Goal: Task Accomplishment & Management: Manage account settings

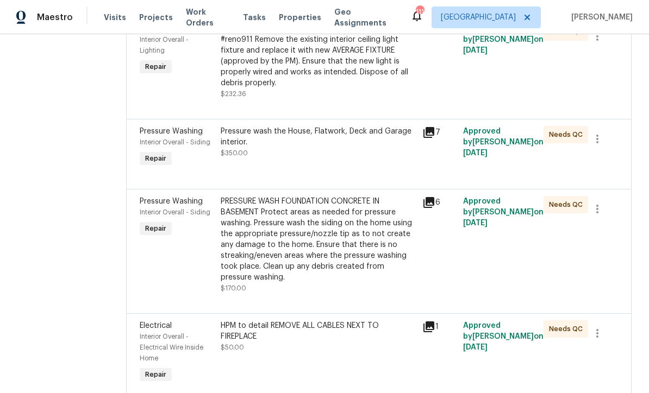
scroll to position [5287, 0]
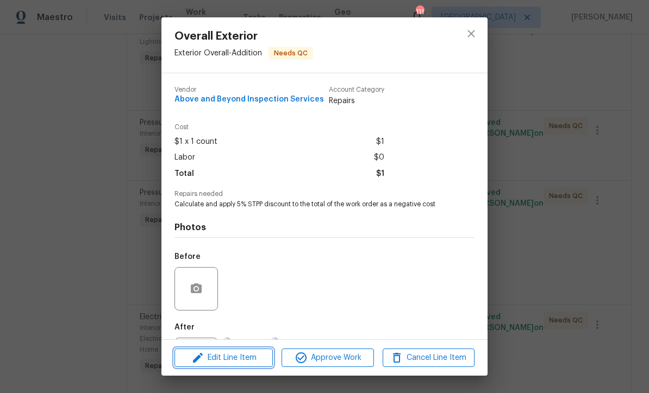
click at [221, 362] on span "Edit Line Item" at bounding box center [224, 358] width 92 height 14
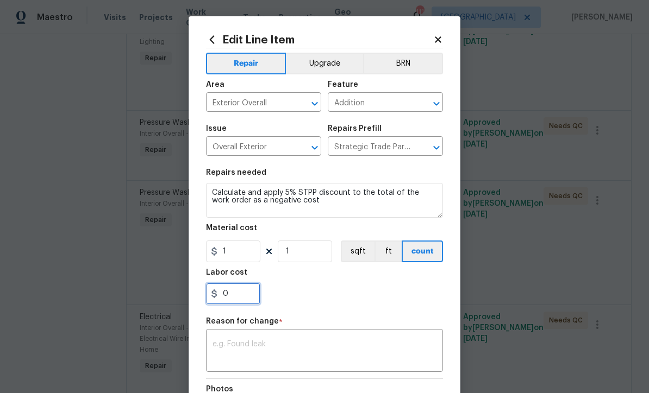
click at [226, 298] on input "0" at bounding box center [233, 294] width 54 height 22
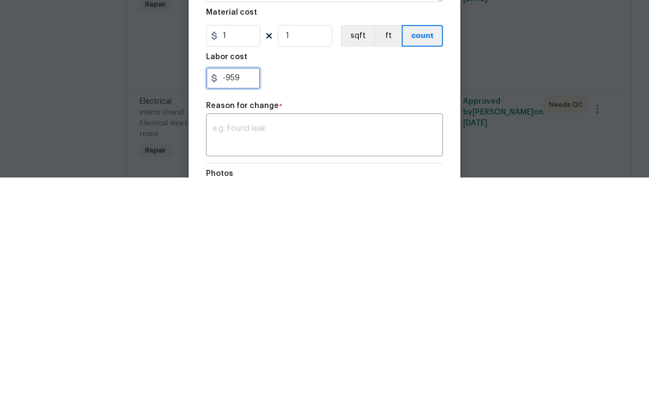
type input "-959"
click at [219, 341] on textarea at bounding box center [324, 352] width 224 height 23
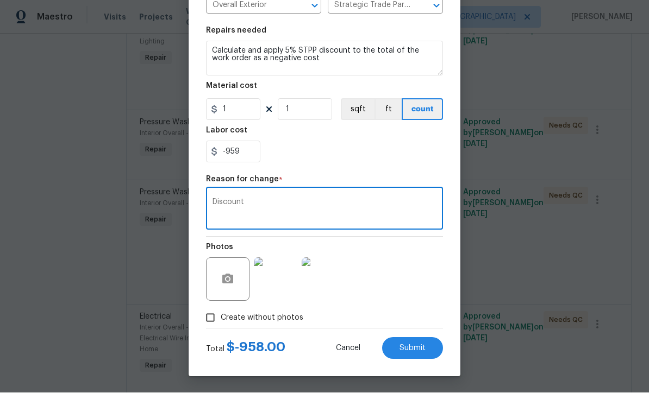
scroll to position [144, 0]
type textarea "Discount"
click at [412, 351] on span "Submit" at bounding box center [412, 349] width 26 height 8
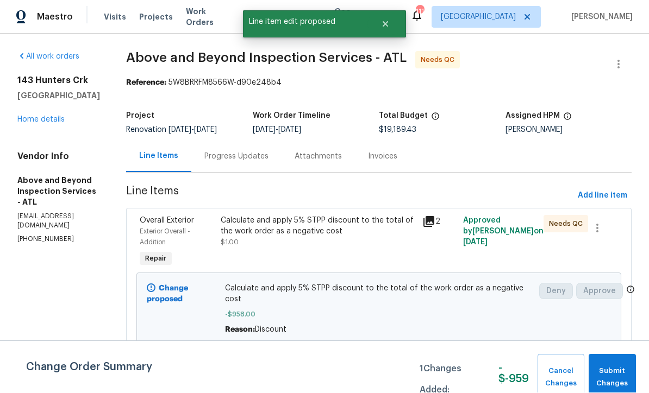
scroll to position [1, 0]
click at [605, 368] on span "Submit Changes" at bounding box center [612, 378] width 36 height 25
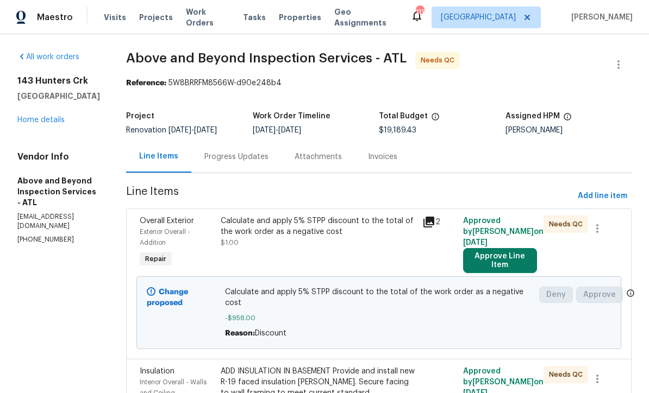
click at [499, 263] on button "Approve Line Item" at bounding box center [500, 260] width 74 height 25
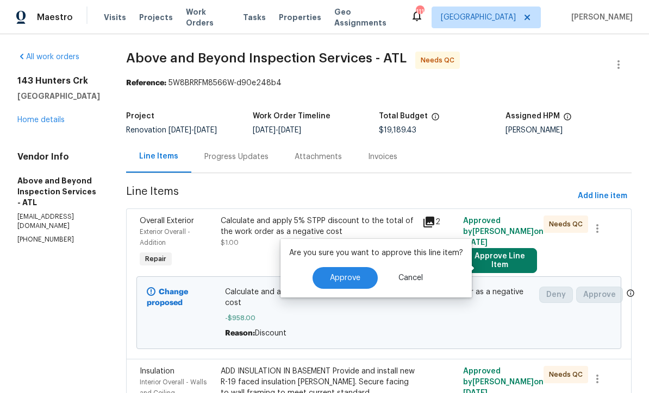
click at [336, 276] on span "Approve" at bounding box center [345, 278] width 30 height 8
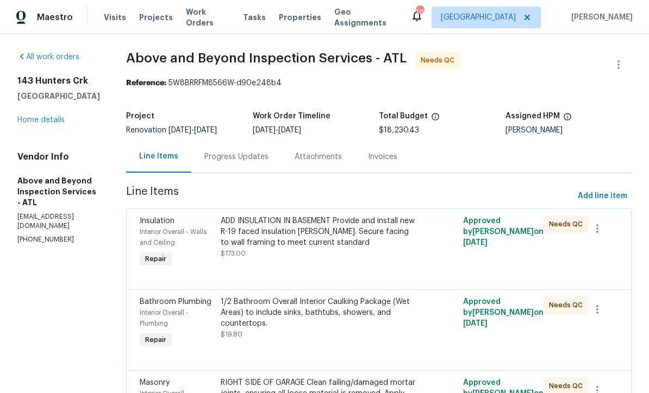
click at [323, 248] on div "ADD INSULATION IN BASEMENT Provide and install new R-19 faced insulation batts.…" at bounding box center [319, 232] width 196 height 33
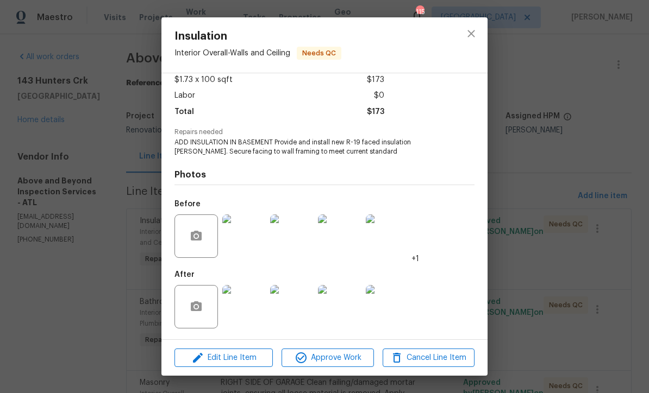
scroll to position [64, 0]
click at [245, 311] on img at bounding box center [243, 306] width 43 height 43
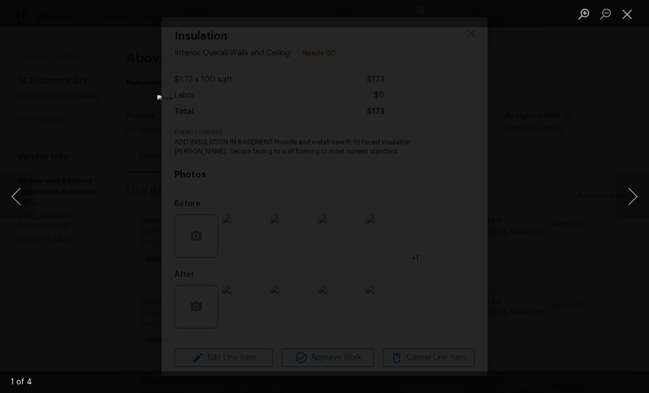
click at [633, 201] on button "Next image" at bounding box center [632, 196] width 33 height 43
click at [633, 198] on button "Next image" at bounding box center [632, 196] width 33 height 43
click at [633, 196] on button "Next image" at bounding box center [632, 196] width 33 height 43
click at [625, 14] on button "Close lightbox" at bounding box center [627, 13] width 22 height 19
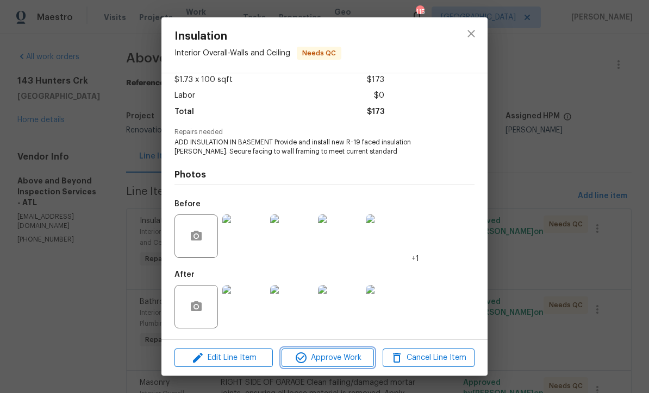
click at [328, 358] on span "Approve Work" at bounding box center [327, 358] width 85 height 14
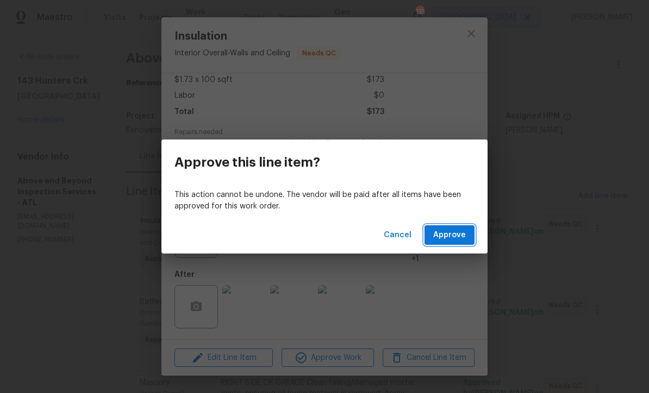
click at [453, 235] on span "Approve" at bounding box center [449, 236] width 33 height 14
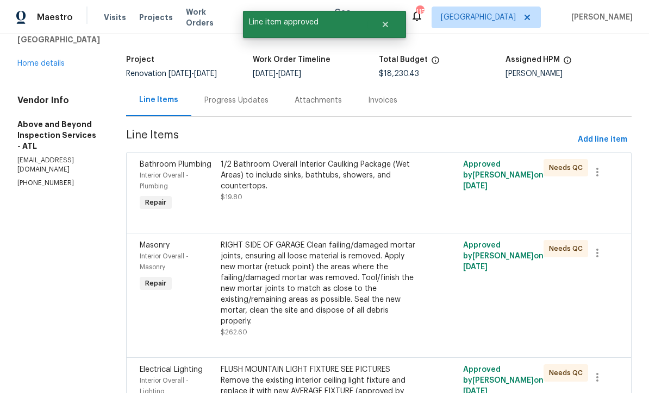
scroll to position [59, 0]
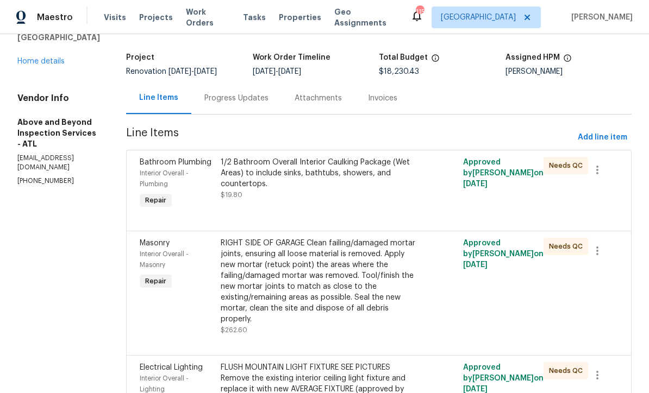
click at [307, 190] on div "1/2 Bathroom Overall Interior Caulking Package (Wet Areas) to include sinks, ba…" at bounding box center [319, 173] width 196 height 33
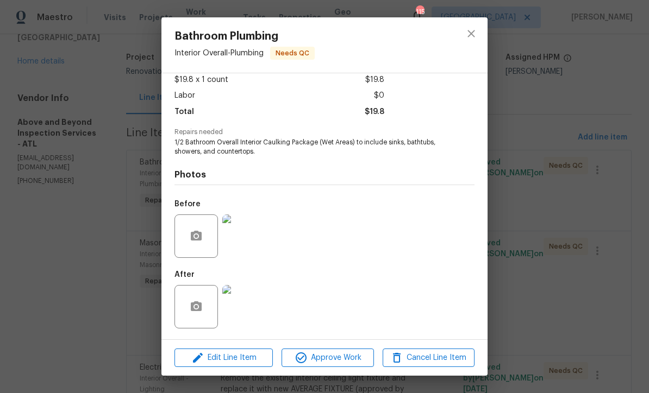
scroll to position [64, 0]
click at [245, 312] on img at bounding box center [243, 306] width 43 height 43
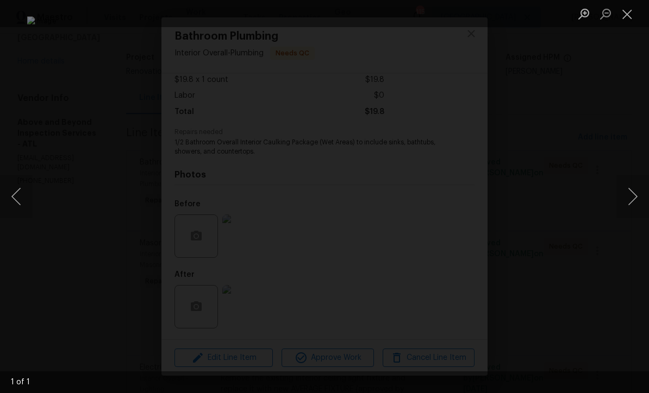
click at [632, 202] on button "Next image" at bounding box center [632, 196] width 33 height 43
click at [633, 199] on button "Next image" at bounding box center [632, 196] width 33 height 43
click at [623, 15] on button "Close lightbox" at bounding box center [627, 13] width 22 height 19
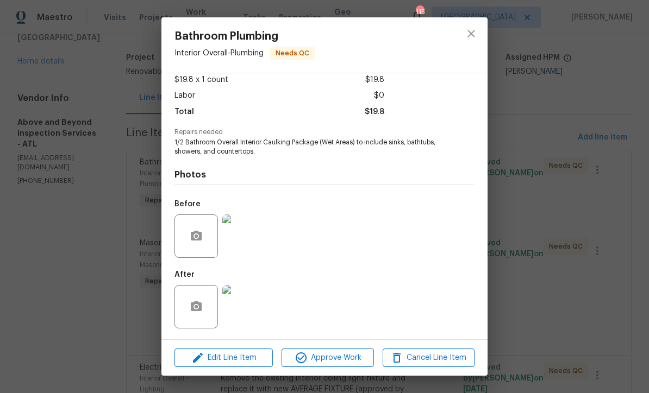
click at [235, 232] on img at bounding box center [243, 236] width 43 height 43
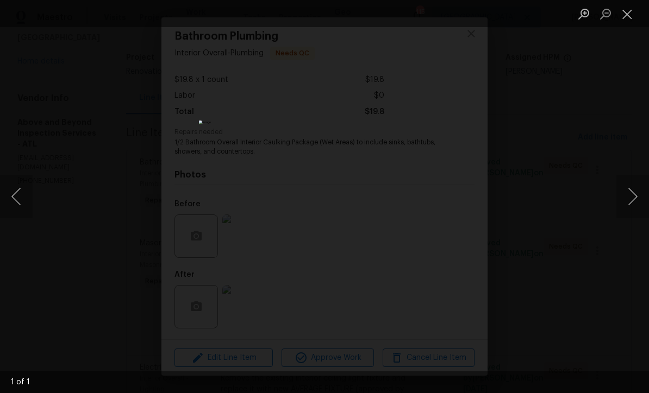
click at [625, 15] on button "Close lightbox" at bounding box center [627, 13] width 22 height 19
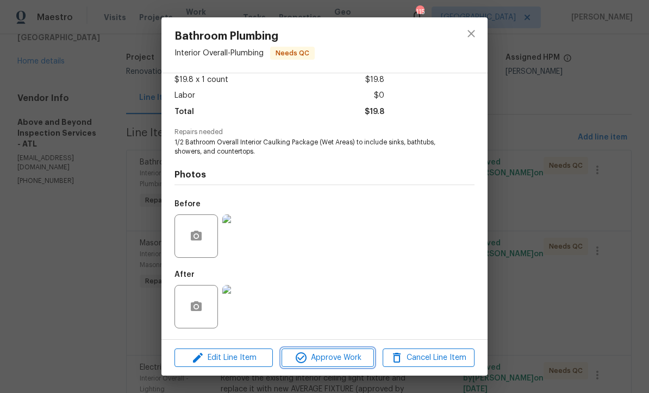
click at [324, 354] on span "Approve Work" at bounding box center [327, 358] width 85 height 14
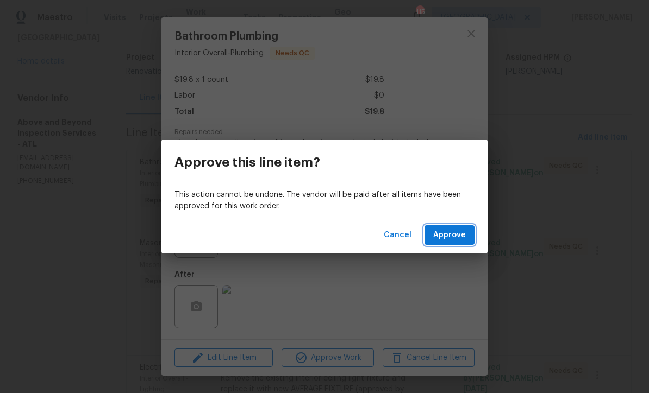
click at [450, 230] on span "Approve" at bounding box center [449, 236] width 33 height 14
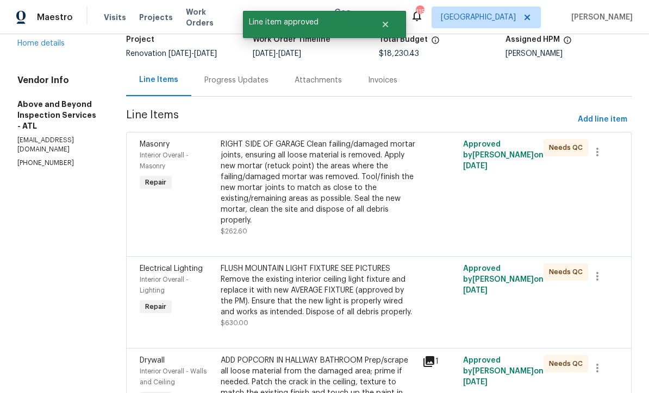
scroll to position [77, 0]
click at [305, 196] on div "RIGHT SIDE OF GARAGE Clean failing/damaged mortar joints, ensuring all loose ma…" at bounding box center [319, 182] width 196 height 87
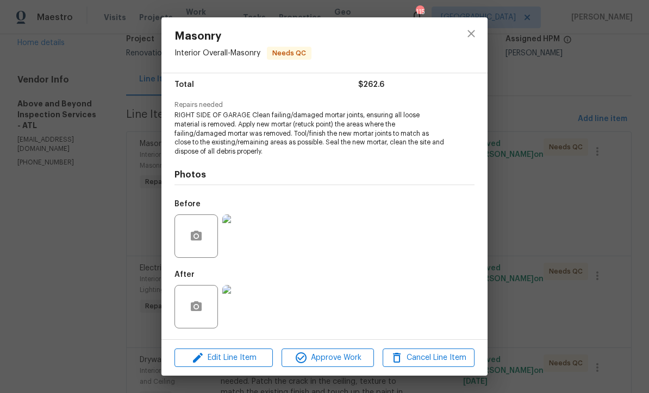
scroll to position [90, 0]
click at [242, 314] on img at bounding box center [243, 306] width 43 height 43
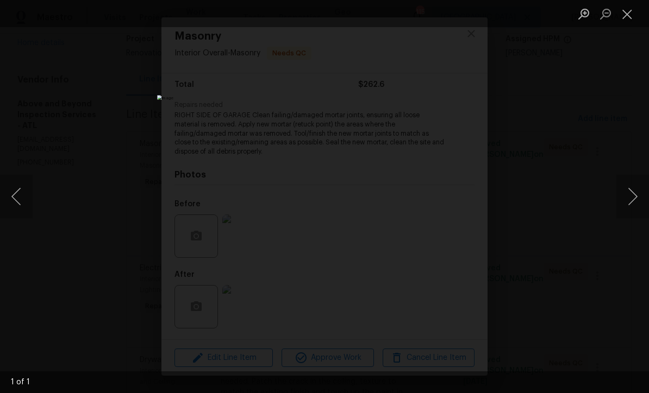
click at [626, 15] on button "Close lightbox" at bounding box center [627, 13] width 22 height 19
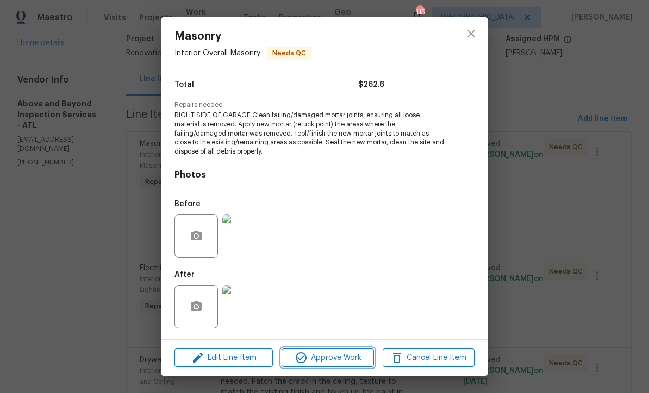
click at [326, 357] on span "Approve Work" at bounding box center [327, 358] width 85 height 14
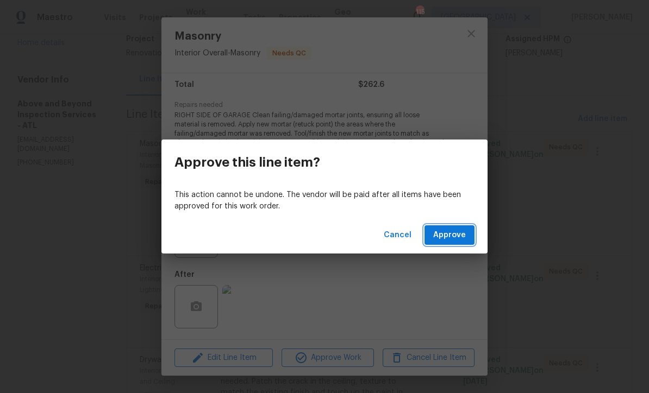
click at [451, 235] on span "Approve" at bounding box center [449, 236] width 33 height 14
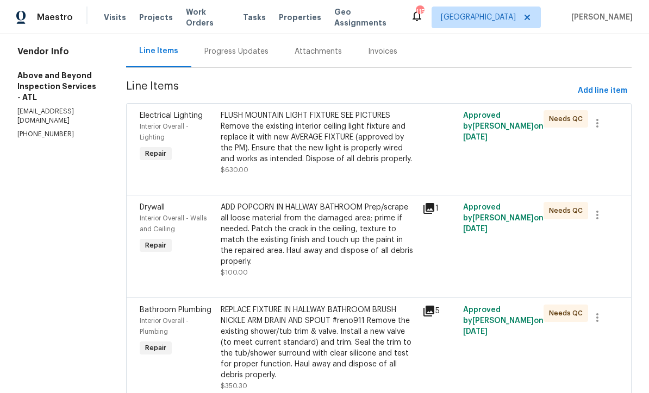
scroll to position [105, 0]
click at [323, 153] on div "FLUSH MOUNTAIN LIGHT FIXTURE SEE PICTURES Remove the existing interior ceiling …" at bounding box center [319, 138] width 196 height 54
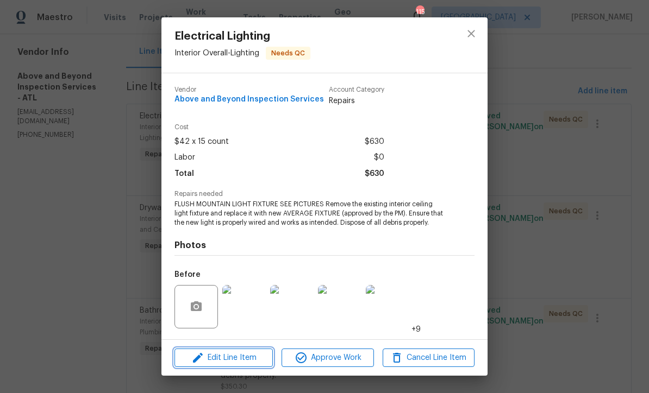
click at [213, 360] on span "Edit Line Item" at bounding box center [224, 358] width 92 height 14
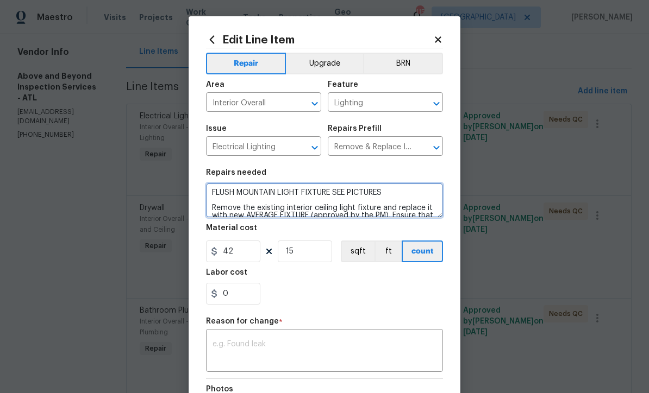
click at [211, 210] on textarea "FLUSH MOUNTAIN LIGHT FIXTURE SEE PICTURES Remove the existing interior ceiling …" at bounding box center [324, 200] width 237 height 35
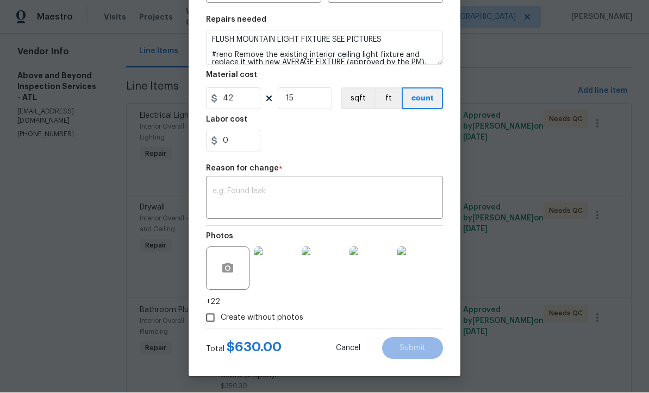
scroll to position [155, 0]
type textarea "FLUSH MOUNTAIN LIGHT FIXTURE SEE PICTURES #reno Remove the existing interior ce…"
click at [212, 188] on textarea at bounding box center [324, 199] width 224 height 23
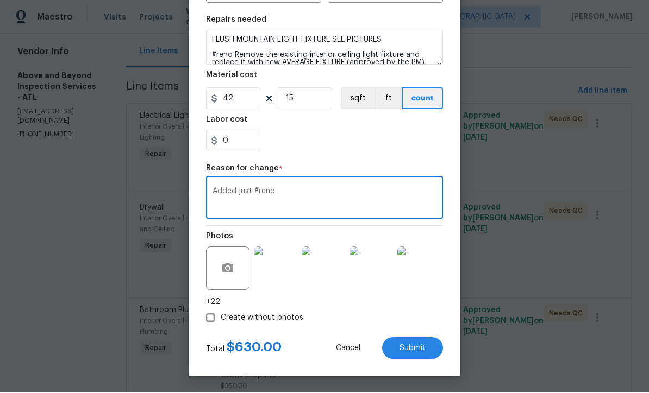
type textarea "Added just #reno"
click at [412, 345] on span "Submit" at bounding box center [412, 349] width 26 height 8
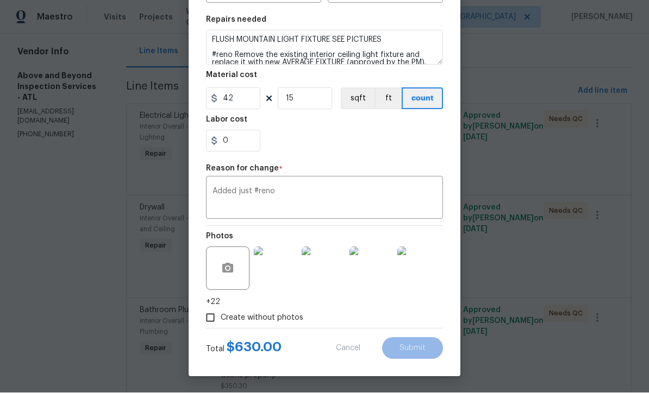
type textarea "FLUSH MOUNTAIN LIGHT FIXTURE SEE PICTURES Remove the existing interior ceiling …"
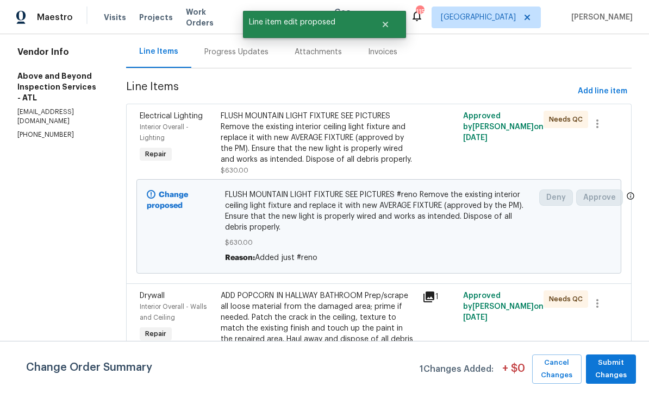
scroll to position [0, 0]
click at [614, 364] on span "Submit Changes" at bounding box center [610, 369] width 39 height 25
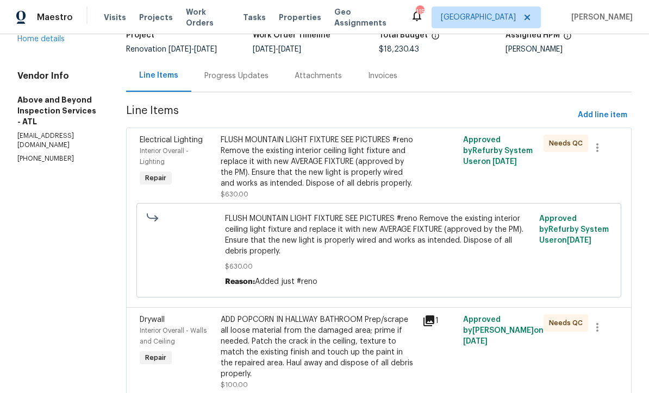
scroll to position [80, 0]
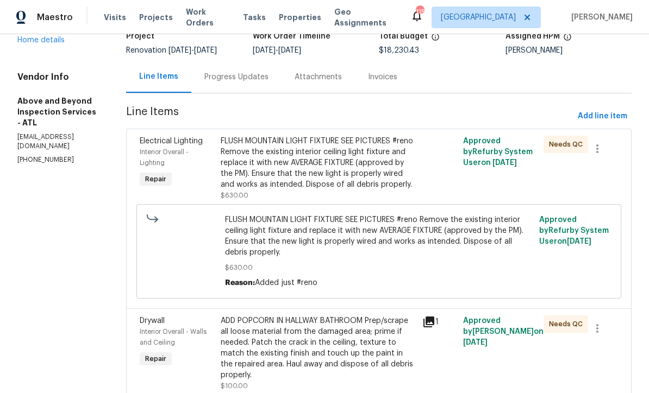
click at [324, 136] on div "FLUSH MOUNTAIN LIGHT FIXTURE SEE PICTURES #reno Remove the existing interior ce…" at bounding box center [319, 163] width 196 height 54
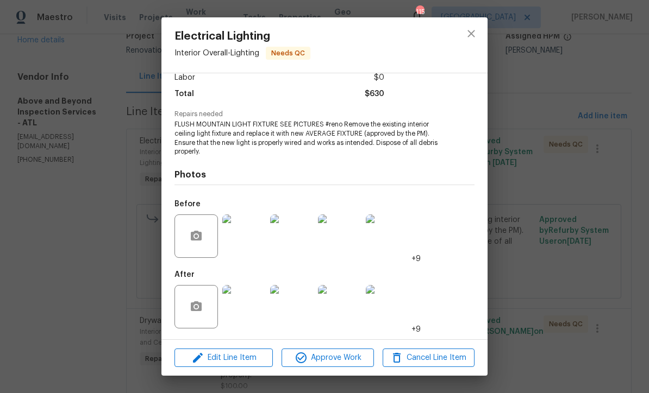
scroll to position [81, 0]
click at [326, 361] on span "Approve Work" at bounding box center [327, 358] width 85 height 14
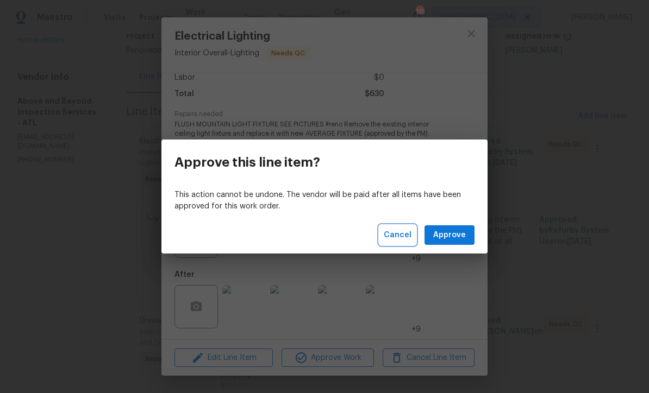
click at [391, 237] on span "Cancel" at bounding box center [397, 236] width 28 height 14
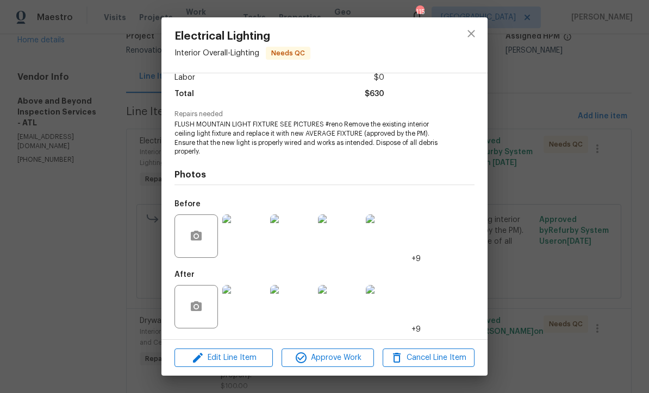
click at [237, 312] on img at bounding box center [243, 306] width 43 height 43
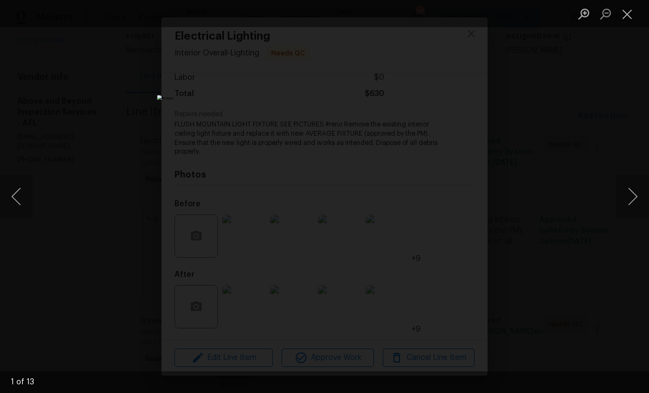
click at [633, 205] on button "Next image" at bounding box center [632, 196] width 33 height 43
click at [636, 197] on button "Next image" at bounding box center [632, 196] width 33 height 43
click at [634, 196] on button "Next image" at bounding box center [632, 196] width 33 height 43
click at [633, 196] on button "Next image" at bounding box center [632, 196] width 33 height 43
click at [632, 197] on button "Next image" at bounding box center [632, 196] width 33 height 43
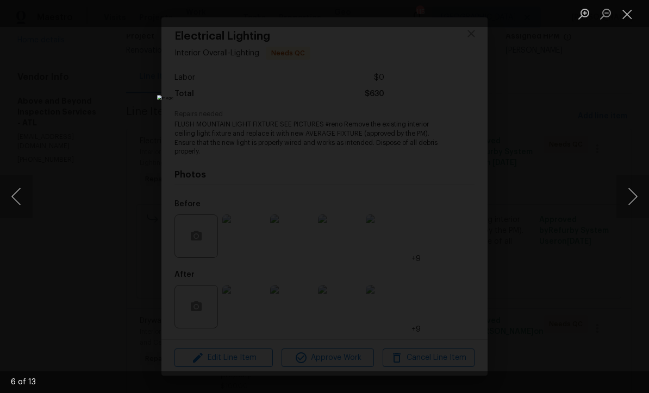
click at [628, 18] on button "Close lightbox" at bounding box center [627, 13] width 22 height 19
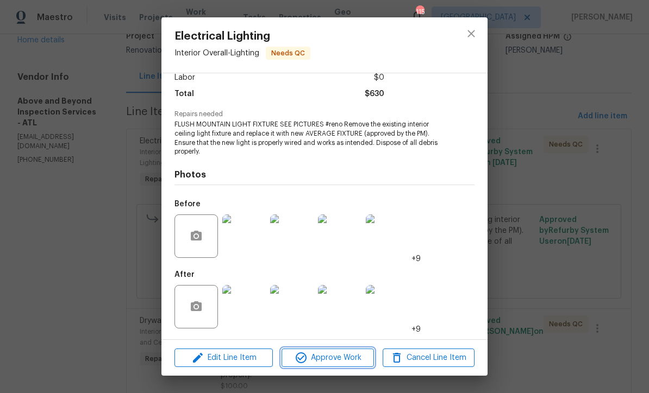
click at [317, 361] on span "Approve Work" at bounding box center [327, 358] width 85 height 14
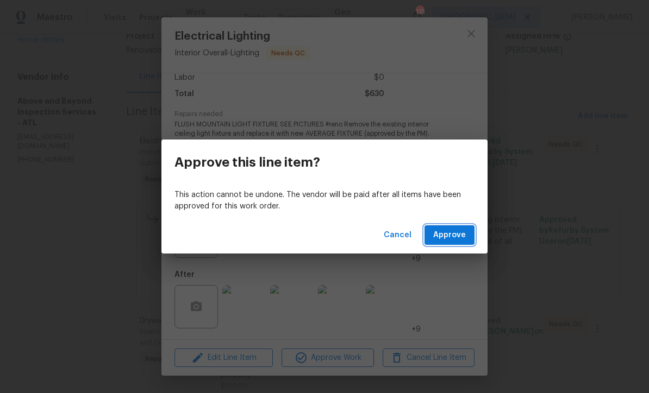
click at [448, 232] on span "Approve" at bounding box center [449, 236] width 33 height 14
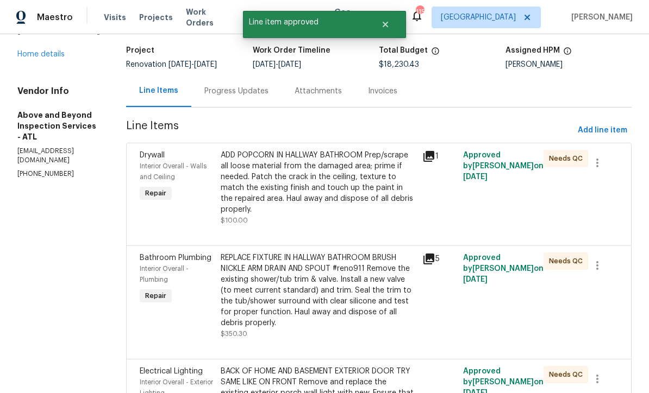
scroll to position [70, 0]
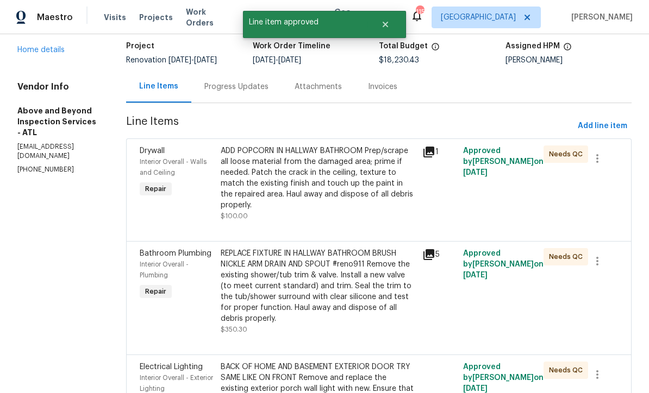
click at [317, 183] on div "ADD POPCORN IN HALLWAY BATHROOM Prep/scrape all loose material from the damaged…" at bounding box center [319, 178] width 196 height 65
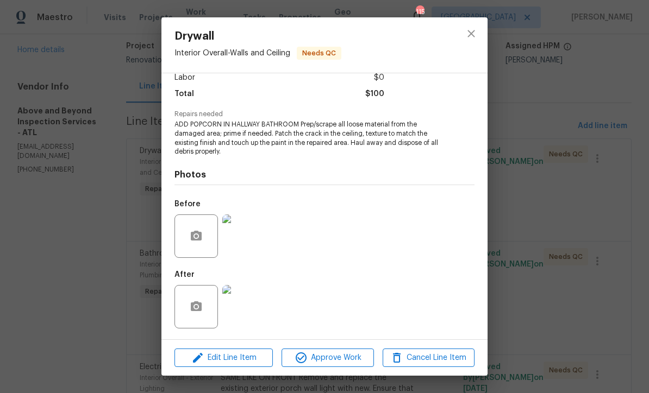
scroll to position [81, 0]
click at [239, 236] on img at bounding box center [243, 236] width 43 height 43
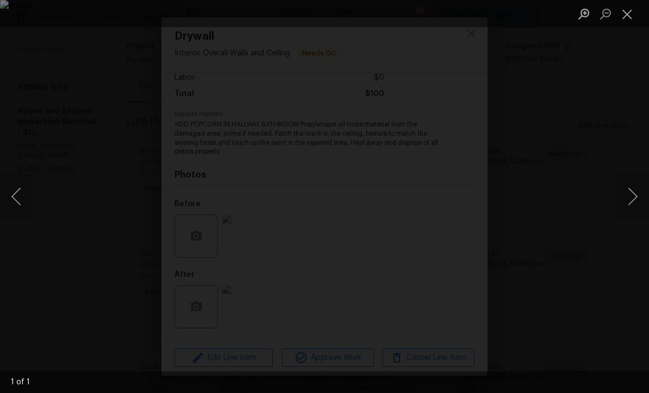
click at [624, 13] on button "Close lightbox" at bounding box center [627, 13] width 22 height 19
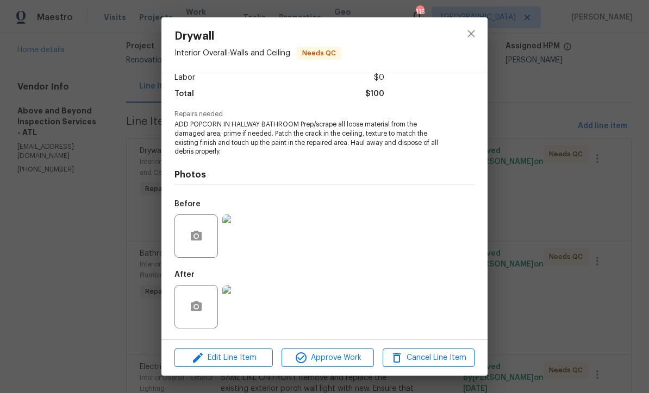
click at [242, 313] on img at bounding box center [243, 306] width 43 height 43
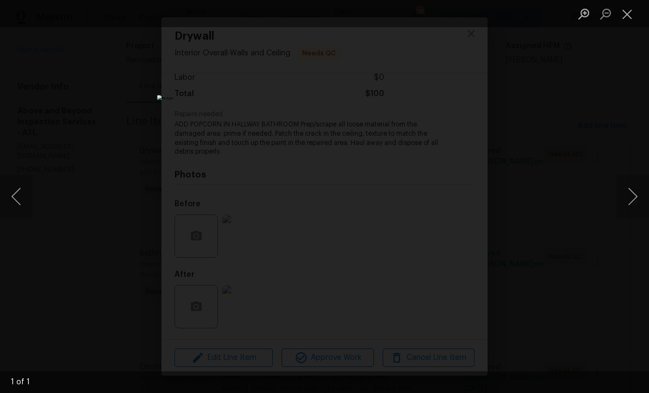
click at [627, 18] on button "Close lightbox" at bounding box center [627, 13] width 22 height 19
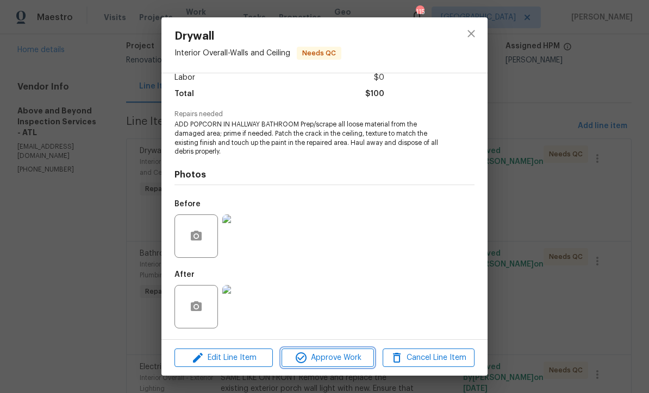
click at [322, 358] on span "Approve Work" at bounding box center [327, 358] width 85 height 14
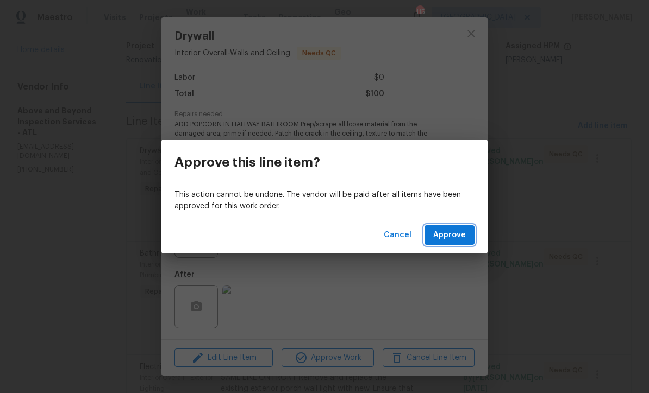
click at [451, 234] on span "Approve" at bounding box center [449, 236] width 33 height 14
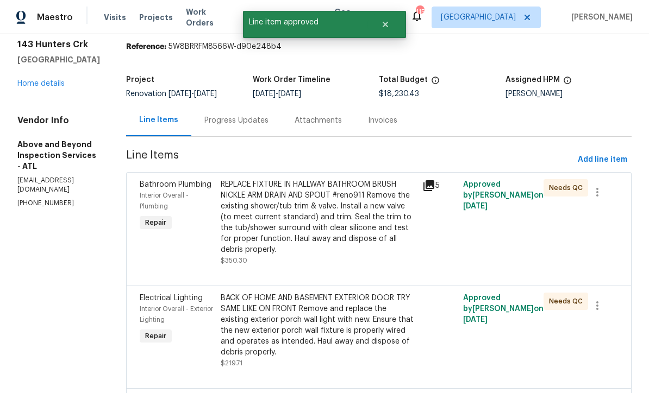
scroll to position [37, 0]
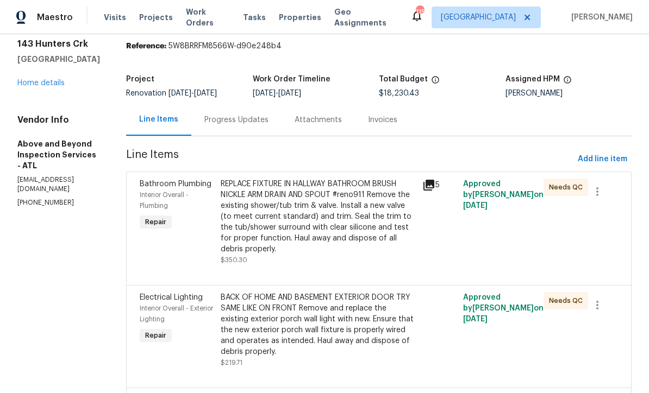
click at [313, 224] on div "REPLACE FIXTURE IN HALLWAY BATHROOM BRUSH NICKLE ARM DRAIN AND SPOUT #reno911 R…" at bounding box center [319, 217] width 196 height 76
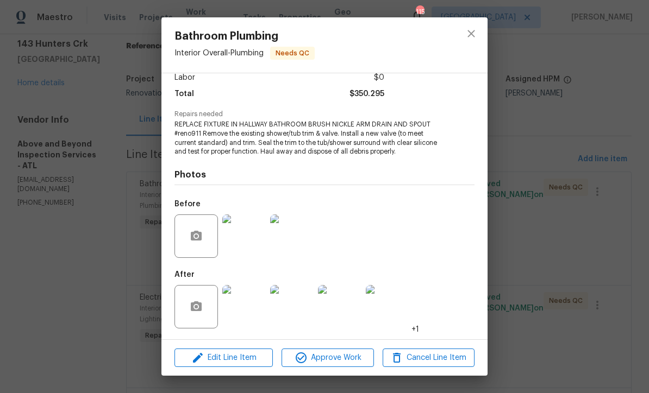
scroll to position [81, 0]
click at [246, 317] on img at bounding box center [243, 306] width 43 height 43
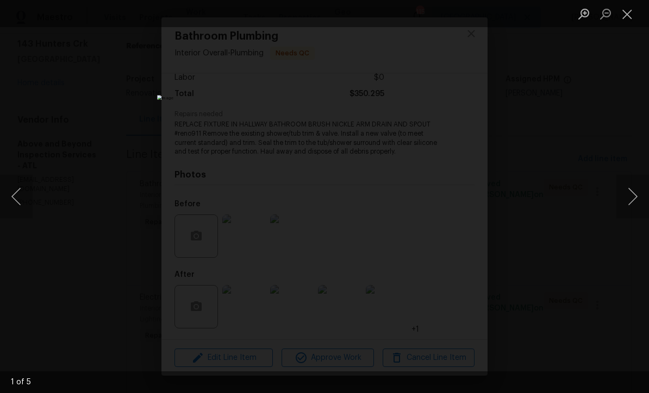
click at [632, 203] on button "Next image" at bounding box center [632, 196] width 33 height 43
click at [633, 202] on button "Next image" at bounding box center [632, 196] width 33 height 43
click at [634, 200] on button "Next image" at bounding box center [632, 196] width 33 height 43
click at [20, 191] on button "Previous image" at bounding box center [16, 196] width 33 height 43
click at [20, 198] on button "Previous image" at bounding box center [16, 196] width 33 height 43
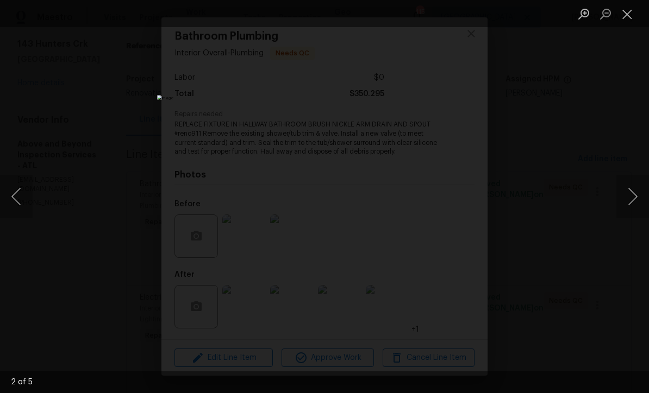
click at [19, 193] on button "Previous image" at bounding box center [16, 196] width 33 height 43
click at [627, 17] on button "Close lightbox" at bounding box center [627, 13] width 22 height 19
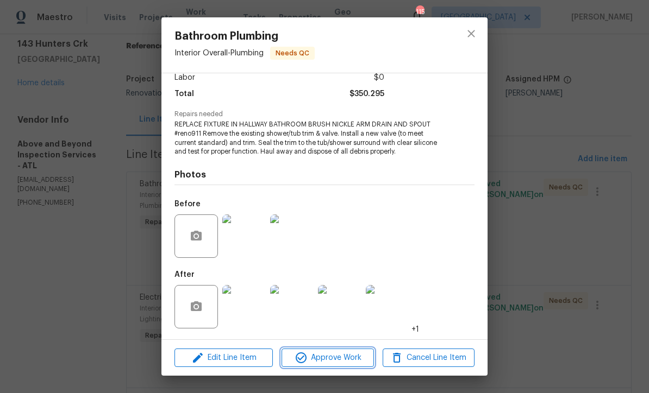
click at [327, 360] on span "Approve Work" at bounding box center [327, 358] width 85 height 14
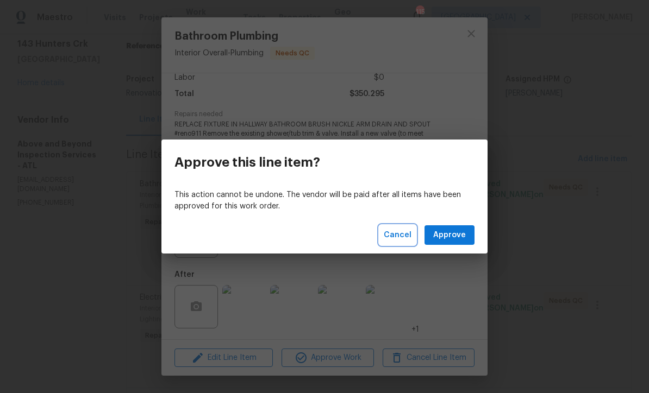
click at [388, 236] on span "Cancel" at bounding box center [397, 236] width 28 height 14
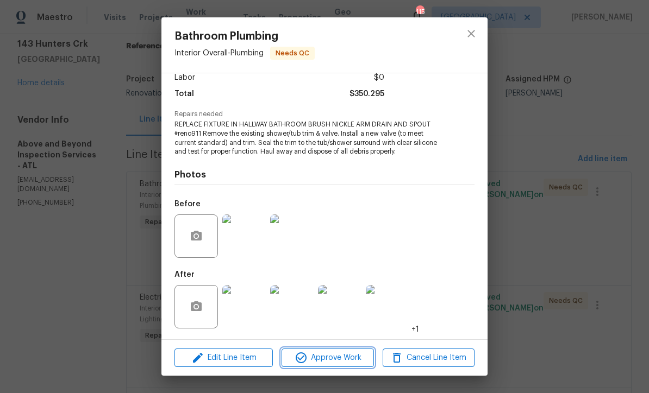
click at [318, 354] on span "Approve Work" at bounding box center [327, 358] width 85 height 14
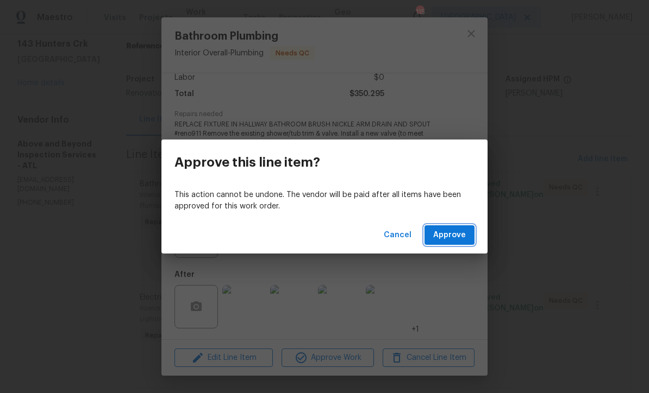
click at [444, 232] on span "Approve" at bounding box center [449, 236] width 33 height 14
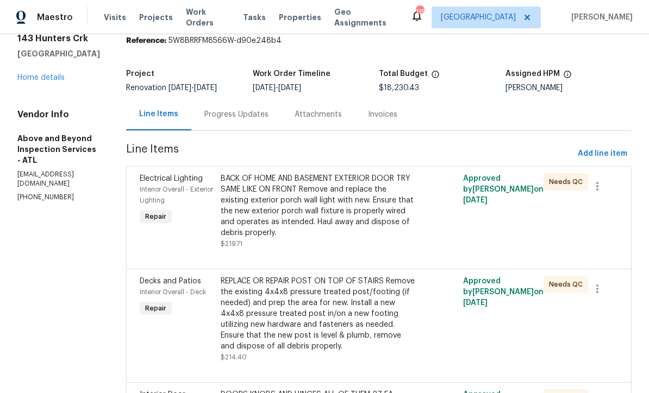
scroll to position [43, 0]
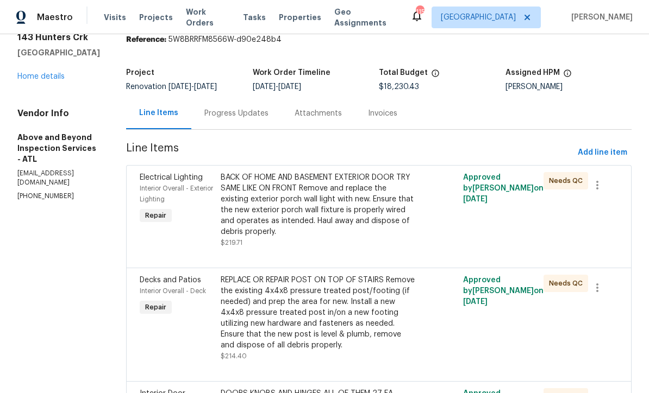
click at [325, 212] on div "BACK OF HOME AND BASEMENT EXTERIOR DOOR TRY SAME LIKE ON FRONT Remove and repla…" at bounding box center [319, 204] width 196 height 65
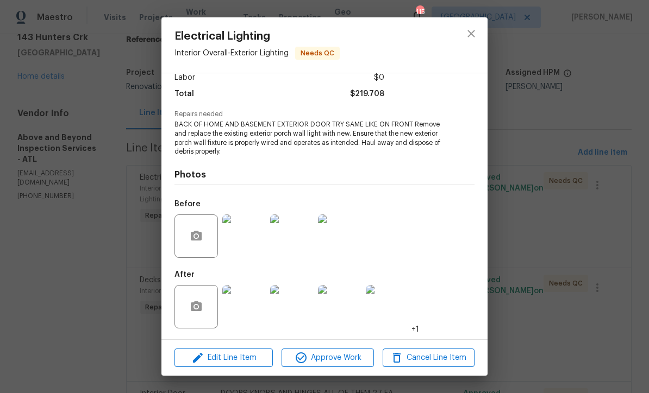
scroll to position [81, 0]
click at [244, 309] on img at bounding box center [243, 306] width 43 height 43
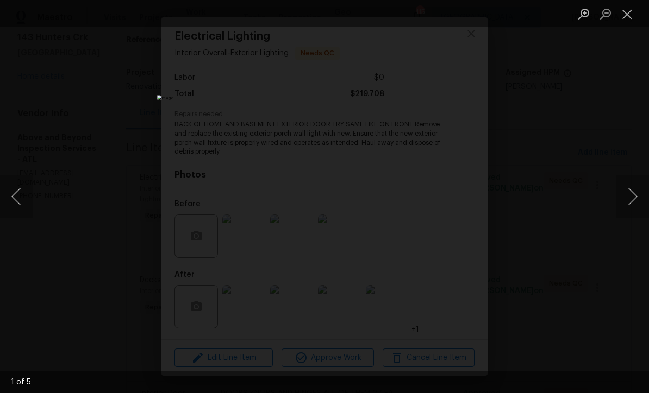
click at [635, 205] on button "Next image" at bounding box center [632, 196] width 33 height 43
click at [634, 205] on button "Next image" at bounding box center [632, 196] width 33 height 43
click at [619, 18] on button "Close lightbox" at bounding box center [627, 13] width 22 height 19
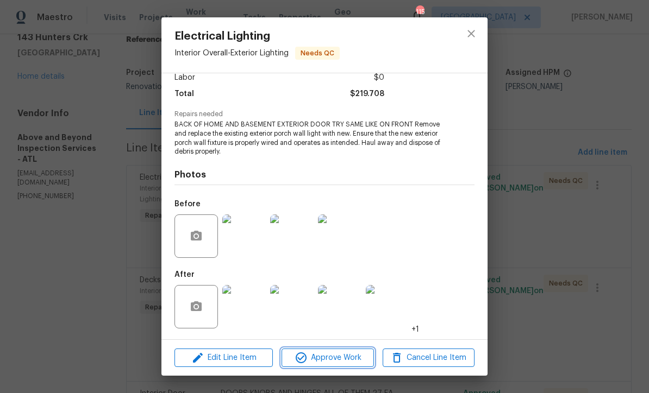
click at [323, 361] on span "Approve Work" at bounding box center [327, 358] width 85 height 14
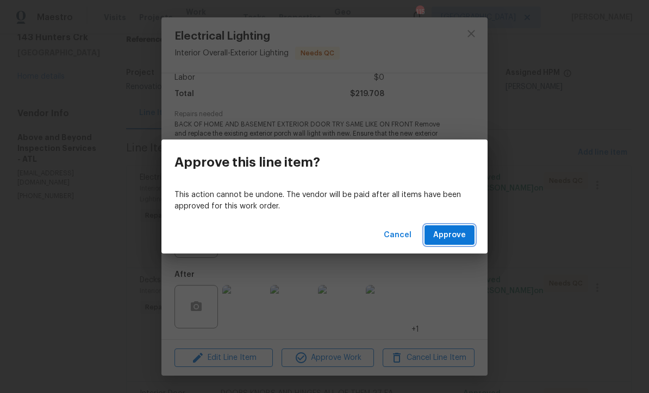
click at [448, 236] on span "Approve" at bounding box center [449, 236] width 33 height 14
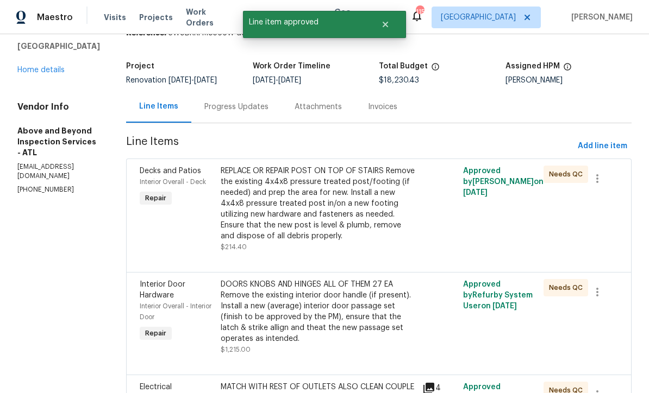
scroll to position [51, 0]
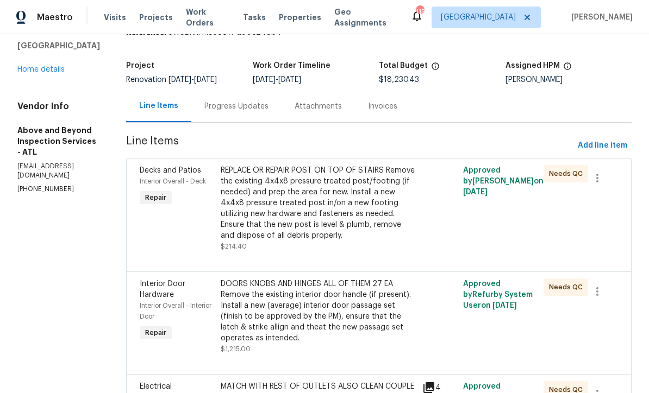
click at [325, 208] on div "REPLACE OR REPAIR POST ON TOP OF STAIRS Remove the existing 4x4x8 pressure trea…" at bounding box center [319, 203] width 196 height 76
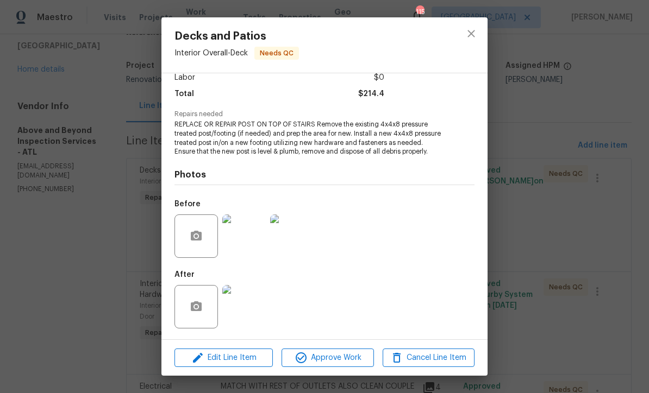
scroll to position [81, 0]
click at [244, 312] on img at bounding box center [243, 306] width 43 height 43
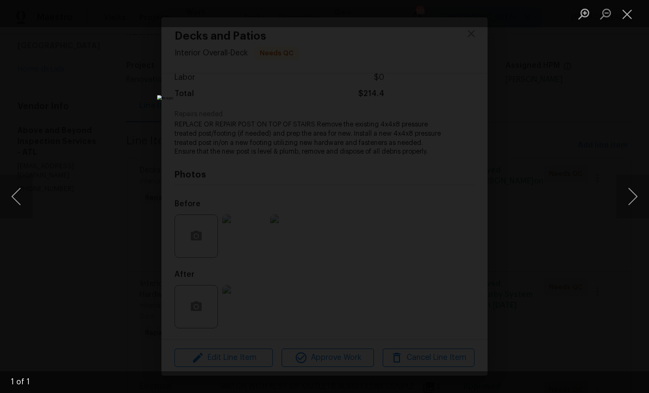
click at [629, 14] on button "Close lightbox" at bounding box center [627, 13] width 22 height 19
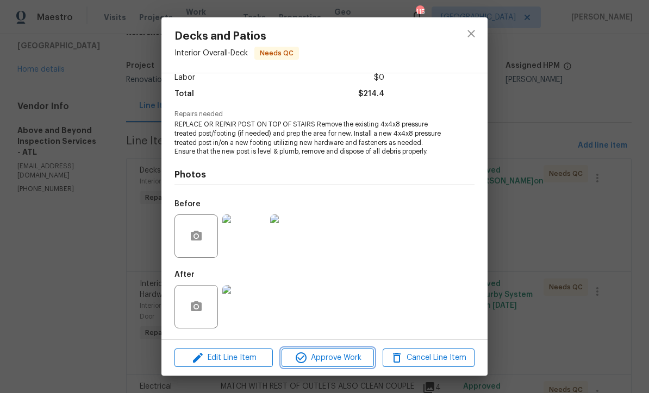
click at [325, 359] on span "Approve Work" at bounding box center [327, 358] width 85 height 14
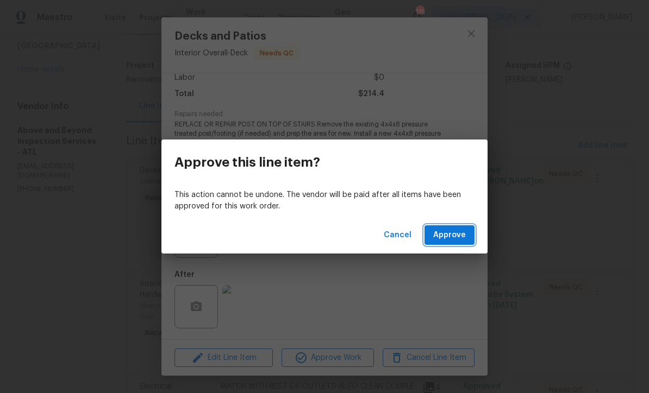
click at [446, 232] on span "Approve" at bounding box center [449, 236] width 33 height 14
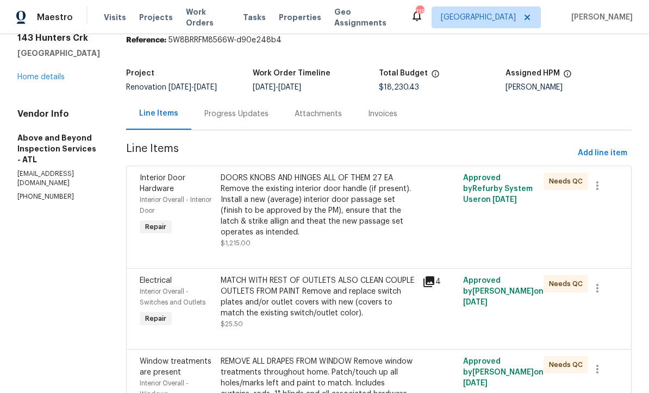
scroll to position [46, 0]
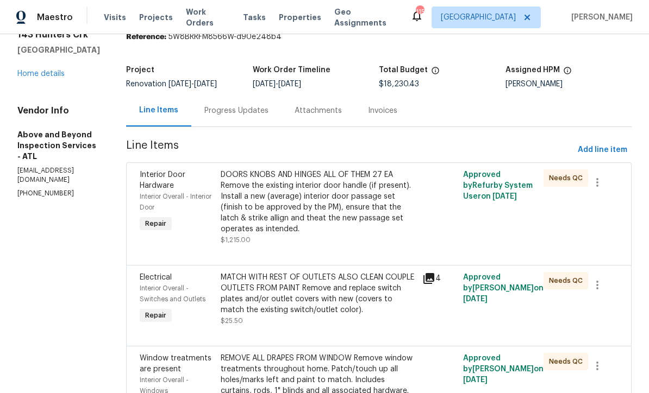
click at [324, 200] on div "DOORS KNOBS AND HINGES ALL OF THEM 27 EA Remove the existing interior door hand…" at bounding box center [319, 201] width 196 height 65
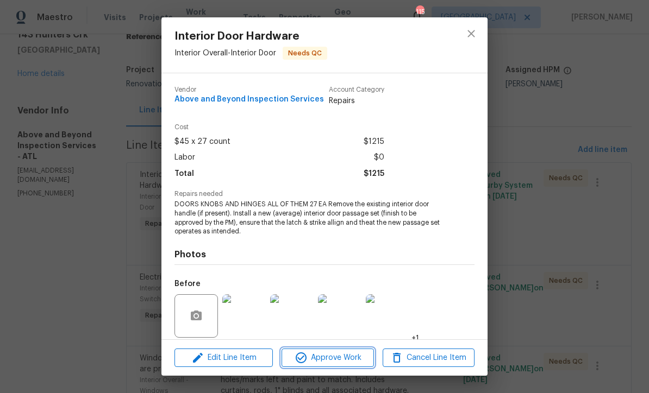
click at [324, 358] on span "Approve Work" at bounding box center [327, 358] width 85 height 14
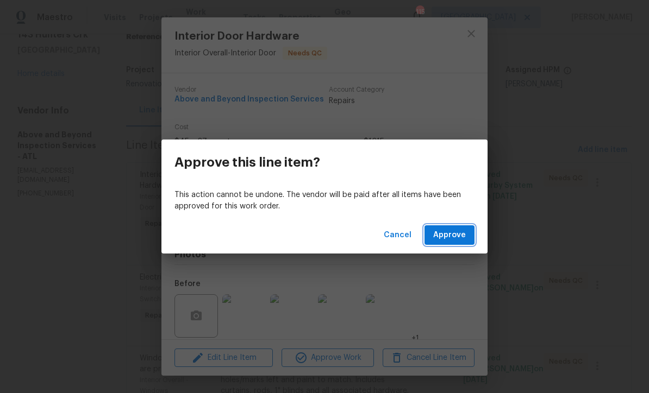
click at [447, 233] on span "Approve" at bounding box center [449, 236] width 33 height 14
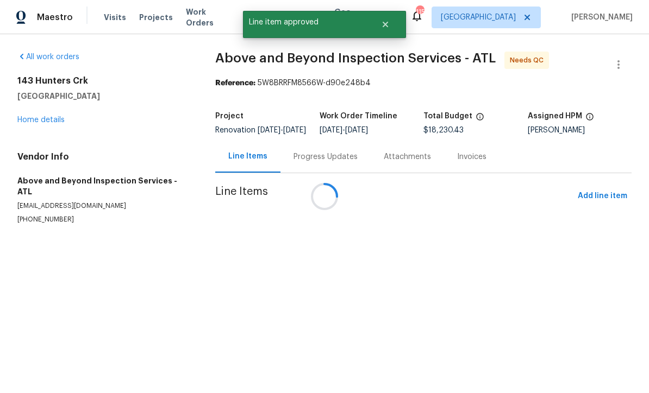
scroll to position [0, 0]
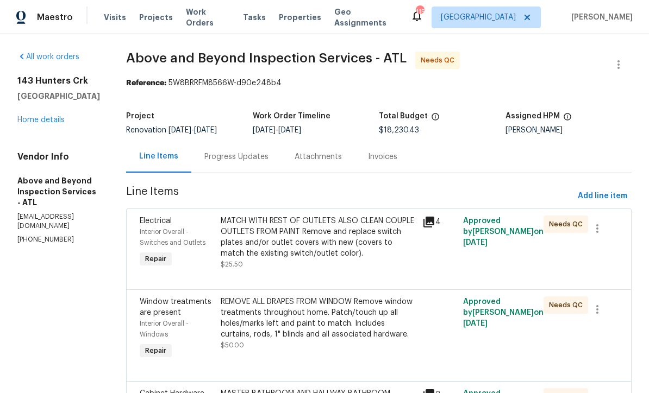
click at [325, 242] on div "MATCH WITH REST OF OUTLETS ALSO CLEAN COUPLE OUTLETS FROM PAINT Remove and repl…" at bounding box center [319, 237] width 196 height 43
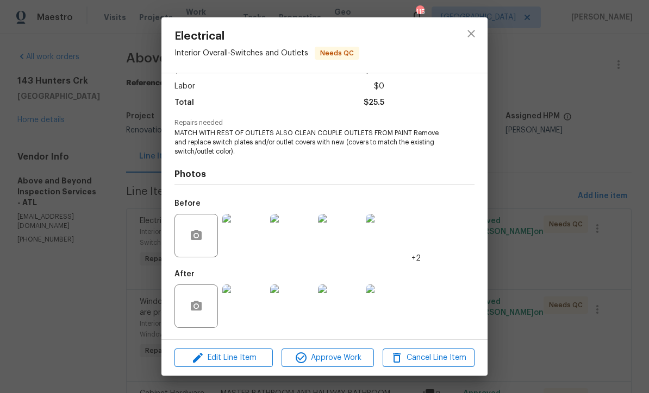
scroll to position [73, 0]
click at [324, 360] on span "Approve Work" at bounding box center [327, 358] width 85 height 14
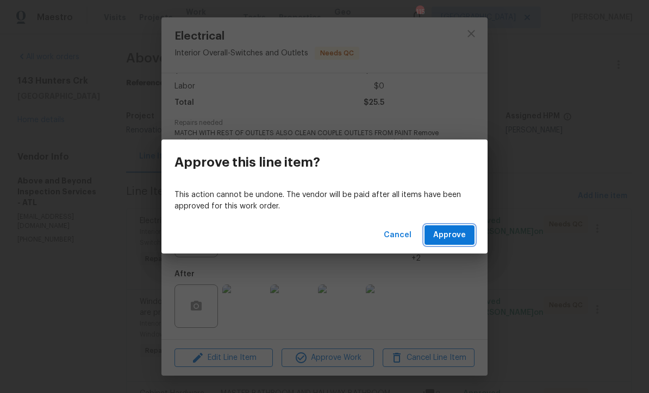
click at [450, 235] on span "Approve" at bounding box center [449, 236] width 33 height 14
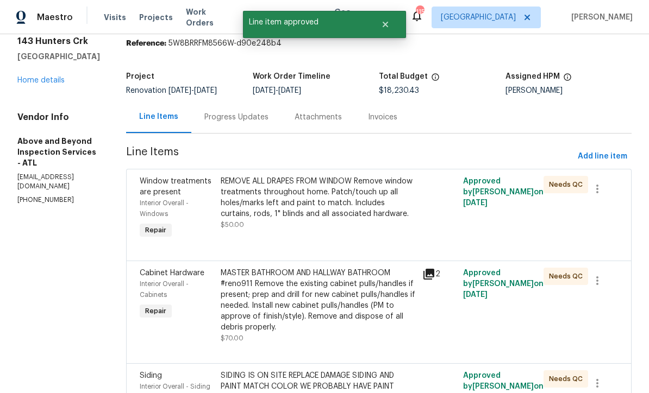
scroll to position [51, 0]
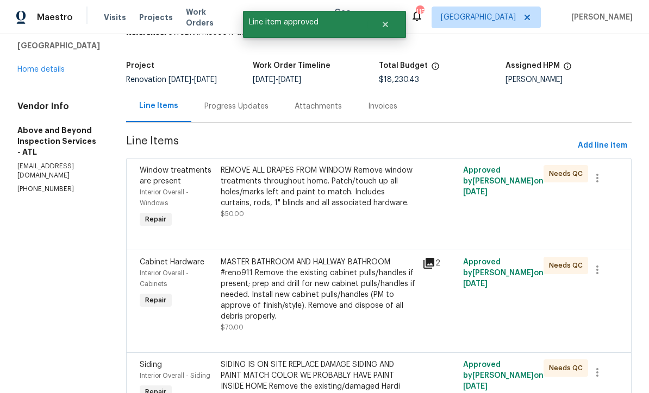
click at [314, 197] on div "REMOVE ALL DRAPES FROM WINDOW Remove window treatments throughout home. Patch/t…" at bounding box center [319, 186] width 196 height 43
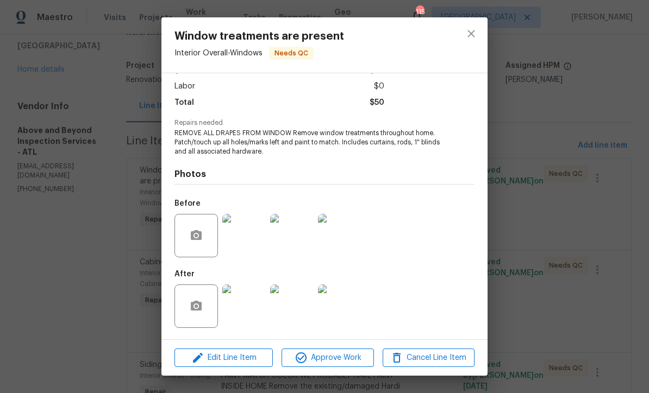
scroll to position [73, 0]
click at [250, 305] on img at bounding box center [243, 306] width 43 height 43
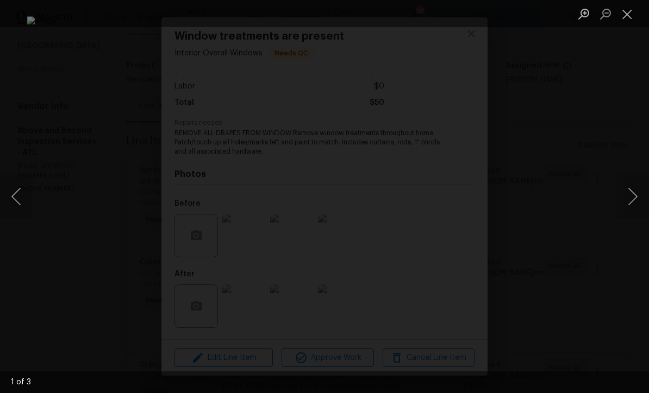
click at [628, 17] on button "Close lightbox" at bounding box center [627, 13] width 22 height 19
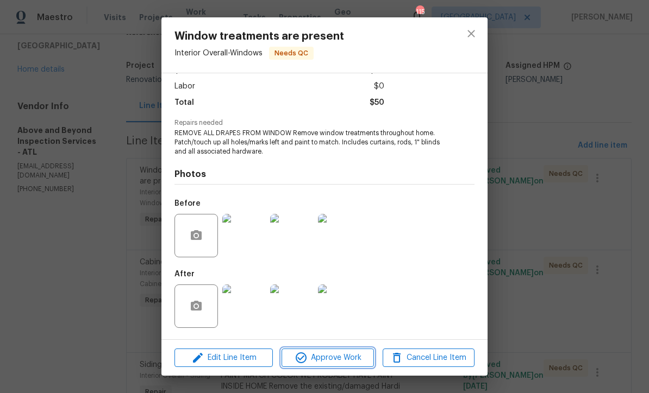
click at [323, 362] on span "Approve Work" at bounding box center [327, 358] width 85 height 14
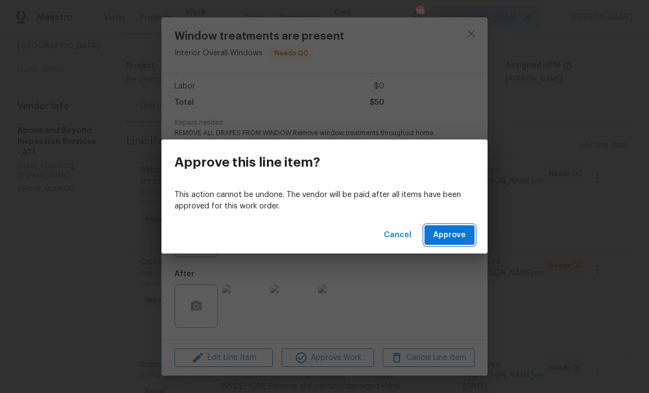
click at [455, 236] on span "Approve" at bounding box center [449, 236] width 33 height 14
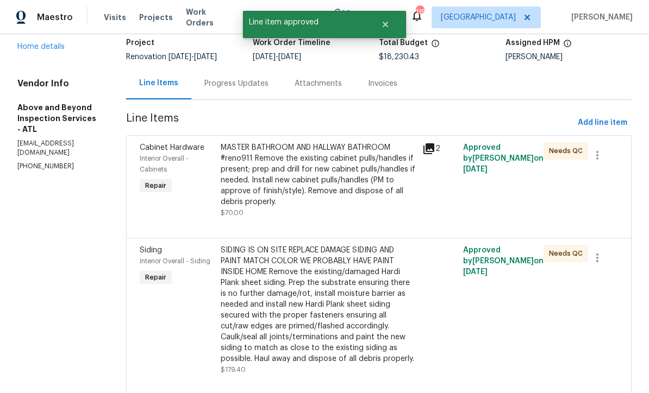
scroll to position [81, 0]
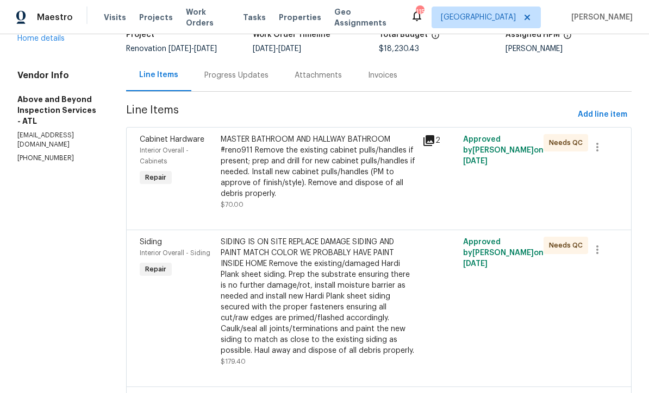
click at [328, 171] on div "MASTER BATHROOM AND HALLWAY BATHROOM #reno911 Remove the existing cabinet pulls…" at bounding box center [319, 166] width 196 height 65
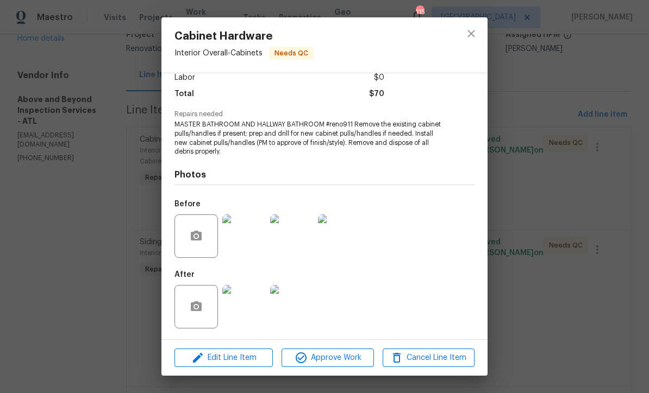
click at [242, 310] on img at bounding box center [243, 306] width 43 height 43
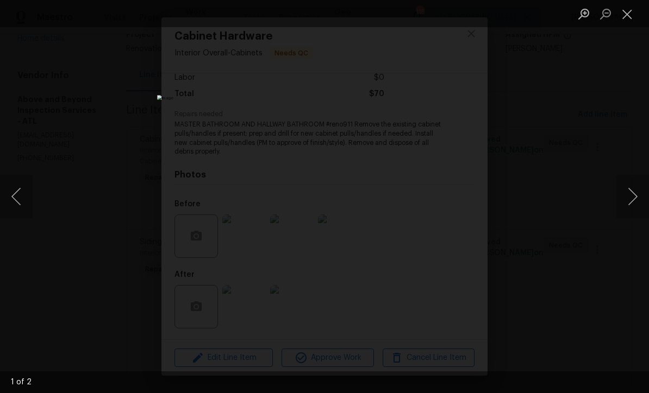
click at [633, 202] on button "Next image" at bounding box center [632, 196] width 33 height 43
click at [634, 202] on button "Next image" at bounding box center [632, 196] width 33 height 43
click at [626, 15] on button "Close lightbox" at bounding box center [627, 13] width 22 height 19
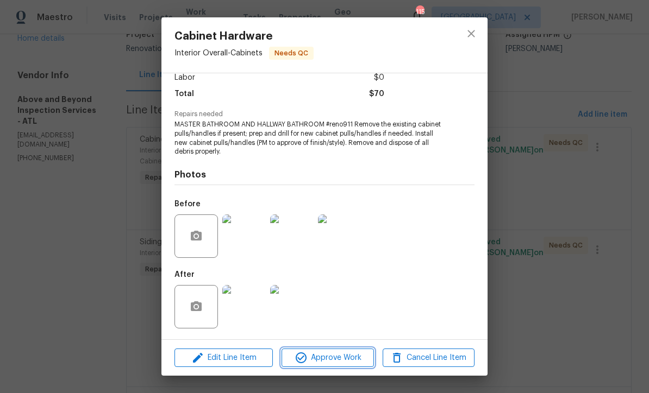
click at [318, 359] on span "Approve Work" at bounding box center [327, 358] width 85 height 14
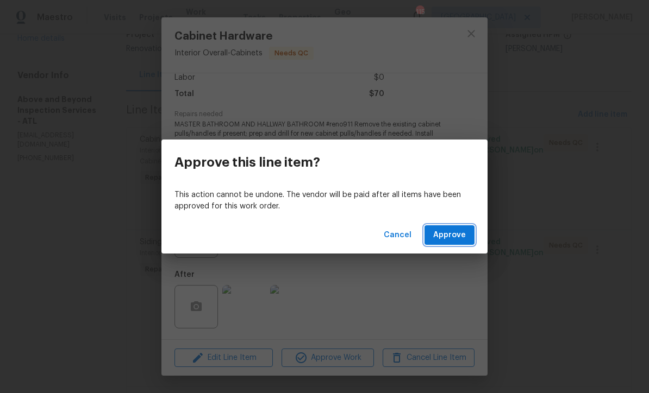
click at [450, 235] on span "Approve" at bounding box center [449, 236] width 33 height 14
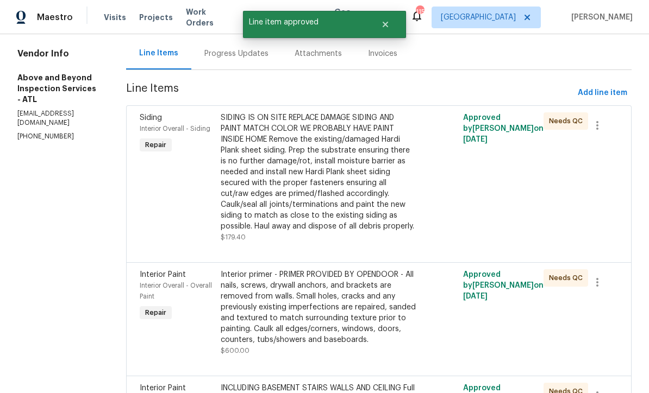
scroll to position [106, 0]
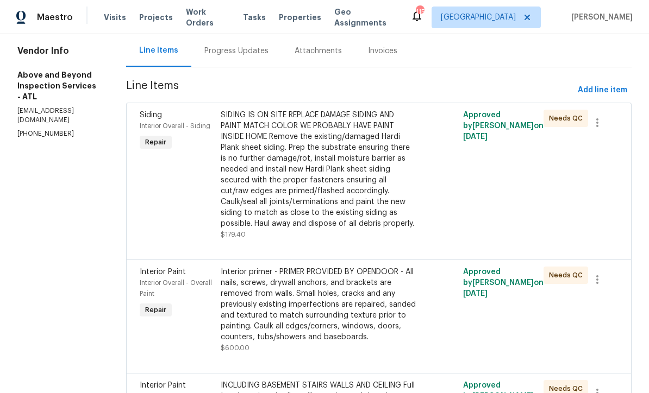
click at [326, 180] on div "SIDING IS ON SITE REPLACE DAMAGE SIDING AND PAINT MATCH COLOR WE PROBABLY HAVE …" at bounding box center [319, 169] width 196 height 119
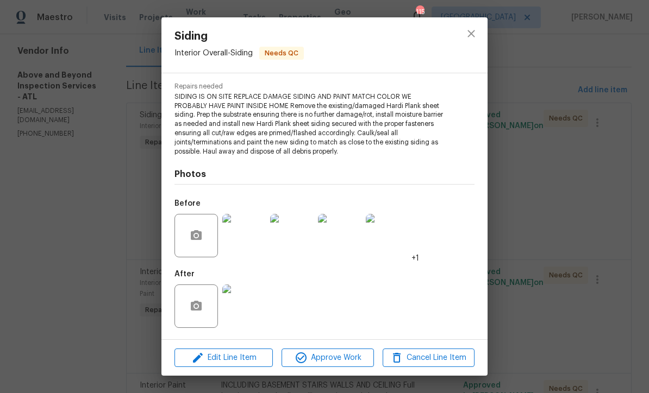
scroll to position [107, 0]
click at [247, 312] on img at bounding box center [243, 306] width 43 height 43
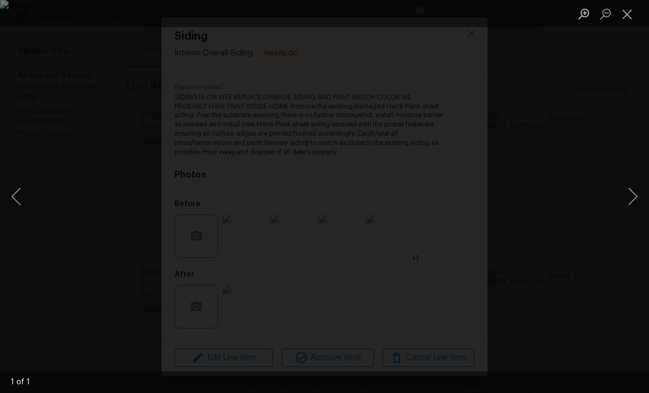
click at [627, 16] on button "Close lightbox" at bounding box center [627, 13] width 22 height 19
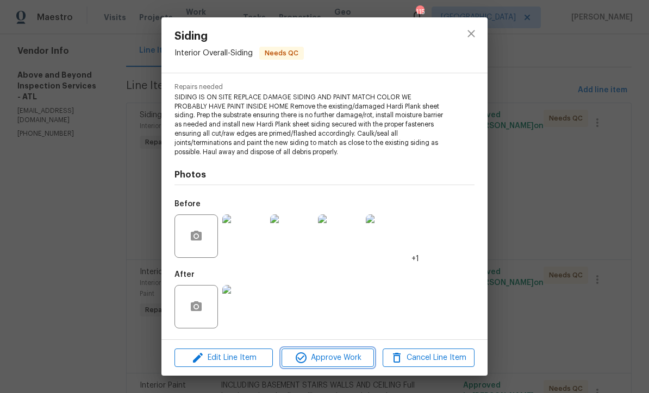
click at [319, 358] on span "Approve Work" at bounding box center [327, 358] width 85 height 14
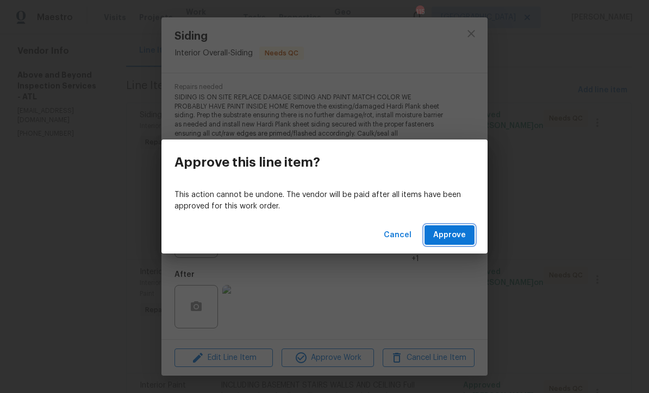
click at [447, 235] on span "Approve" at bounding box center [449, 236] width 33 height 14
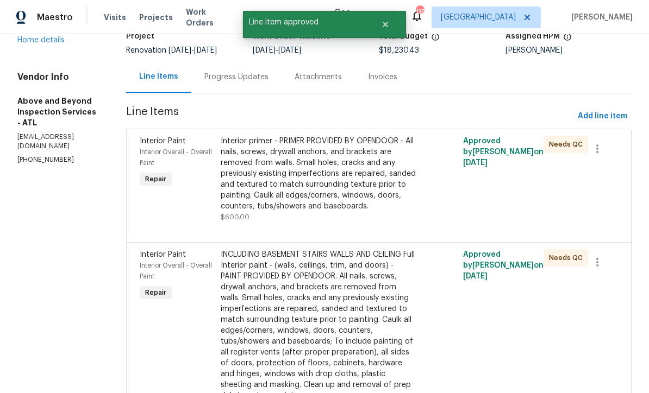
scroll to position [80, 0]
click at [316, 185] on div "Interior primer - PRIMER PROVIDED BY OPENDOOR - All nails, screws, drywall anch…" at bounding box center [319, 173] width 196 height 76
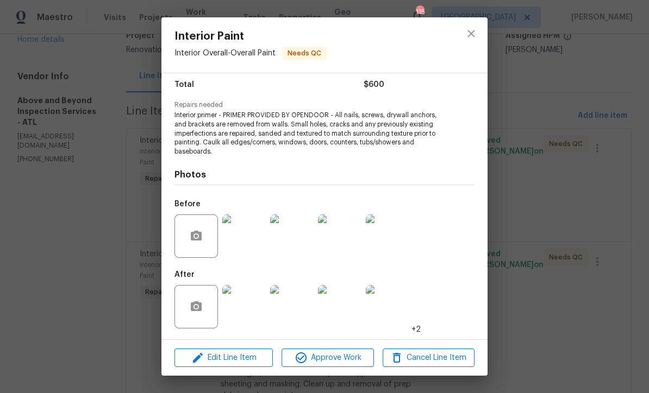
scroll to position [90, 0]
click at [327, 360] on span "Approve Work" at bounding box center [327, 358] width 85 height 14
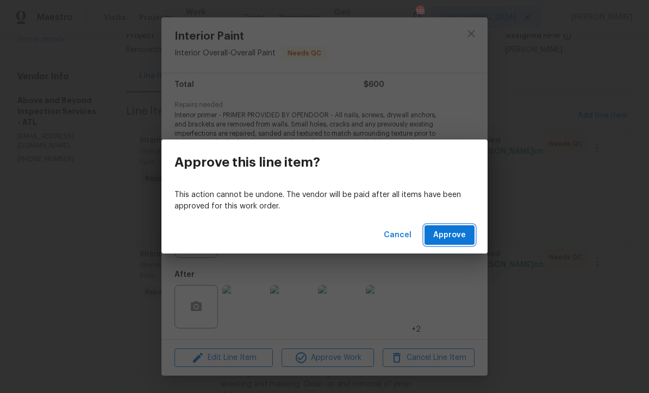
click at [450, 236] on span "Approve" at bounding box center [449, 236] width 33 height 14
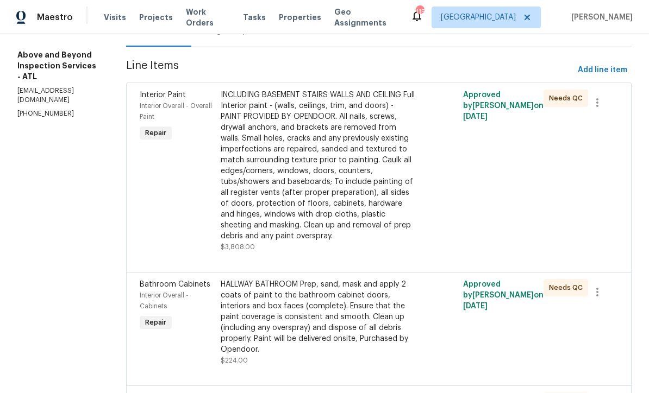
scroll to position [127, 0]
click at [327, 171] on div "INCLUDING BASEMENT STAIRS WALLS AND CEILING Full Interior paint - (walls, ceili…" at bounding box center [319, 165] width 196 height 152
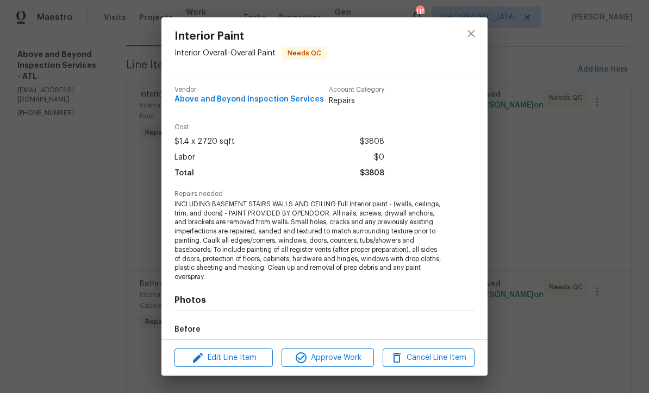
click at [313, 313] on div "Photos Before +6 After +5" at bounding box center [324, 371] width 300 height 179
click at [325, 363] on span "Approve Work" at bounding box center [327, 358] width 85 height 14
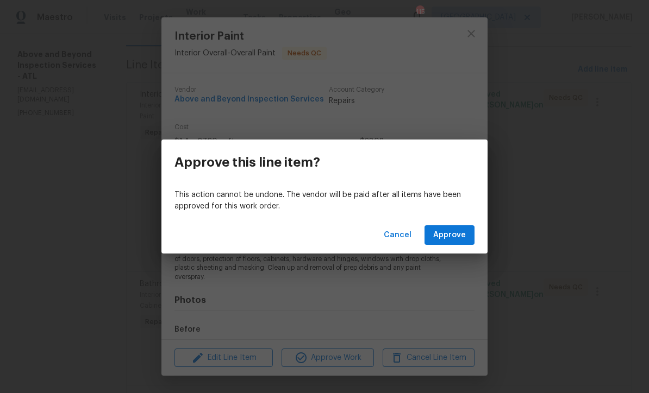
click at [449, 233] on span "Approve" at bounding box center [449, 236] width 33 height 14
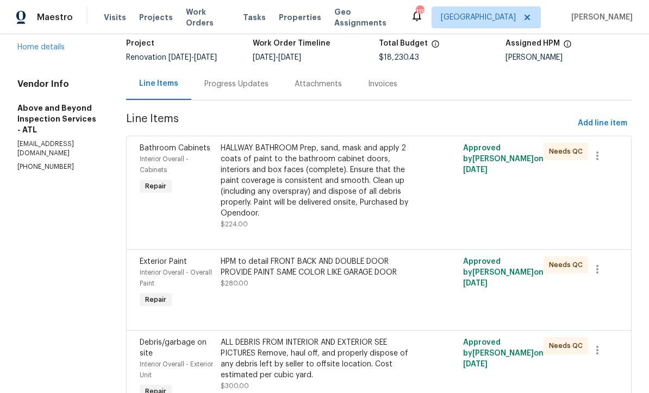
scroll to position [75, 0]
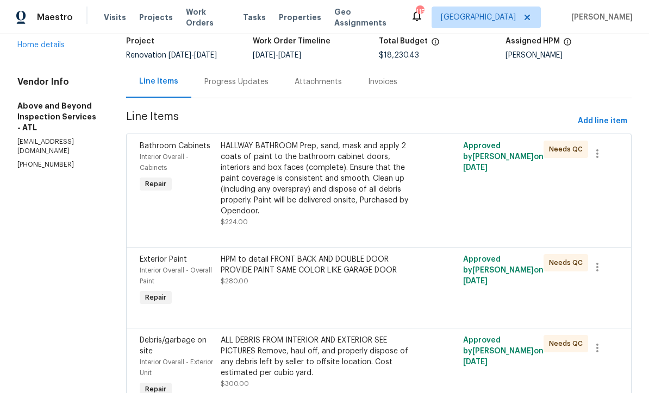
click at [326, 185] on div "HALLWAY BATHROOM Prep, sand, mask and apply 2 coats of paint to the bathroom ca…" at bounding box center [319, 179] width 196 height 76
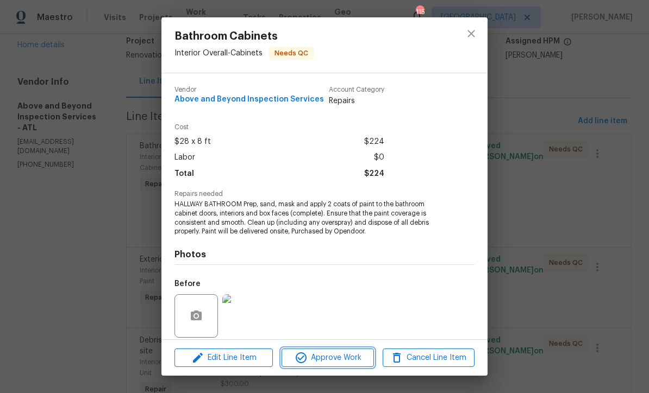
click at [322, 362] on span "Approve Work" at bounding box center [327, 358] width 85 height 14
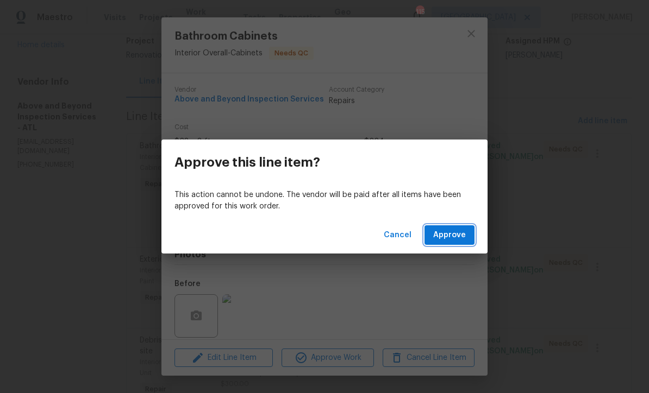
click at [445, 233] on span "Approve" at bounding box center [449, 236] width 33 height 14
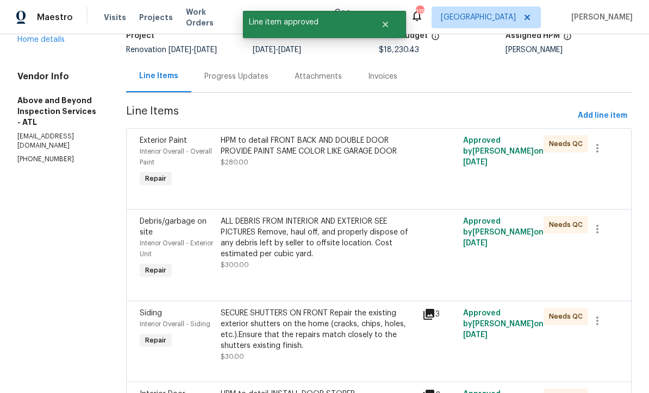
scroll to position [81, 0]
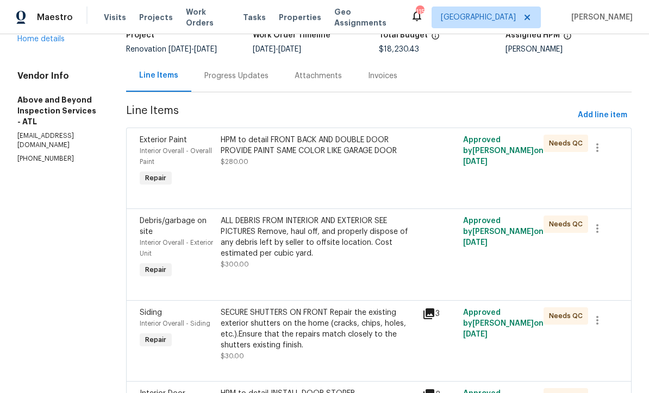
click at [334, 155] on div "HPM to detail FRONT BACK AND DOUBLE DOOR PROVIDE PAINT SAME COLOR LIKE GARAGE D…" at bounding box center [319, 146] width 196 height 22
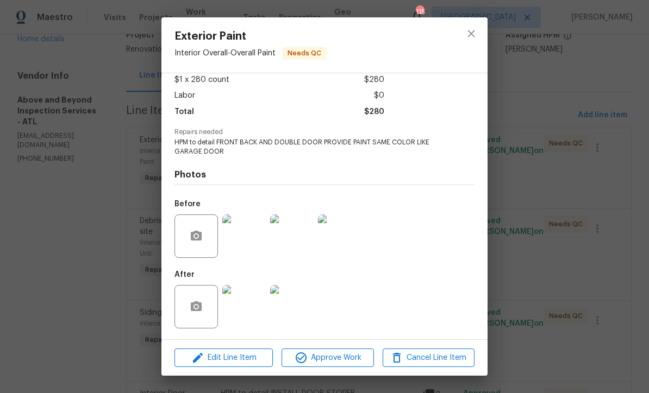
scroll to position [64, 0]
click at [249, 311] on img at bounding box center [243, 306] width 43 height 43
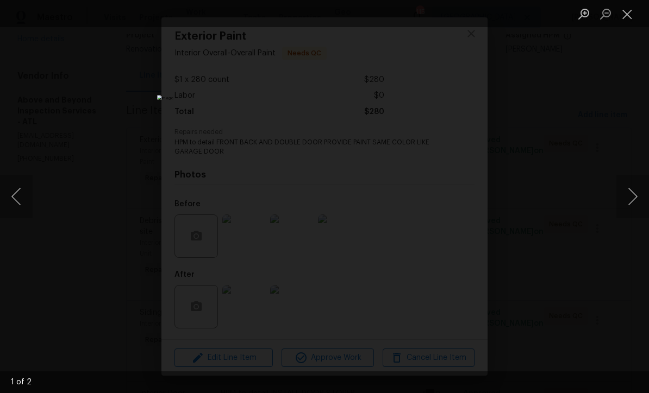
click at [632, 201] on button "Next image" at bounding box center [632, 196] width 33 height 43
click at [633, 198] on button "Next image" at bounding box center [632, 196] width 33 height 43
click at [627, 14] on button "Close lightbox" at bounding box center [627, 13] width 22 height 19
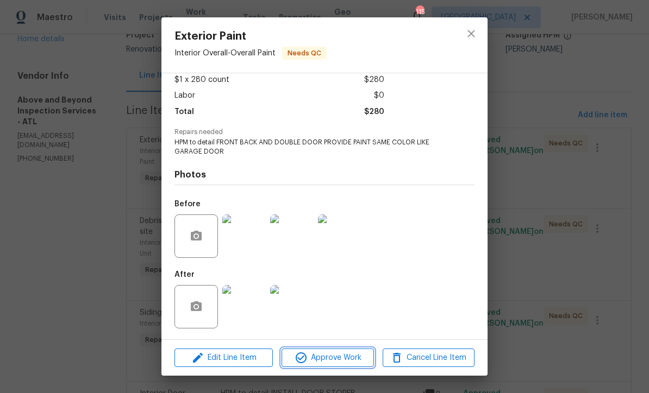
click at [325, 362] on span "Approve Work" at bounding box center [327, 358] width 85 height 14
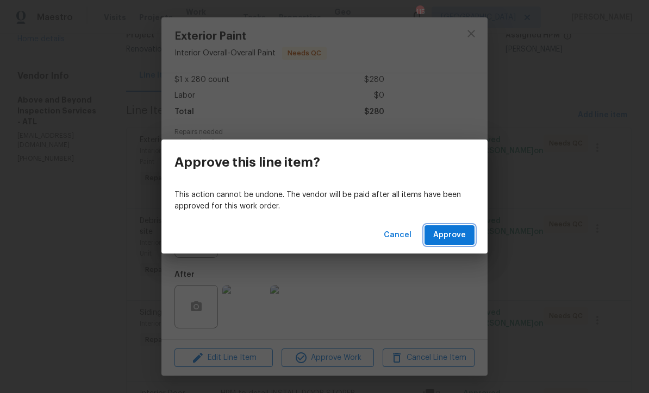
click at [449, 235] on span "Approve" at bounding box center [449, 236] width 33 height 14
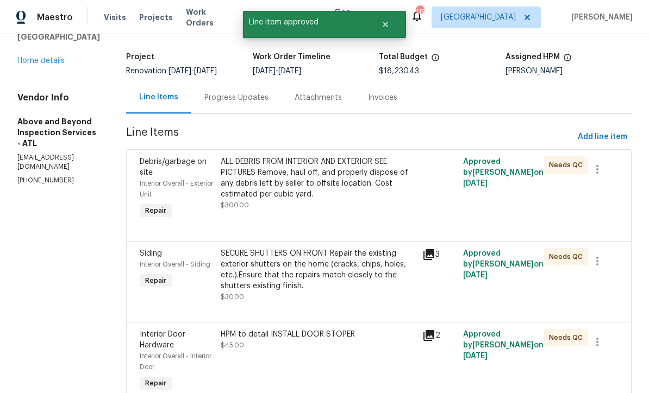
scroll to position [60, 0]
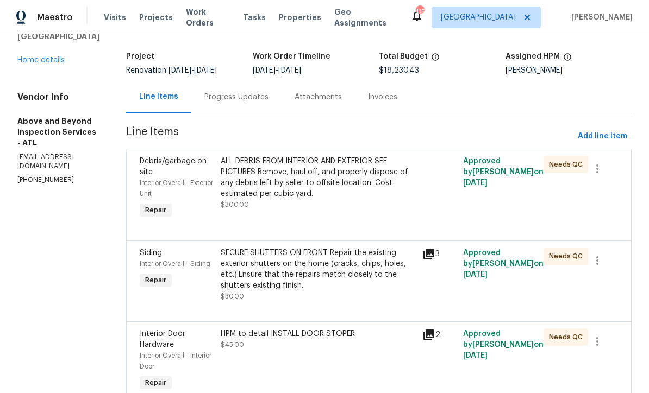
click at [340, 186] on div "ALL DEBRIS FROM INTERIOR AND EXTERIOR SEE PICTURES Remove, haul off, and proper…" at bounding box center [319, 177] width 196 height 43
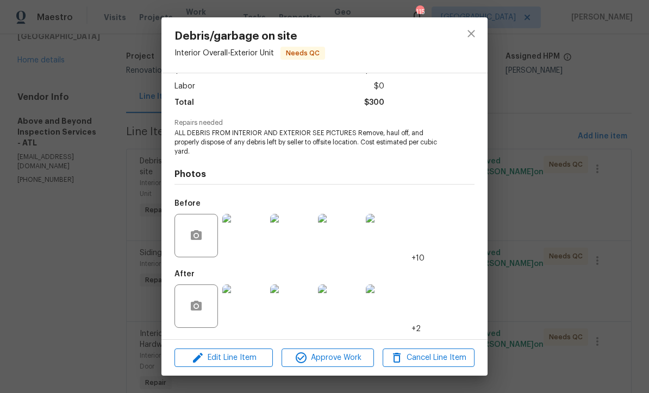
scroll to position [73, 0]
click at [326, 356] on span "Approve Work" at bounding box center [327, 358] width 85 height 14
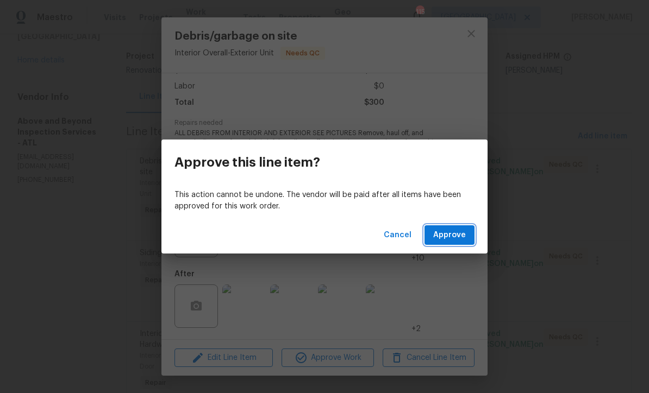
click at [447, 236] on span "Approve" at bounding box center [449, 236] width 33 height 14
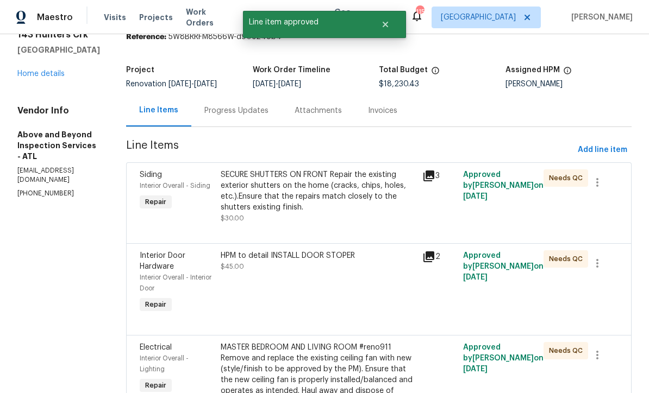
scroll to position [47, 0]
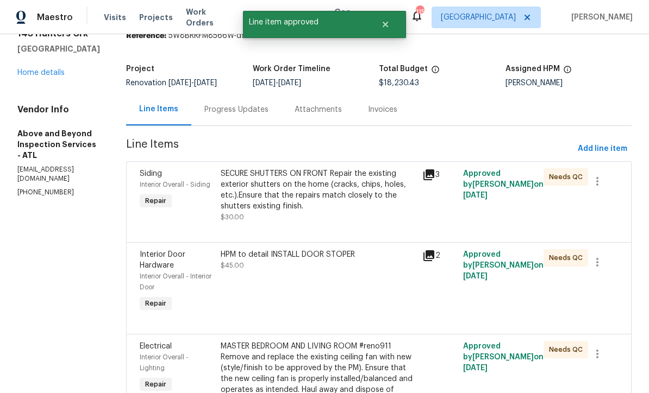
click at [305, 196] on div "SECURE SHUTTERS ON FRONT Repair the existing exterior shutters on the home (cra…" at bounding box center [319, 189] width 196 height 43
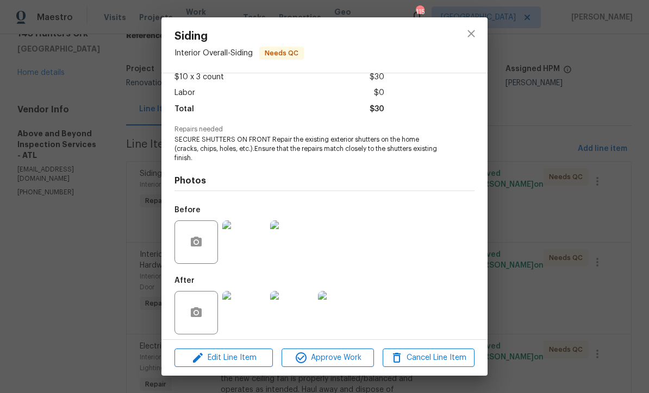
scroll to position [64, 0]
click at [338, 308] on img at bounding box center [339, 313] width 43 height 43
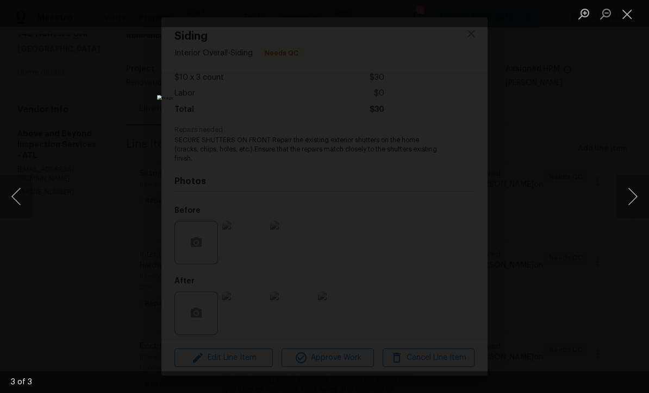
click at [624, 15] on button "Close lightbox" at bounding box center [627, 13] width 22 height 19
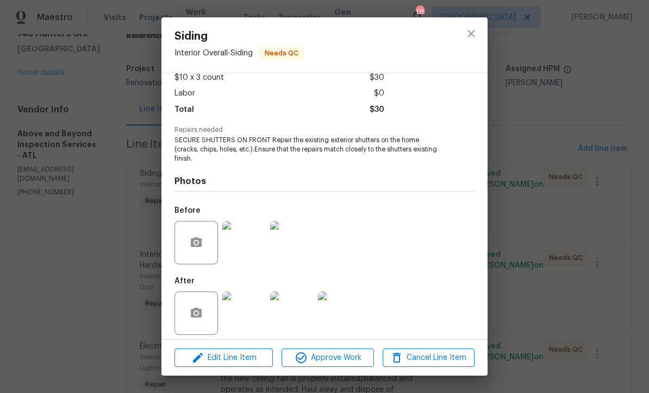
click at [245, 241] on img at bounding box center [243, 242] width 43 height 43
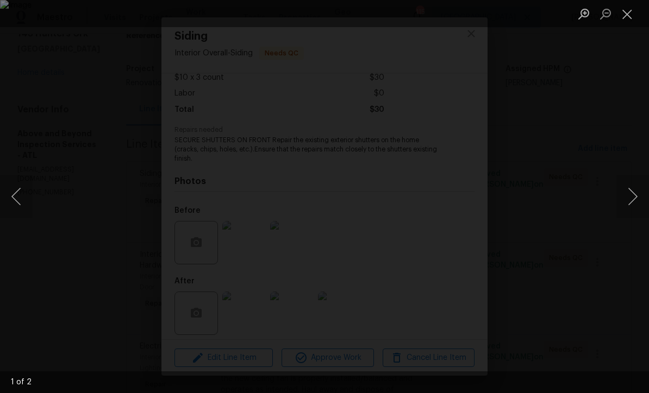
click at [633, 199] on button "Next image" at bounding box center [632, 196] width 33 height 43
click at [628, 12] on button "Close lightbox" at bounding box center [627, 13] width 22 height 19
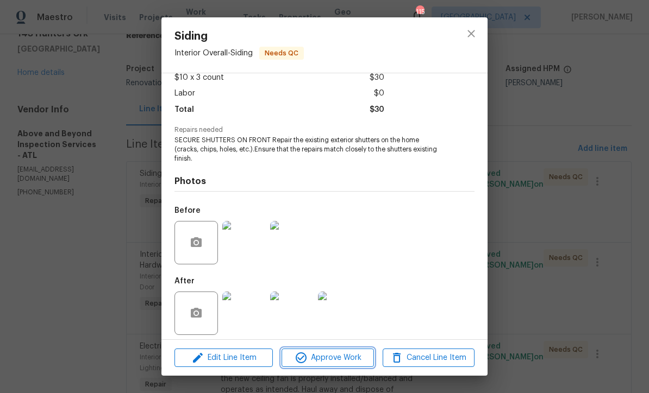
click at [316, 355] on span "Approve Work" at bounding box center [327, 358] width 85 height 14
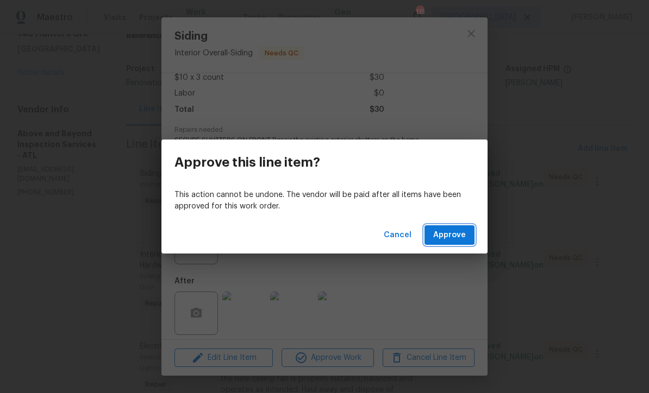
click at [446, 236] on span "Approve" at bounding box center [449, 236] width 33 height 14
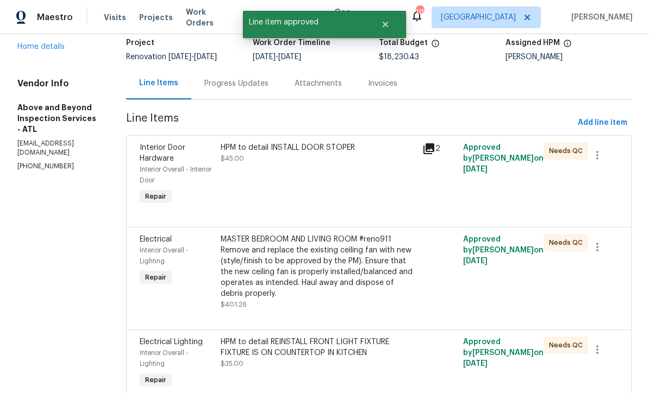
scroll to position [74, 0]
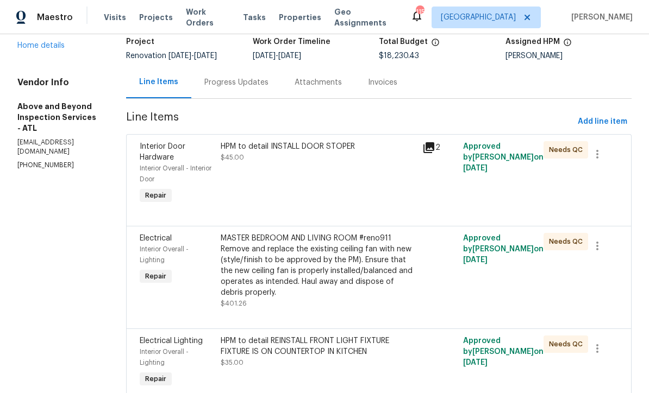
click at [318, 180] on div "HPM to detail INSTALL DOOR STOPER $45.00" at bounding box center [318, 174] width 202 height 72
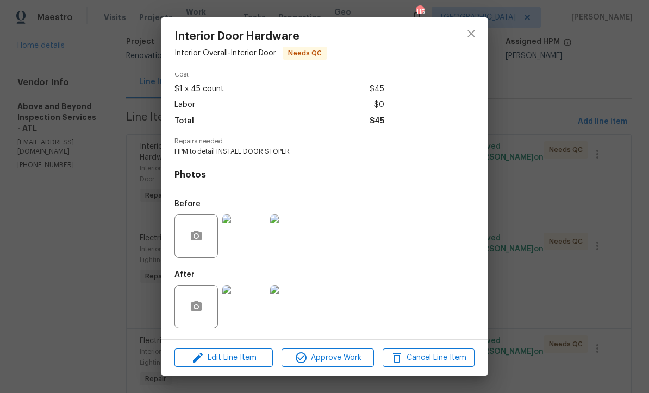
scroll to position [55, 0]
click at [245, 307] on img at bounding box center [243, 306] width 43 height 43
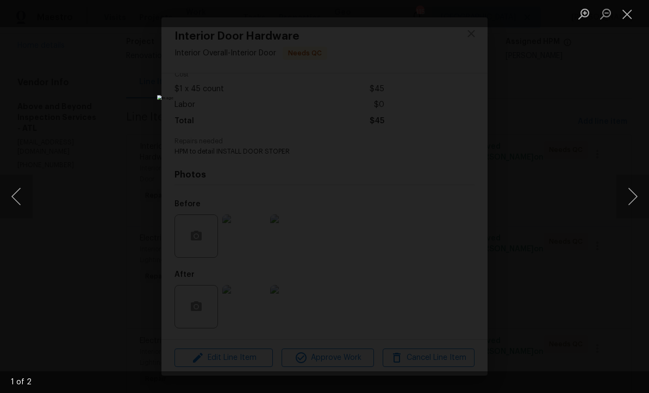
click at [631, 200] on button "Next image" at bounding box center [632, 196] width 33 height 43
click at [628, 14] on button "Close lightbox" at bounding box center [627, 13] width 22 height 19
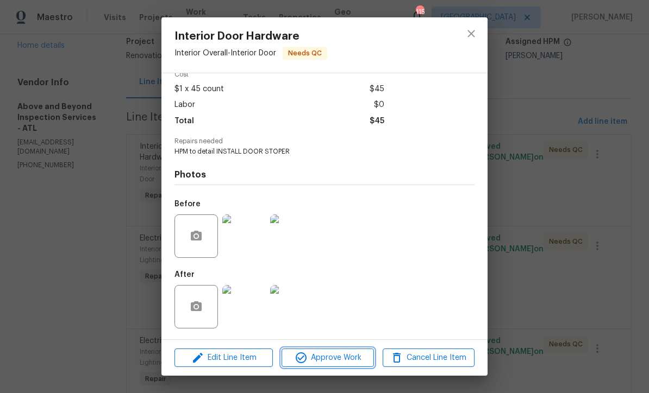
click at [328, 359] on span "Approve Work" at bounding box center [327, 358] width 85 height 14
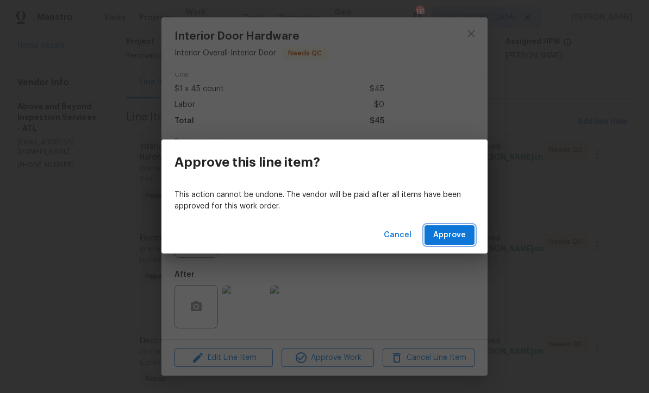
click at [453, 237] on span "Approve" at bounding box center [449, 236] width 33 height 14
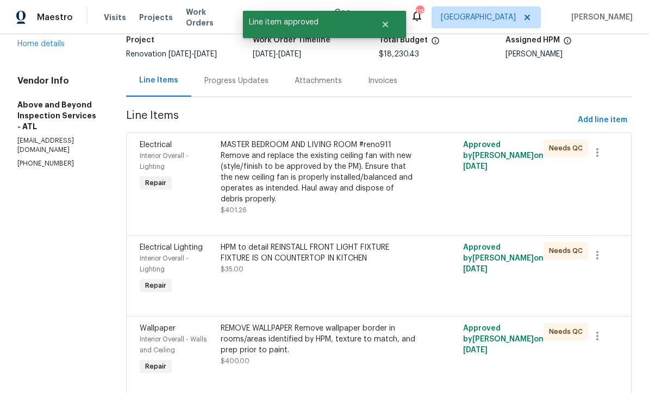
scroll to position [78, 0]
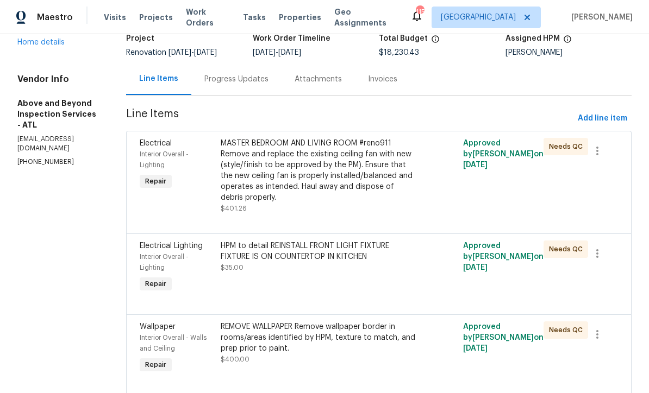
click at [324, 174] on div "MASTER BEDROOM AND LIVING ROOM #reno911 Remove and replace the existing ceiling…" at bounding box center [319, 170] width 196 height 65
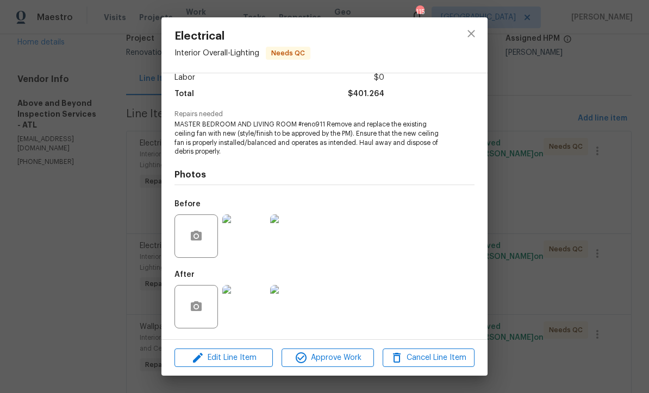
scroll to position [81, 0]
click at [327, 362] on span "Approve Work" at bounding box center [327, 358] width 85 height 14
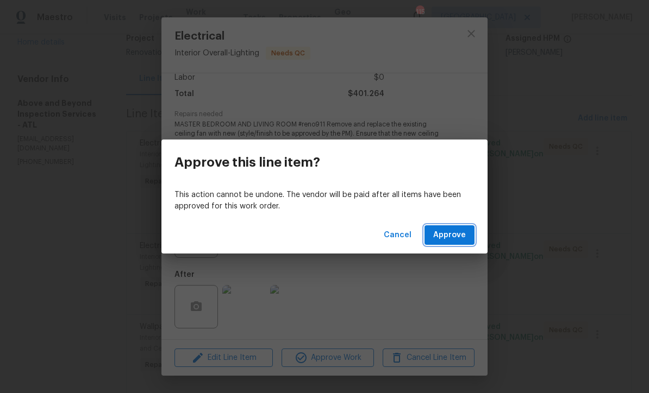
click at [449, 236] on span "Approve" at bounding box center [449, 236] width 33 height 14
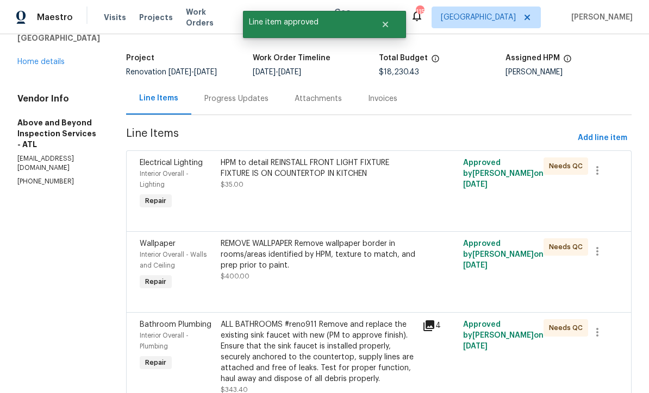
scroll to position [59, 0]
click at [328, 188] on div "HPM to detail REINSTALL FRONT LIGHT FIXTURE FIXTURE IS ON COUNTERTOP IN KITCHEN…" at bounding box center [319, 173] width 196 height 33
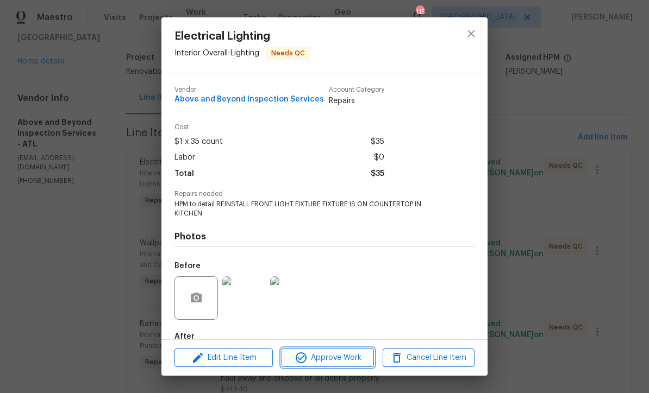
click at [328, 362] on span "Approve Work" at bounding box center [327, 358] width 85 height 14
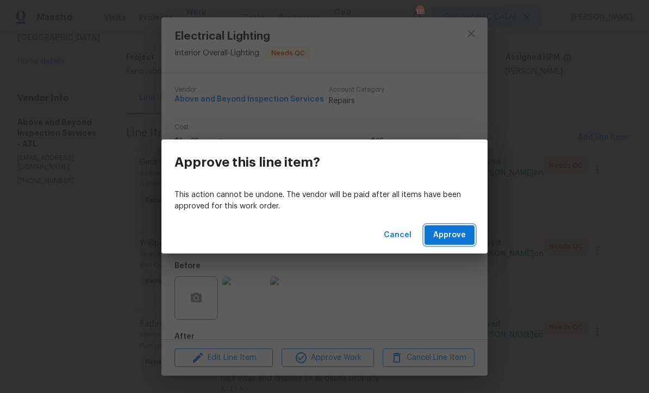
click at [451, 233] on span "Approve" at bounding box center [449, 236] width 33 height 14
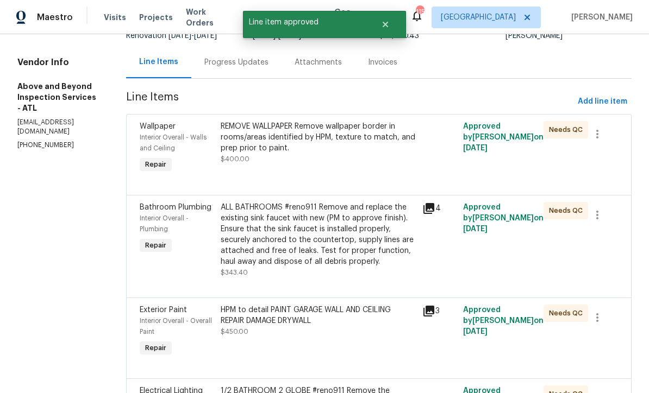
scroll to position [96, 0]
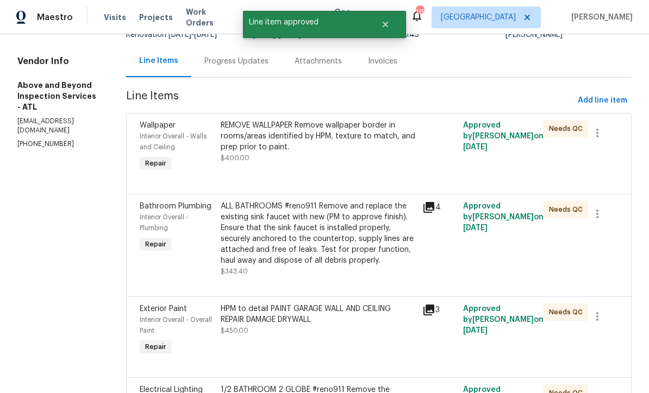
click at [323, 145] on div "REMOVE WALLPAPER Remove wallpaper border in rooms/areas identified by HPM, text…" at bounding box center [319, 136] width 196 height 33
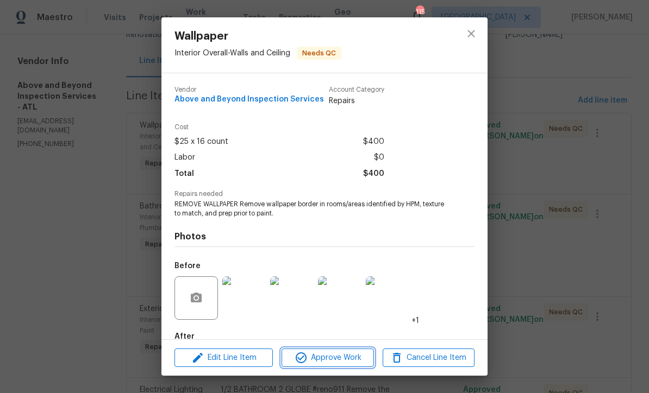
click at [324, 358] on span "Approve Work" at bounding box center [327, 358] width 85 height 14
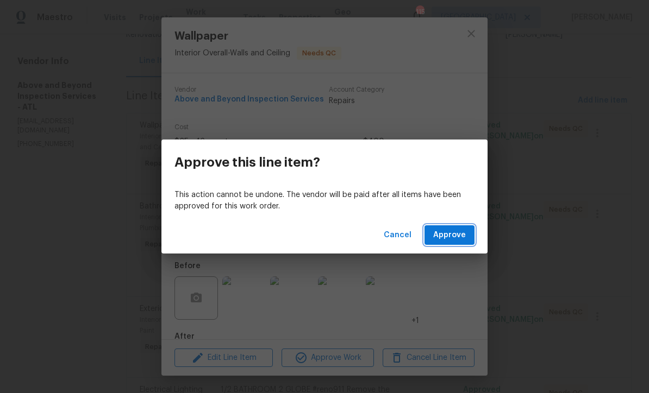
click at [449, 235] on span "Approve" at bounding box center [449, 236] width 33 height 14
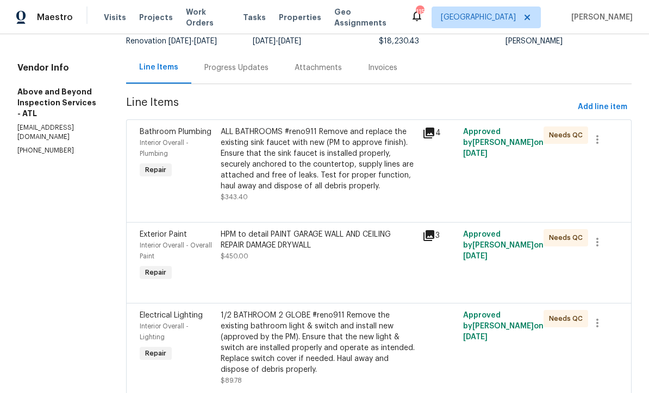
scroll to position [90, 0]
click at [335, 166] on div "ALL BATHROOMS #reno911 Remove and replace the existing sink faucet with new (PM…" at bounding box center [319, 158] width 196 height 65
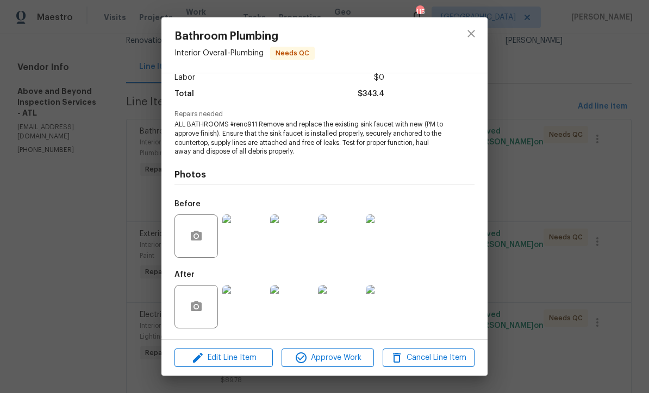
scroll to position [81, 0]
click at [248, 320] on img at bounding box center [243, 306] width 43 height 43
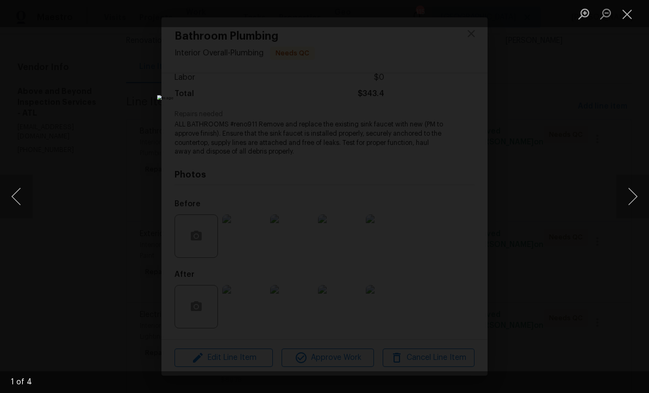
click at [632, 203] on button "Next image" at bounding box center [632, 196] width 33 height 43
click at [634, 198] on button "Next image" at bounding box center [632, 196] width 33 height 43
click at [632, 199] on button "Next image" at bounding box center [632, 196] width 33 height 43
click at [632, 201] on button "Next image" at bounding box center [632, 196] width 33 height 43
click at [627, 16] on button "Close lightbox" at bounding box center [627, 13] width 22 height 19
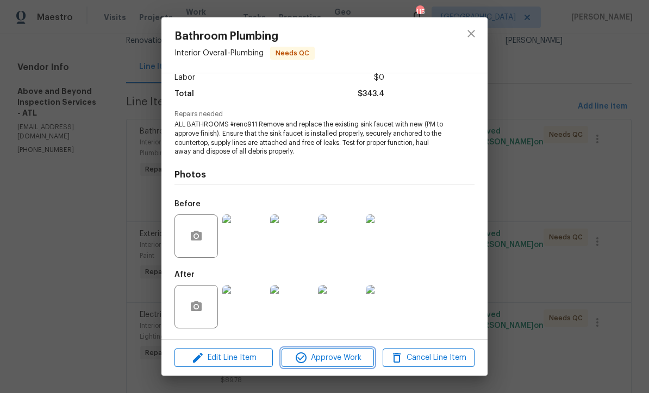
click at [317, 357] on span "Approve Work" at bounding box center [327, 358] width 85 height 14
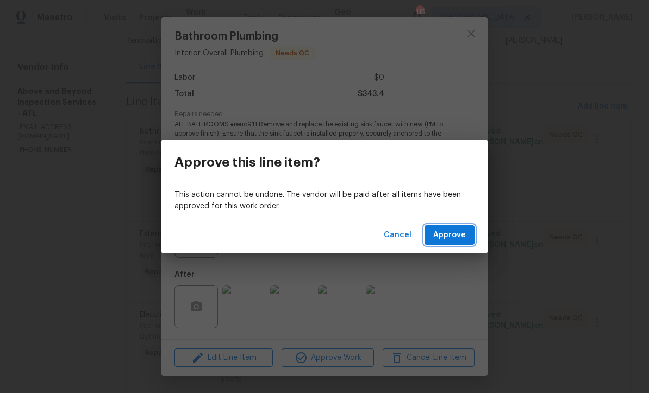
click at [450, 236] on span "Approve" at bounding box center [449, 236] width 33 height 14
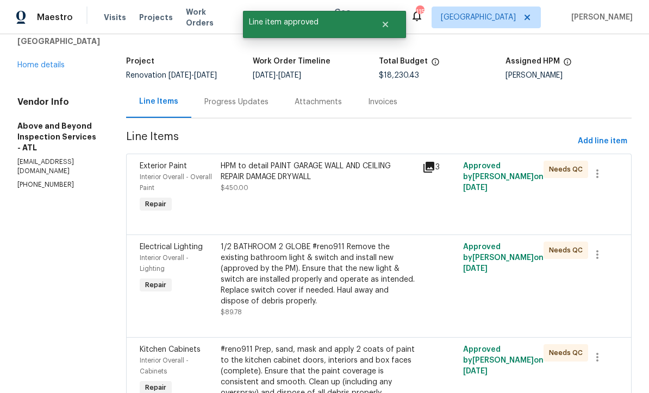
scroll to position [55, 0]
click at [312, 193] on div "HPM to detail PAINT GARAGE WALL AND CEILING REPAIR DAMAGE DRYWALL $450.00" at bounding box center [319, 176] width 196 height 33
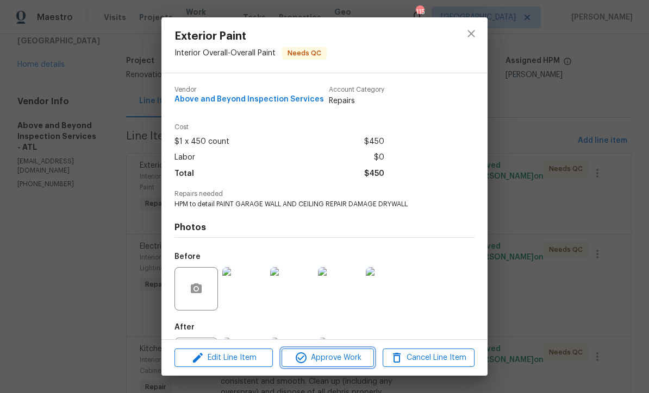
click at [322, 361] on span "Approve Work" at bounding box center [327, 358] width 85 height 14
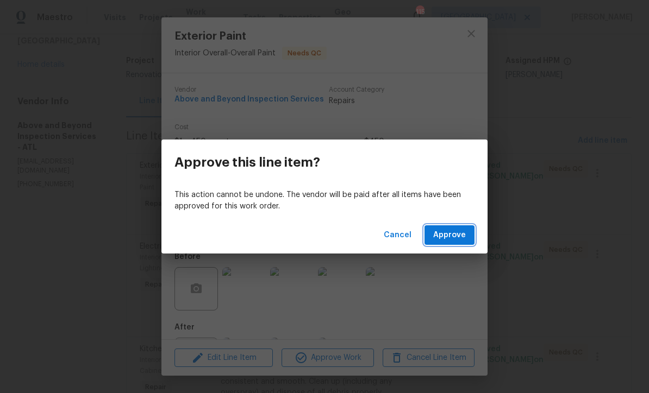
click at [450, 232] on span "Approve" at bounding box center [449, 236] width 33 height 14
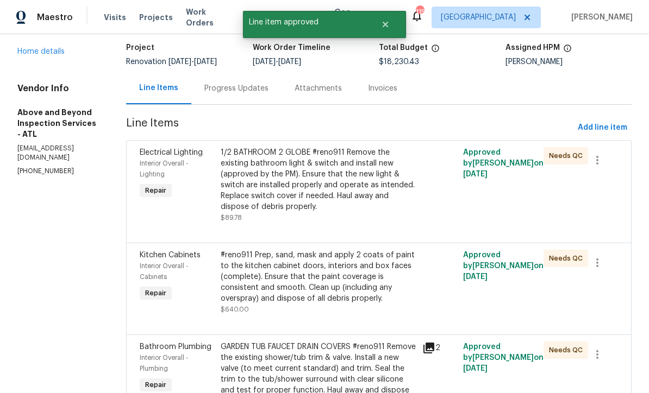
scroll to position [69, 0]
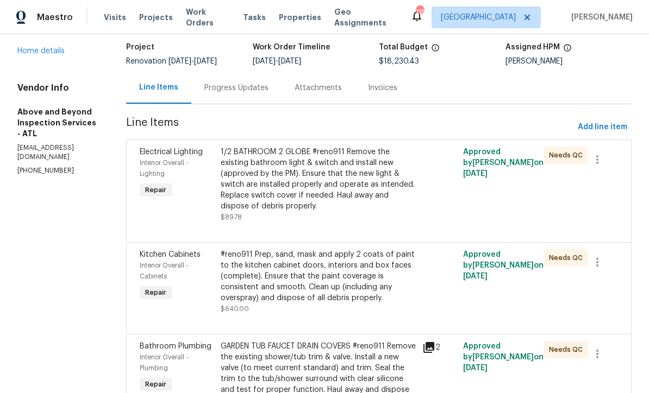
click at [337, 194] on div "1/2 BATHROOM 2 GLOBE #reno911 Remove the existing bathroom light & switch and i…" at bounding box center [319, 179] width 196 height 65
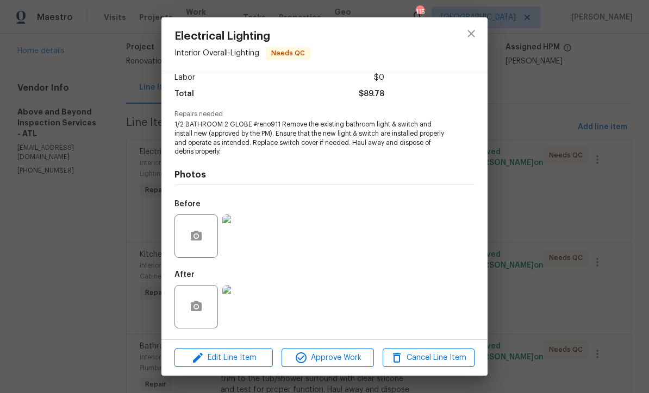
scroll to position [81, 0]
click at [238, 310] on img at bounding box center [243, 306] width 43 height 43
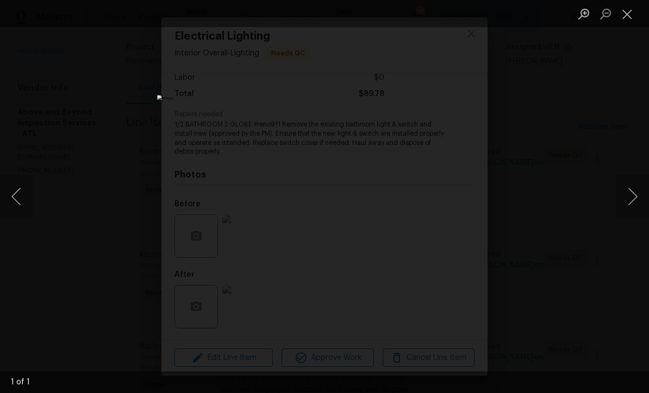
click at [633, 197] on button "Next image" at bounding box center [632, 196] width 33 height 43
click at [635, 201] on button "Next image" at bounding box center [632, 196] width 33 height 43
click at [625, 17] on button "Close lightbox" at bounding box center [627, 13] width 22 height 19
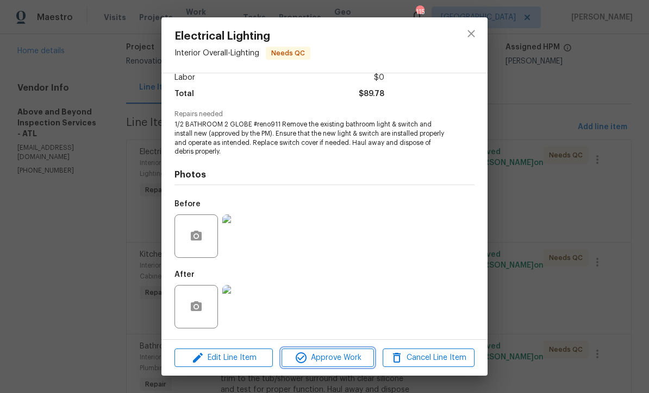
click at [329, 360] on span "Approve Work" at bounding box center [327, 358] width 85 height 14
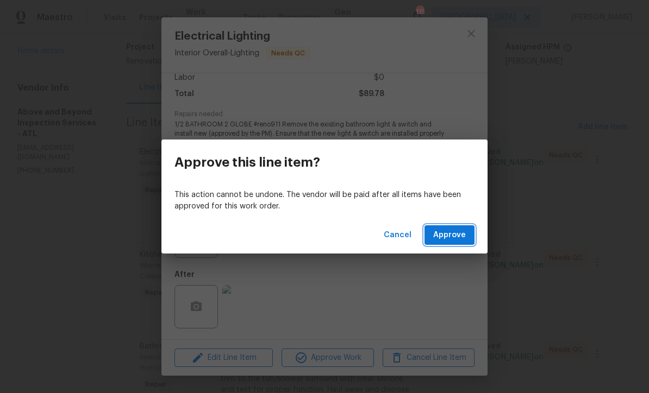
click at [452, 233] on span "Approve" at bounding box center [449, 236] width 33 height 14
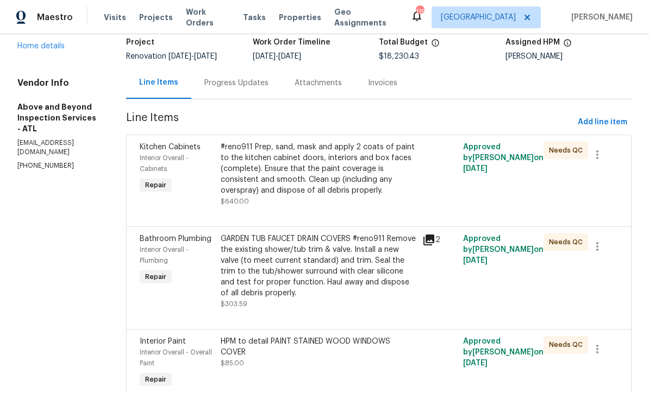
scroll to position [74, 0]
click at [332, 174] on div "#reno911 Prep, sand, mask and apply 2 coats of paint to the kitchen cabinet doo…" at bounding box center [319, 168] width 196 height 54
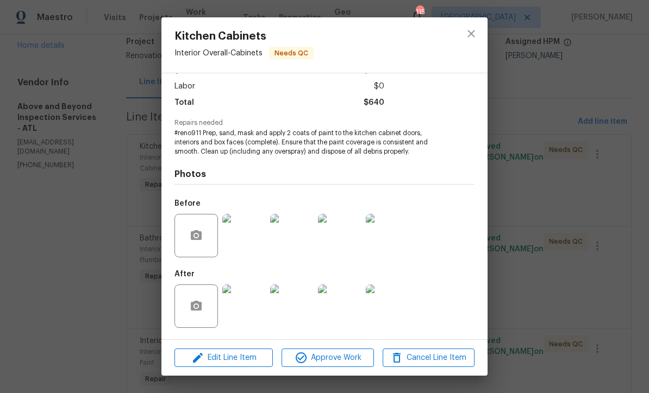
scroll to position [73, 0]
click at [247, 313] on img at bounding box center [243, 306] width 43 height 43
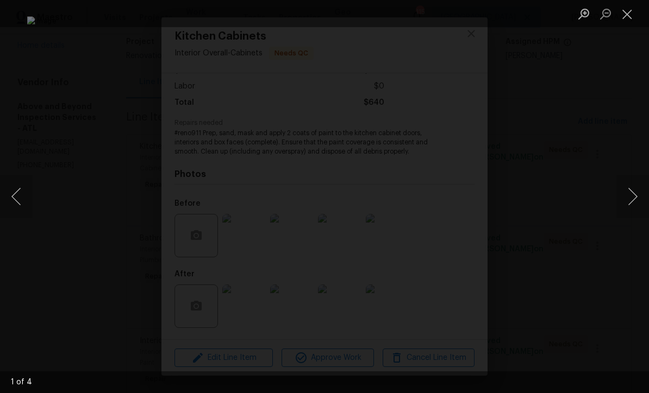
click at [635, 196] on button "Next image" at bounding box center [632, 196] width 33 height 43
click at [635, 193] on button "Next image" at bounding box center [632, 196] width 33 height 43
click at [634, 196] on button "Next image" at bounding box center [632, 196] width 33 height 43
click at [627, 14] on button "Close lightbox" at bounding box center [627, 13] width 22 height 19
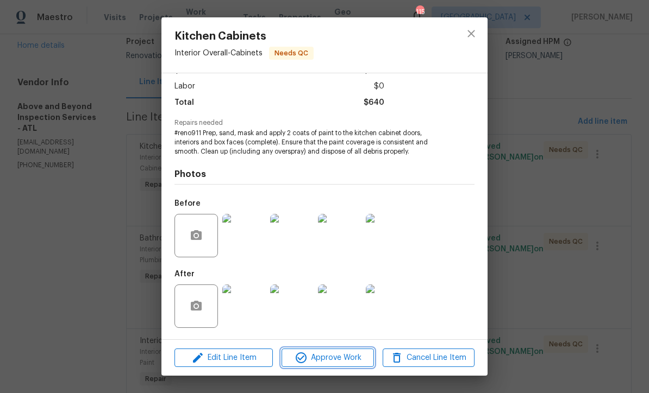
click at [320, 357] on span "Approve Work" at bounding box center [327, 358] width 85 height 14
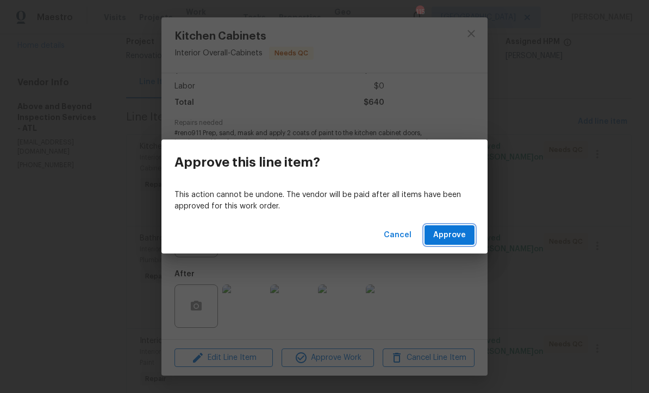
click at [451, 238] on span "Approve" at bounding box center [449, 236] width 33 height 14
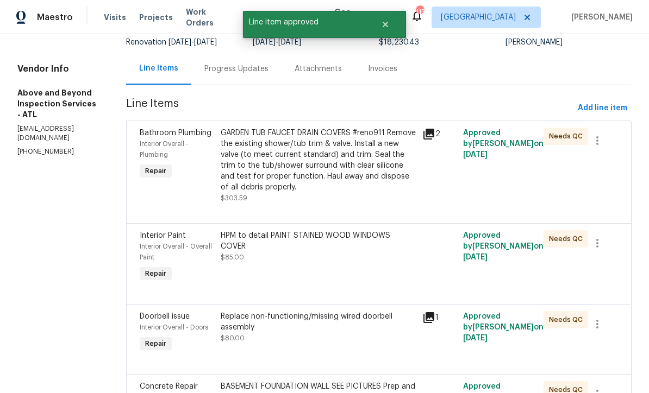
scroll to position [89, 0]
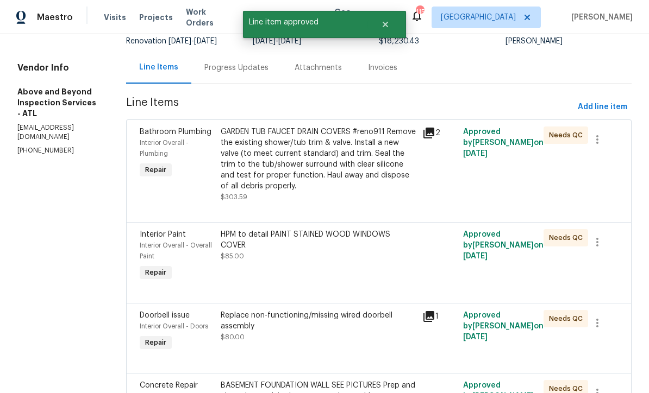
click at [324, 161] on div "GARDEN TUB FAUCET DRAIN COVERS #reno911 Remove the existing shower/tub trim & v…" at bounding box center [319, 159] width 196 height 65
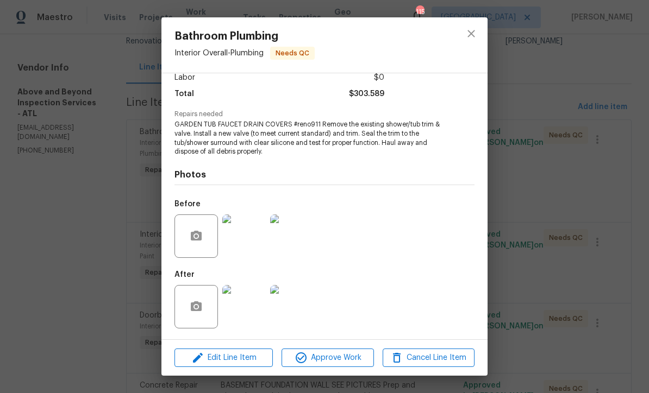
scroll to position [81, 0]
click at [327, 358] on span "Approve Work" at bounding box center [327, 358] width 85 height 14
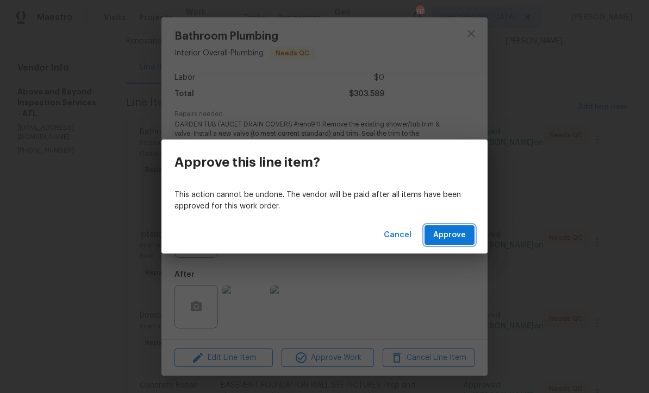
click at [448, 228] on button "Approve" at bounding box center [449, 235] width 50 height 20
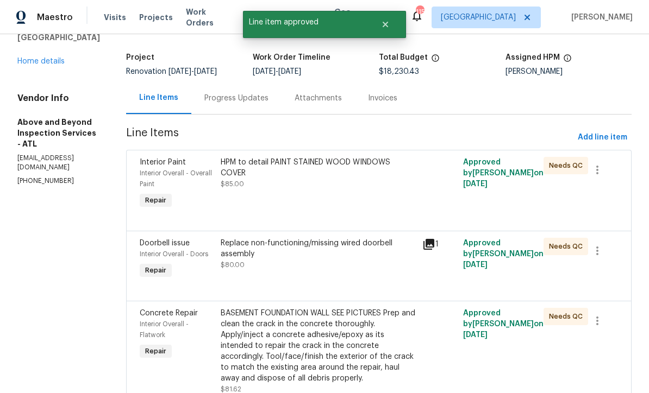
scroll to position [65, 0]
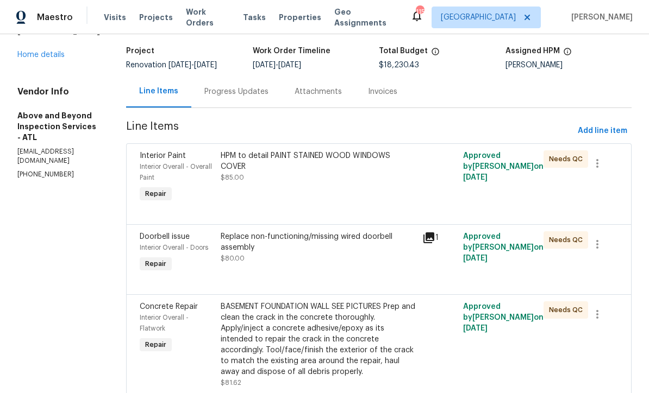
click at [332, 180] on div "HPM to detail PAINT STAINED WOOD WINDOWS COVER $85.00" at bounding box center [319, 166] width 196 height 33
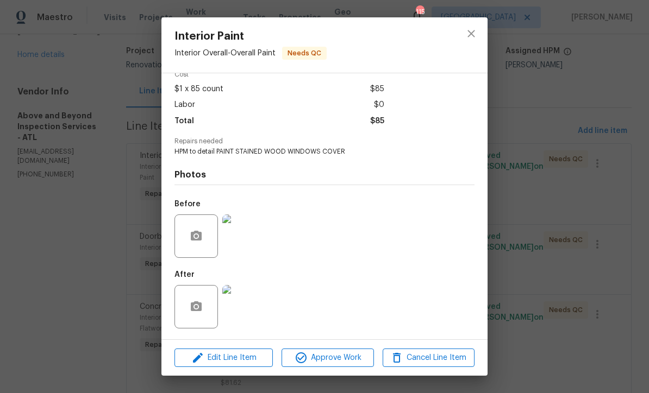
scroll to position [55, 0]
click at [243, 309] on img at bounding box center [243, 306] width 43 height 43
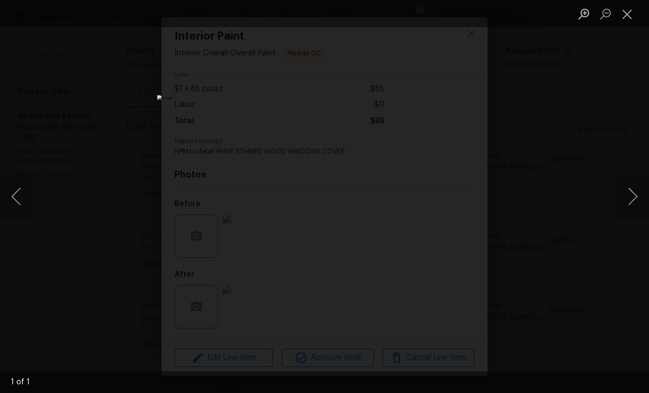
click at [626, 9] on button "Close lightbox" at bounding box center [627, 13] width 22 height 19
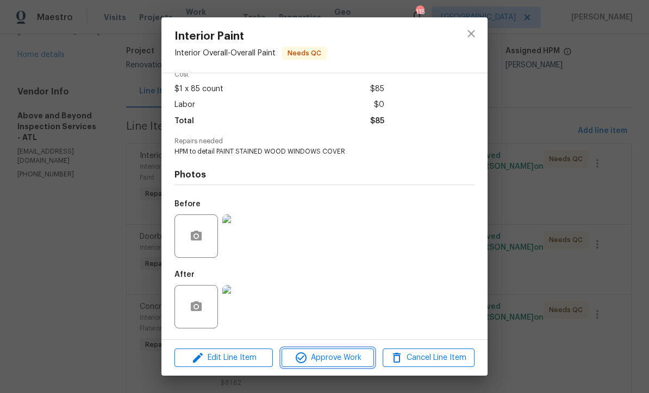
click at [330, 360] on span "Approve Work" at bounding box center [327, 358] width 85 height 14
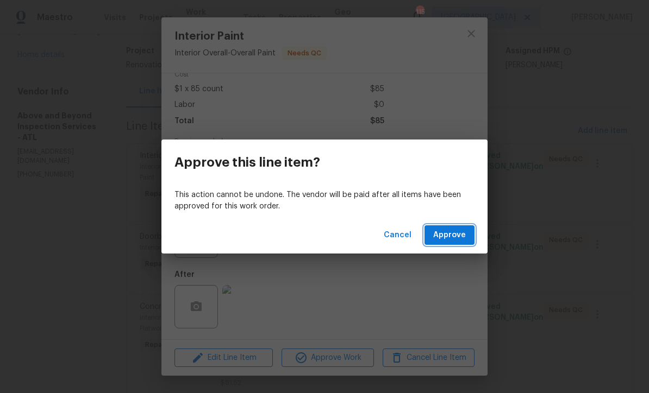
click at [450, 236] on span "Approve" at bounding box center [449, 236] width 33 height 14
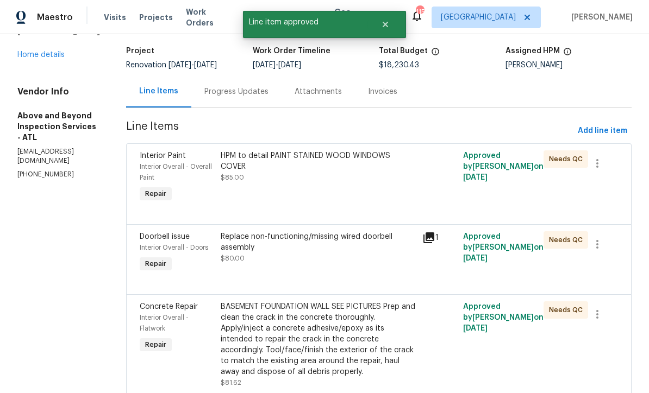
scroll to position [0, 0]
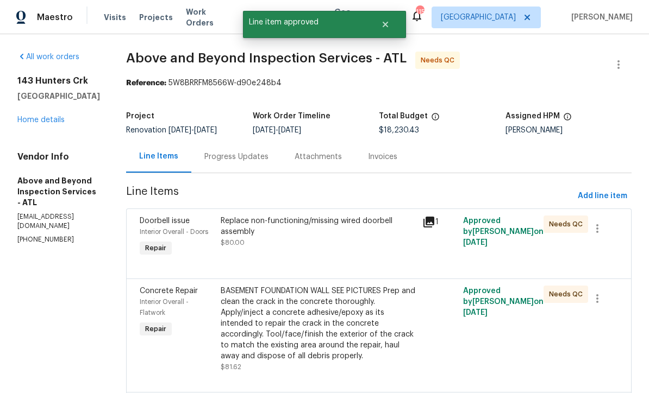
click at [322, 237] on div "Replace non-functioning/missing wired doorbell assembly" at bounding box center [319, 227] width 196 height 22
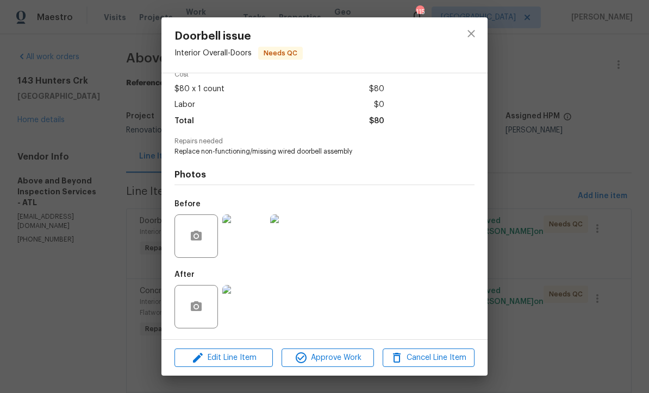
scroll to position [55, 0]
click at [242, 311] on img at bounding box center [243, 306] width 43 height 43
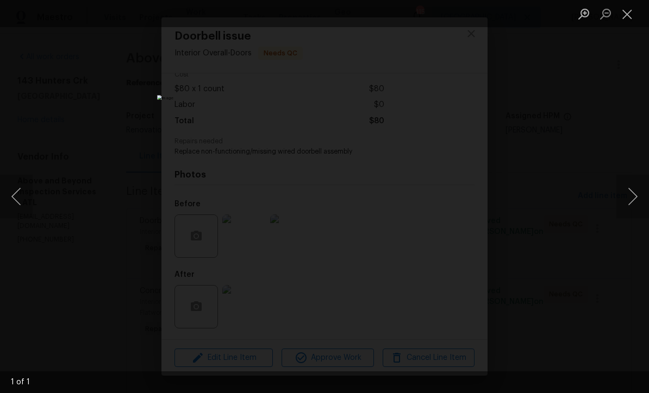
click at [632, 199] on button "Next image" at bounding box center [632, 196] width 33 height 43
click at [626, 17] on button "Close lightbox" at bounding box center [627, 13] width 22 height 19
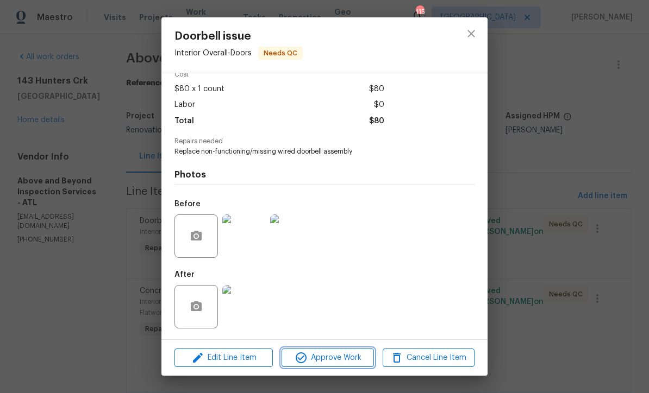
click at [321, 362] on span "Approve Work" at bounding box center [327, 358] width 85 height 14
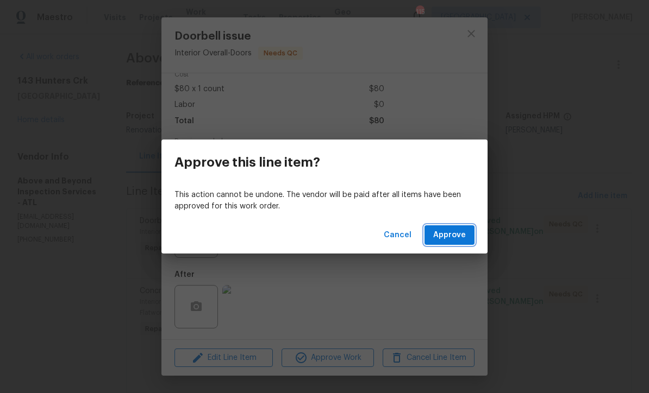
click at [451, 233] on span "Approve" at bounding box center [449, 236] width 33 height 14
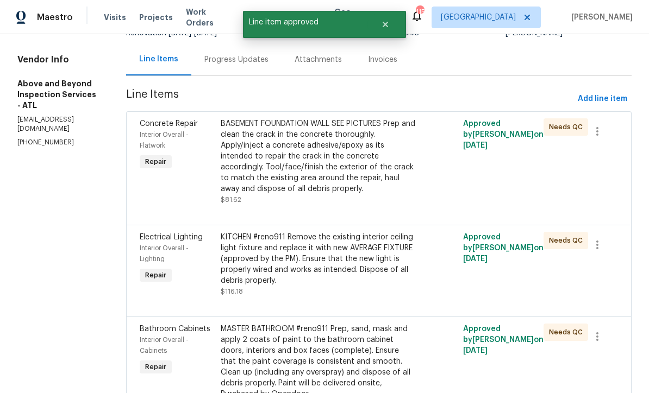
scroll to position [101, 0]
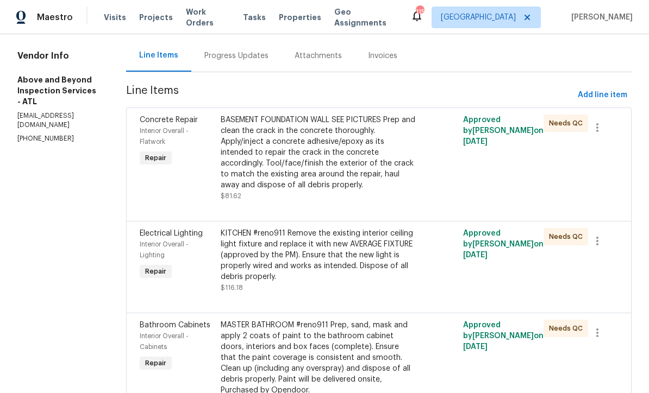
click at [326, 167] on div "BASEMENT FOUNDATION WALL SEE PICTURES Prep and clean the crack in the concrete …" at bounding box center [319, 153] width 196 height 76
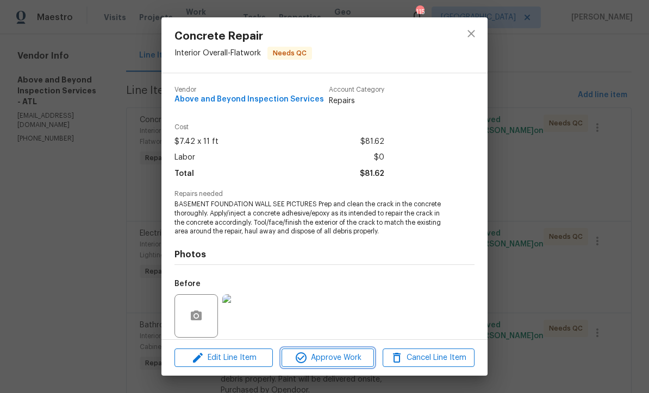
click at [316, 363] on span "Approve Work" at bounding box center [327, 358] width 85 height 14
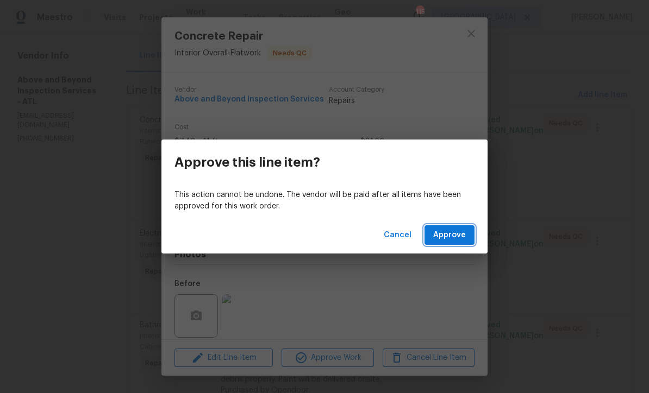
click at [449, 235] on span "Approve" at bounding box center [449, 236] width 33 height 14
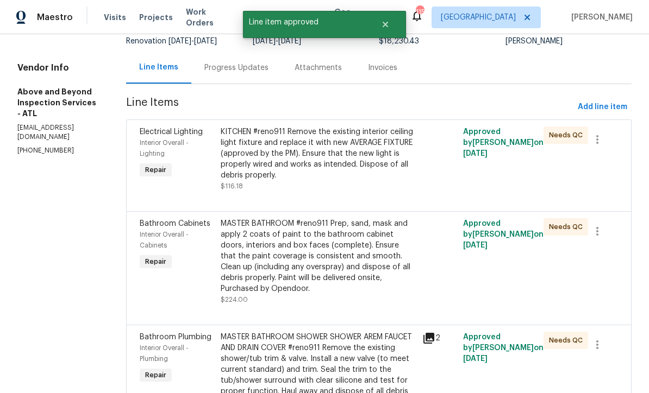
scroll to position [90, 0]
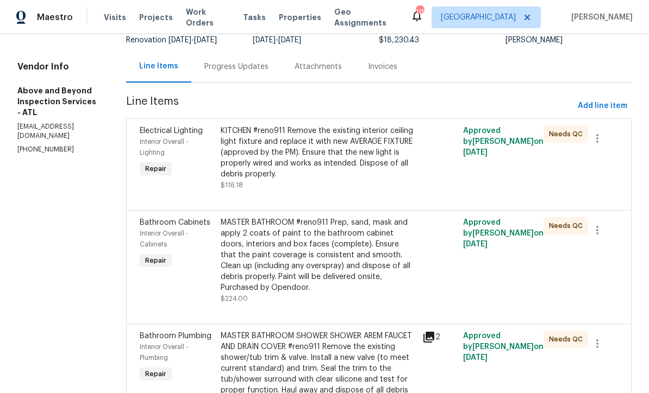
click at [329, 166] on div "KITCHEN #reno911 Remove the existing interior ceiling light fixture and replace…" at bounding box center [319, 152] width 196 height 54
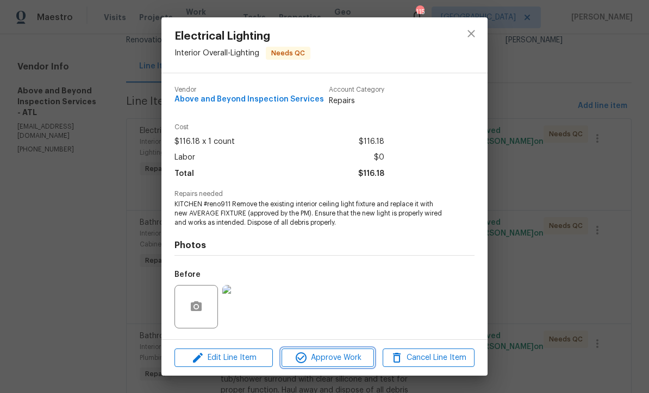
click at [319, 360] on span "Approve Work" at bounding box center [327, 358] width 85 height 14
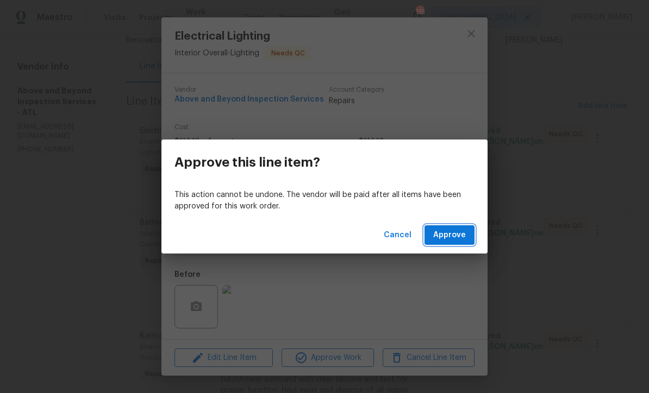
click at [446, 233] on span "Approve" at bounding box center [449, 236] width 33 height 14
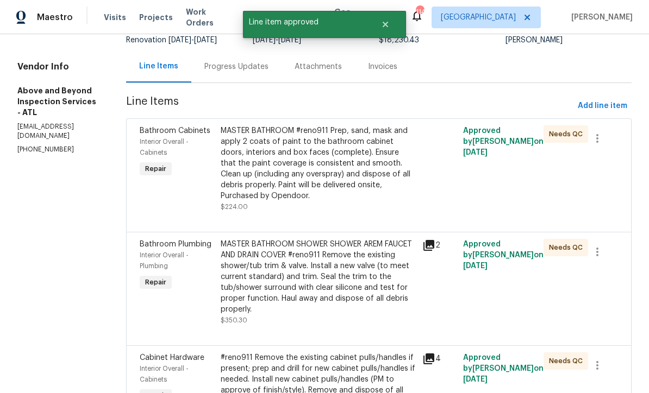
scroll to position [91, 0]
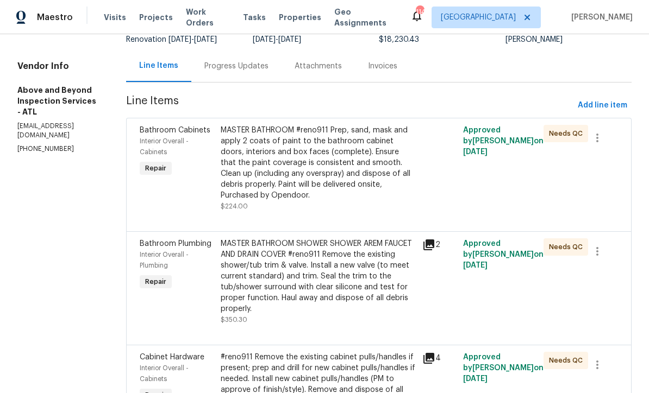
click at [329, 161] on div "MASTER BATHROOM #reno911 Prep, sand, mask and apply 2 coats of paint to the bat…" at bounding box center [319, 163] width 196 height 76
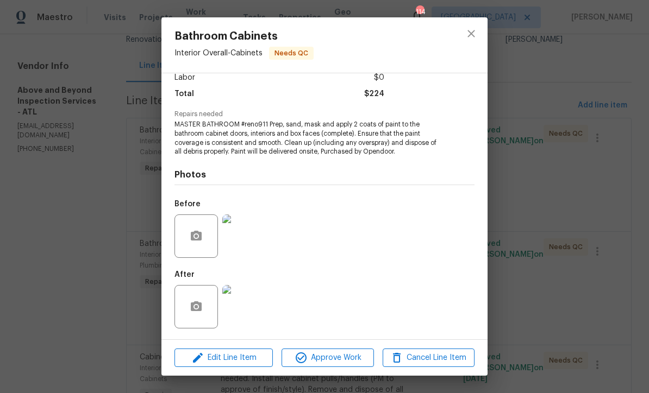
scroll to position [81, 0]
click at [325, 360] on span "Approve Work" at bounding box center [327, 358] width 85 height 14
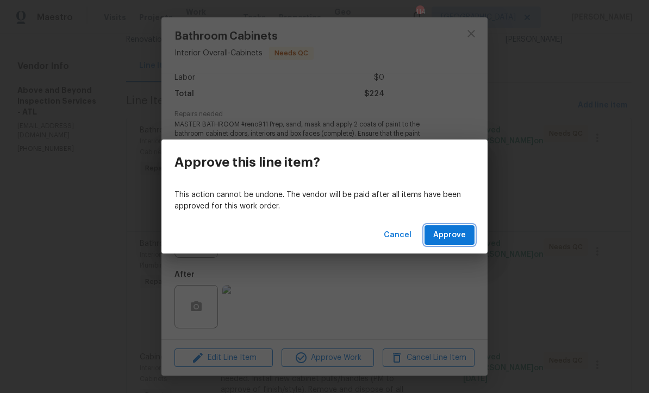
click at [452, 237] on span "Approve" at bounding box center [449, 236] width 33 height 14
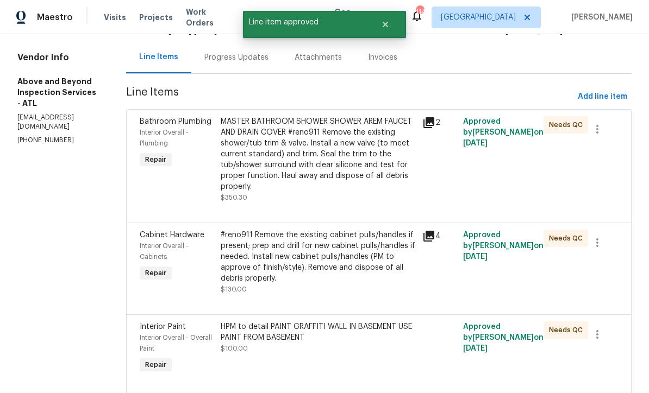
scroll to position [100, 0]
click at [337, 154] on div "MASTER BATHROOM SHOWER SHOWER AREM FAUCET AND DRAIN COVER #reno911 Remove the e…" at bounding box center [319, 154] width 196 height 76
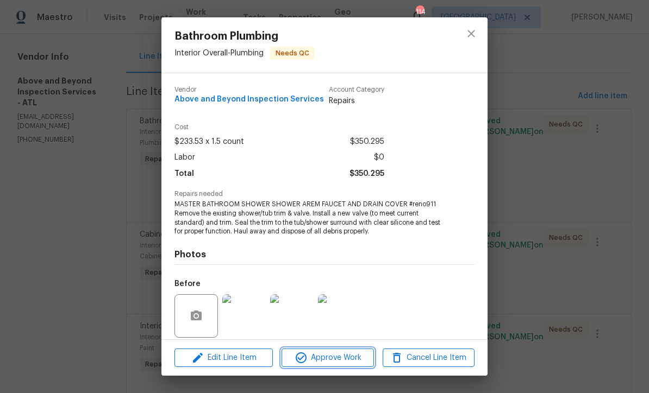
click at [320, 362] on span "Approve Work" at bounding box center [327, 358] width 85 height 14
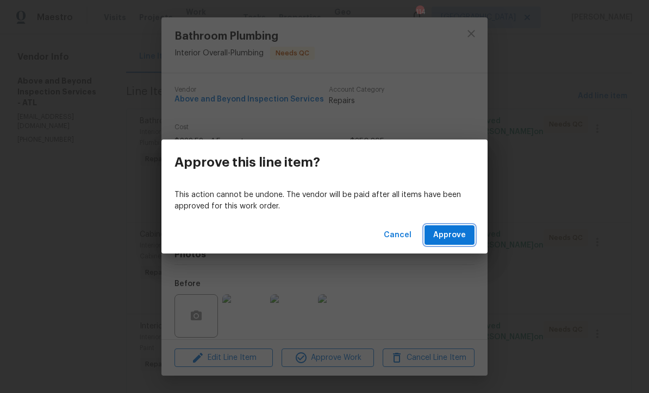
click at [450, 235] on span "Approve" at bounding box center [449, 236] width 33 height 14
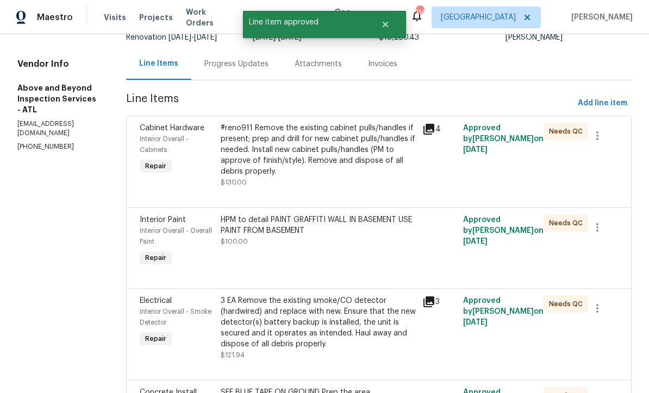
scroll to position [96, 0]
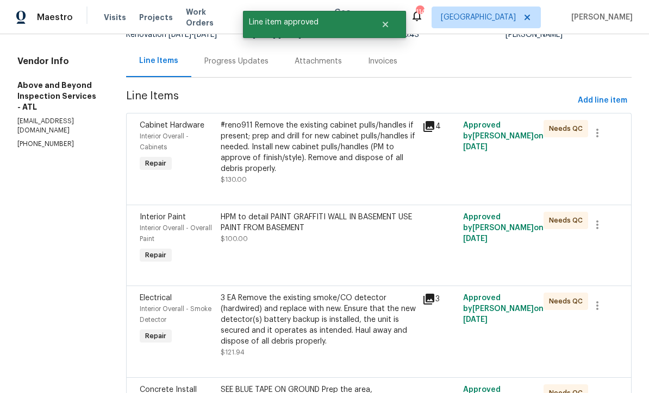
click at [330, 150] on div "#reno911 Remove the existing cabinet pulls/handles if present; prep and drill f…" at bounding box center [319, 147] width 196 height 54
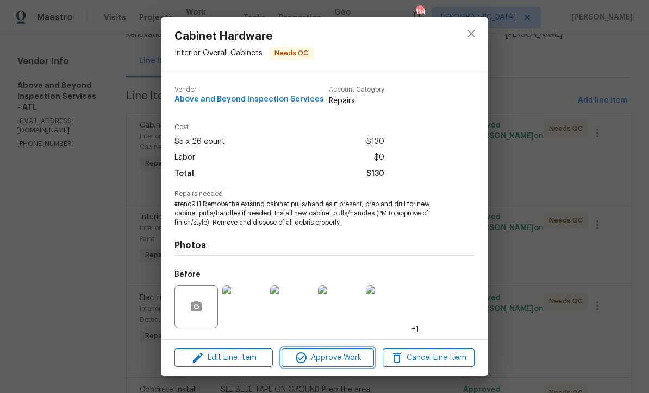
click at [319, 363] on span "Approve Work" at bounding box center [327, 358] width 85 height 14
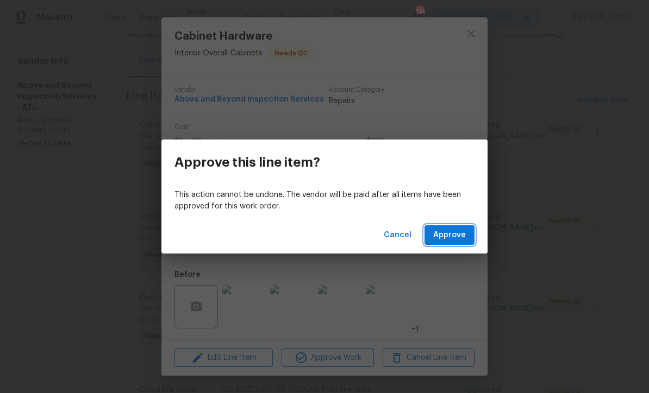
click at [447, 239] on span "Approve" at bounding box center [449, 236] width 33 height 14
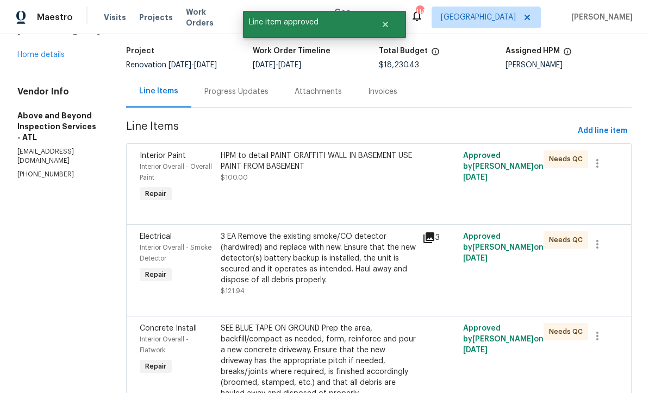
scroll to position [67, 0]
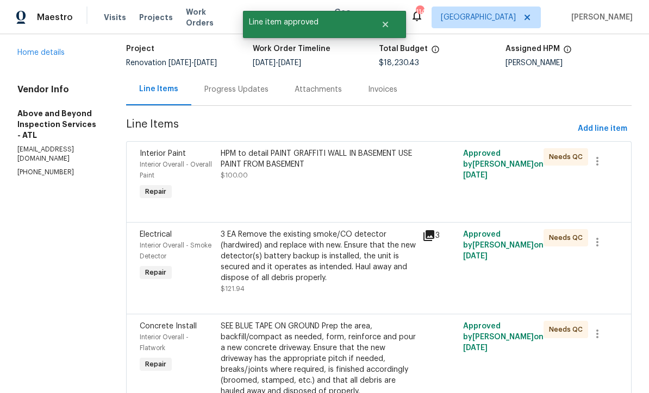
click at [338, 170] on div "HPM to detail PAINT GRAFFITI WALL IN BASEMENT USE PAINT FROM BASEMENT" at bounding box center [319, 159] width 196 height 22
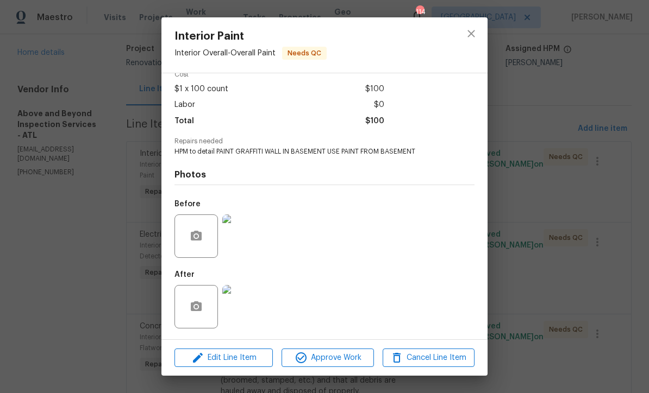
scroll to position [55, 0]
click at [327, 361] on span "Approve Work" at bounding box center [327, 358] width 85 height 14
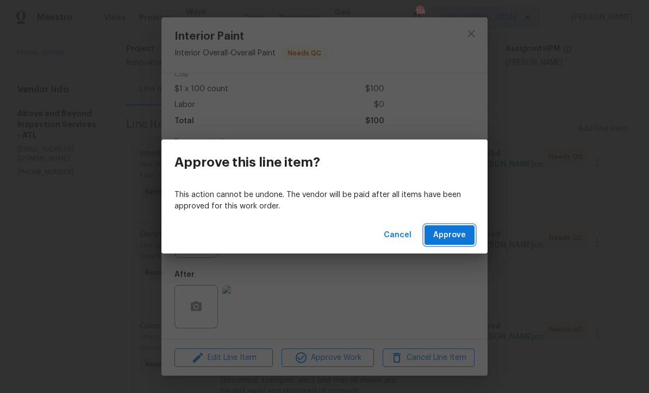
click at [452, 236] on span "Approve" at bounding box center [449, 236] width 33 height 14
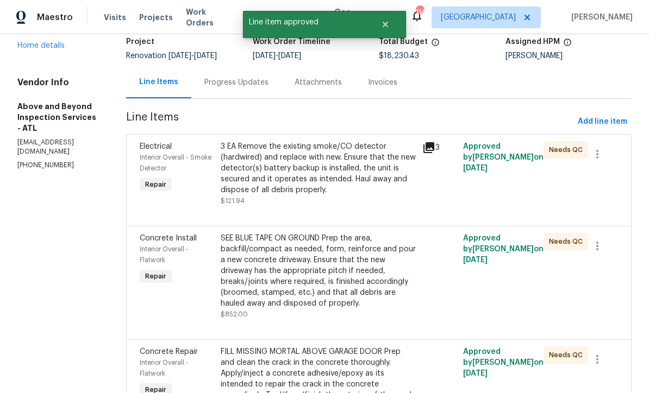
scroll to position [78, 0]
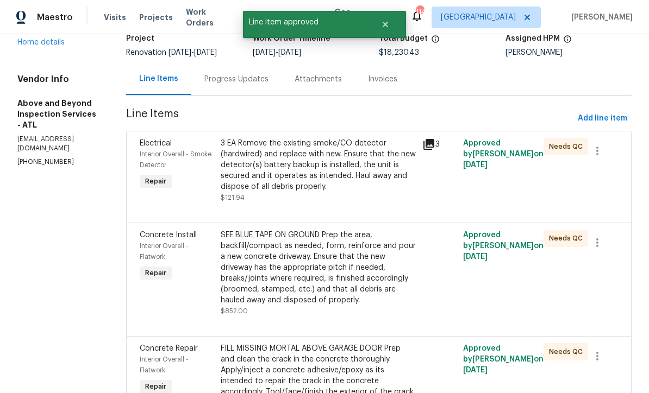
click at [331, 164] on div "3 EA Remove the existing smoke/CO detector (hardwired) and replace with new. En…" at bounding box center [319, 165] width 196 height 54
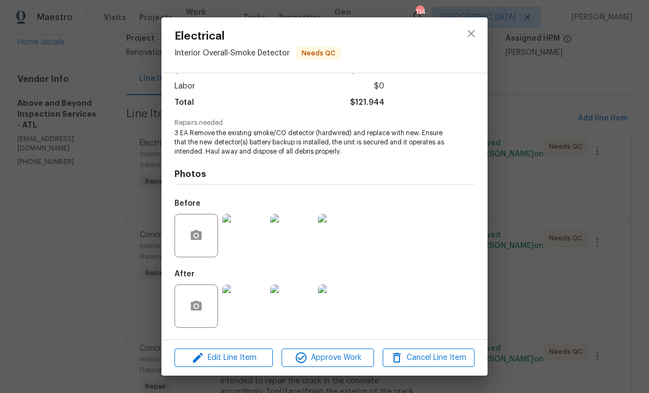
scroll to position [73, 0]
click at [243, 311] on img at bounding box center [243, 306] width 43 height 43
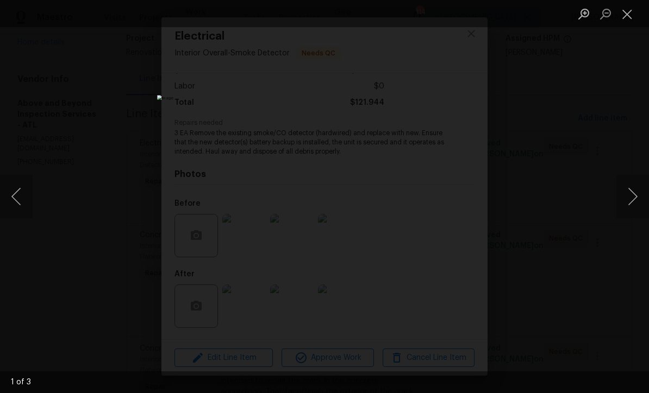
click at [634, 202] on button "Next image" at bounding box center [632, 196] width 33 height 43
click at [632, 200] on button "Next image" at bounding box center [632, 196] width 33 height 43
click at [629, 13] on button "Close lightbox" at bounding box center [627, 13] width 22 height 19
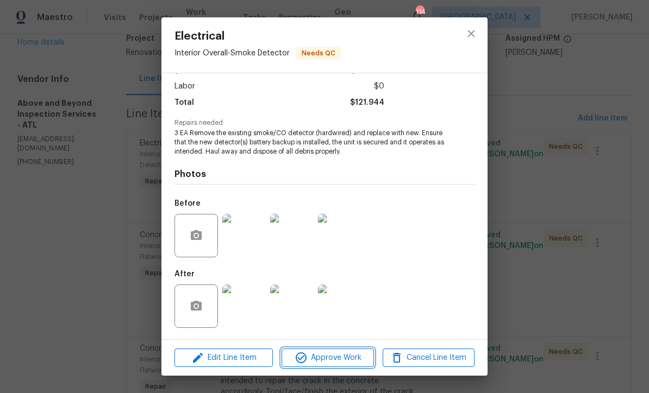
click at [314, 360] on span "Approve Work" at bounding box center [327, 358] width 85 height 14
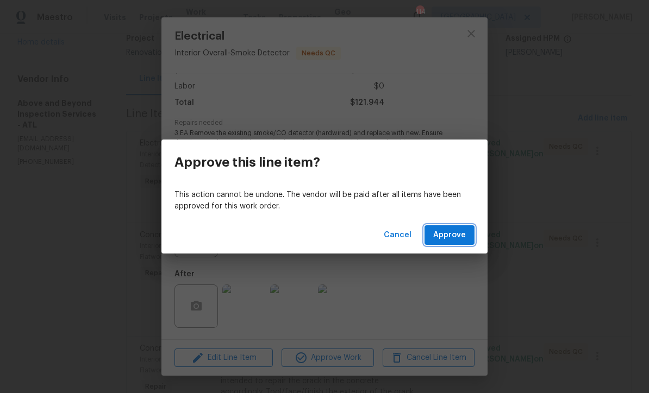
click at [458, 233] on span "Approve" at bounding box center [449, 236] width 33 height 14
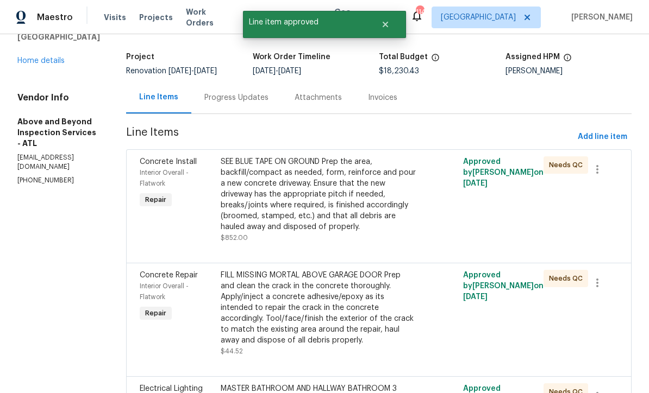
scroll to position [60, 0]
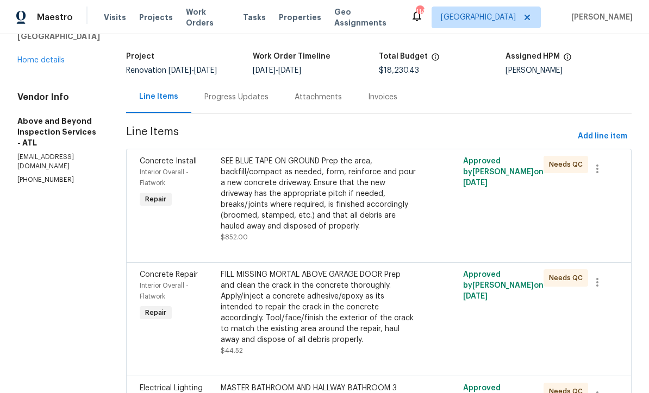
click at [332, 197] on div "SEE BLUE TAPE ON GROUND Prep the area, backfill/compact as needed, form, reinfo…" at bounding box center [319, 194] width 196 height 76
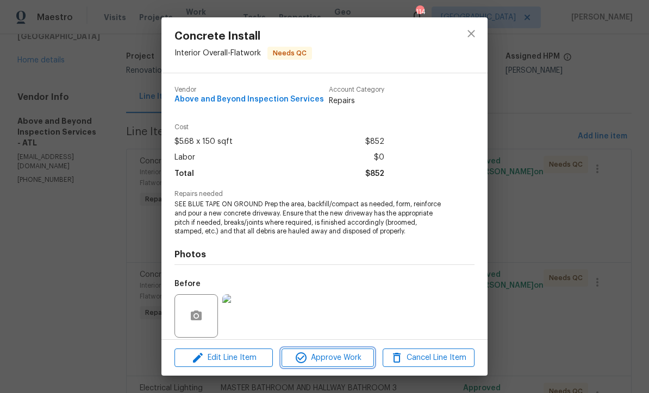
click at [319, 358] on span "Approve Work" at bounding box center [327, 358] width 85 height 14
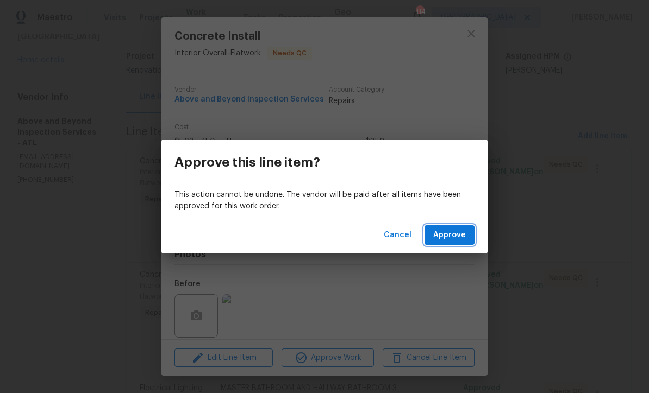
click at [455, 236] on span "Approve" at bounding box center [449, 236] width 33 height 14
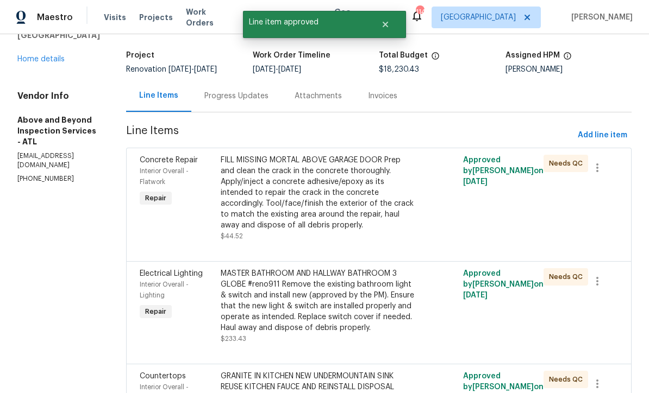
scroll to position [62, 0]
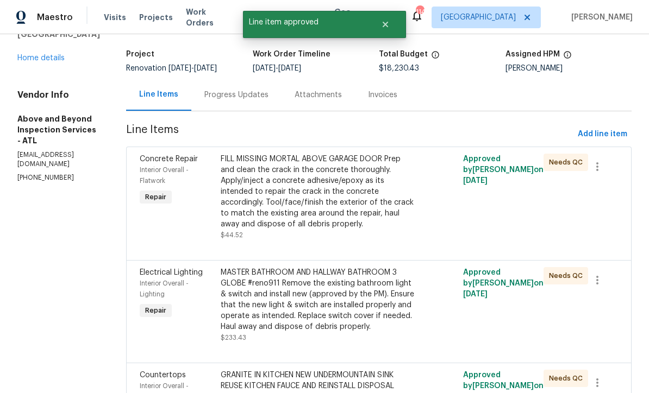
click at [317, 198] on div "FILL MISSING MORTAL ABOVE GARAGE DOOR Prep and clean the crack in the concrete …" at bounding box center [319, 192] width 196 height 76
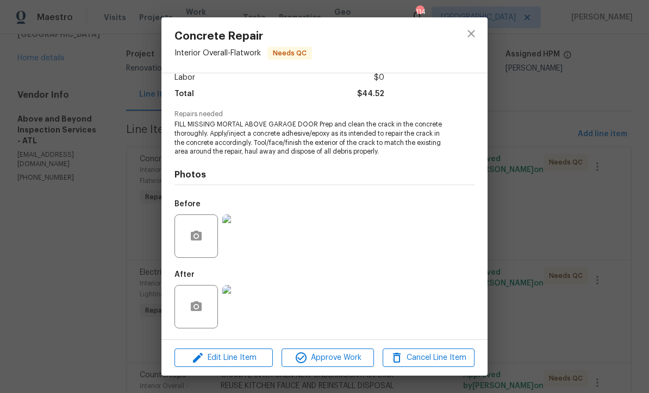
scroll to position [81, 0]
click at [239, 307] on img at bounding box center [243, 306] width 43 height 43
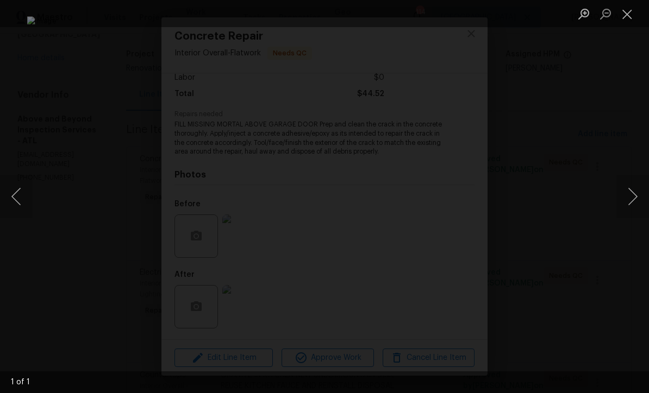
click at [621, 16] on button "Close lightbox" at bounding box center [627, 13] width 22 height 19
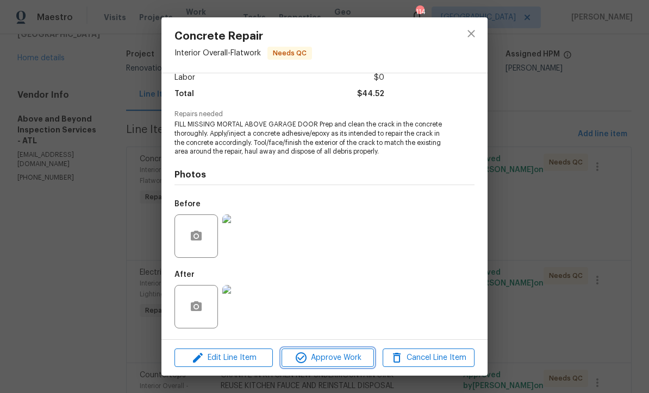
click at [321, 360] on span "Approve Work" at bounding box center [327, 358] width 85 height 14
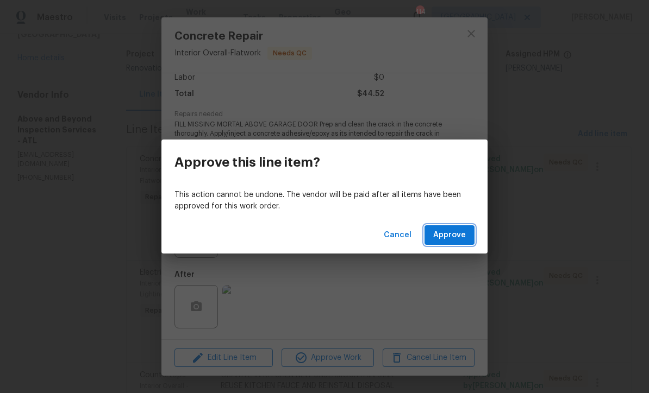
click at [452, 235] on span "Approve" at bounding box center [449, 236] width 33 height 14
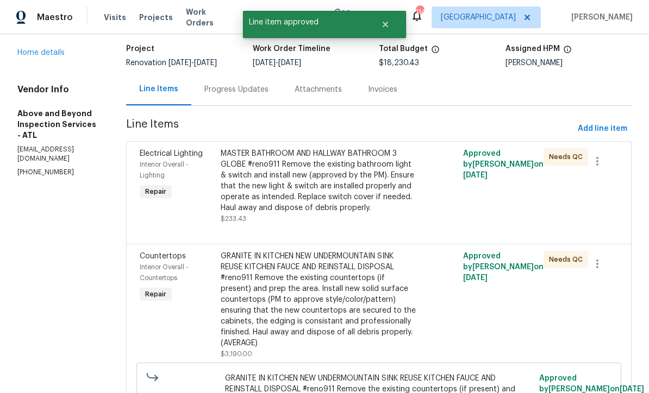
scroll to position [69, 0]
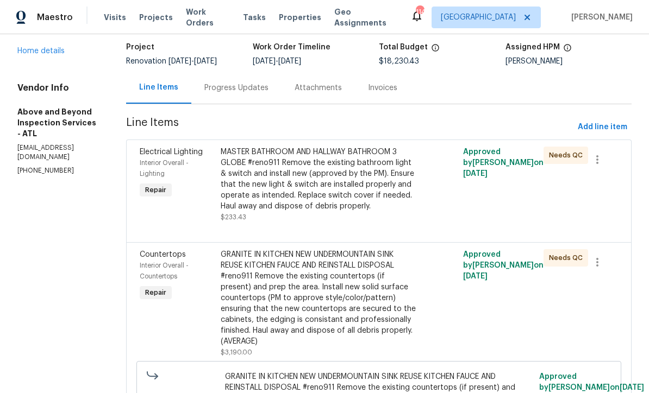
click at [314, 184] on div "MASTER BATHROOM AND HALLWAY BATHROOM 3 GLOBE #reno911 Remove the existing bathr…" at bounding box center [319, 179] width 196 height 65
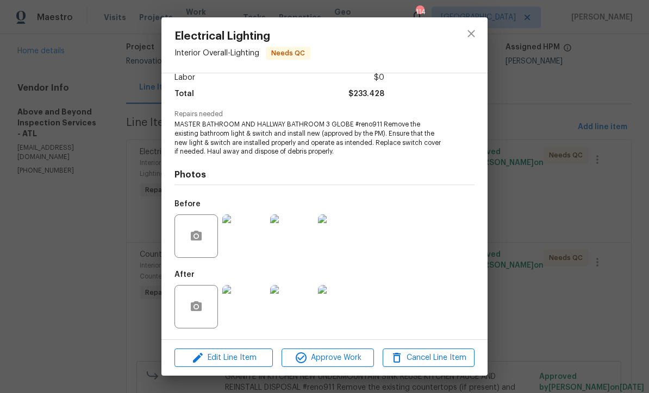
scroll to position [81, 0]
click at [248, 310] on img at bounding box center [243, 306] width 43 height 43
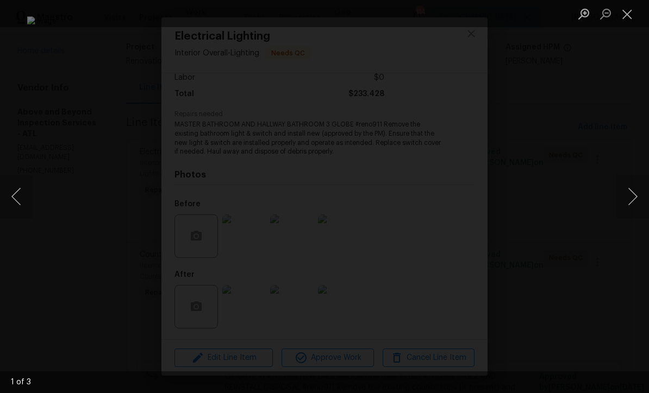
click at [631, 200] on button "Next image" at bounding box center [632, 196] width 33 height 43
click at [634, 198] on button "Next image" at bounding box center [632, 196] width 33 height 43
click at [629, 17] on button "Close lightbox" at bounding box center [627, 13] width 22 height 19
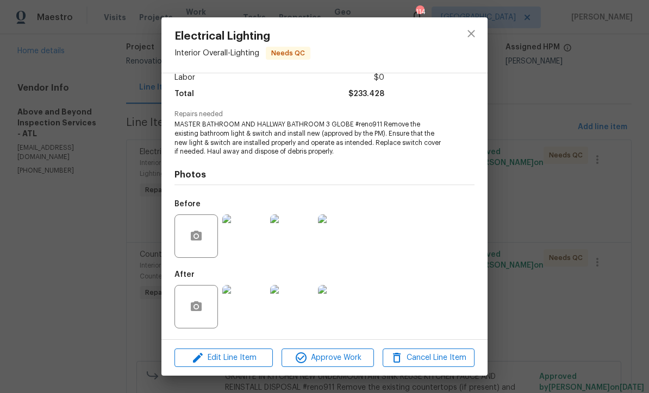
click at [242, 312] on img at bounding box center [243, 306] width 43 height 43
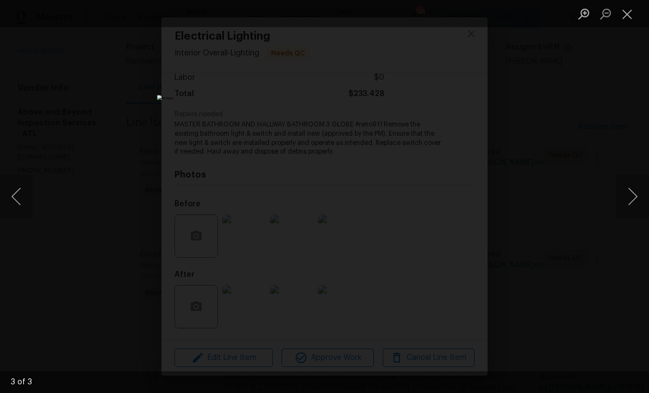
click at [633, 204] on button "Next image" at bounding box center [632, 196] width 33 height 43
click at [633, 200] on button "Next image" at bounding box center [632, 196] width 33 height 43
click at [634, 200] on button "Next image" at bounding box center [632, 196] width 33 height 43
click at [627, 10] on button "Close lightbox" at bounding box center [627, 13] width 22 height 19
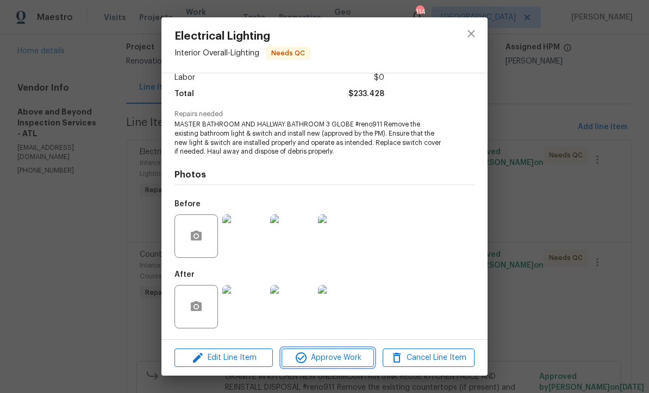
click at [312, 358] on span "Approve Work" at bounding box center [327, 358] width 85 height 14
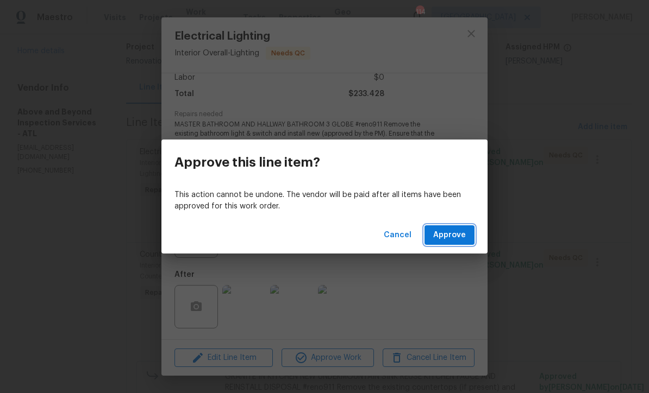
click at [449, 234] on span "Approve" at bounding box center [449, 236] width 33 height 14
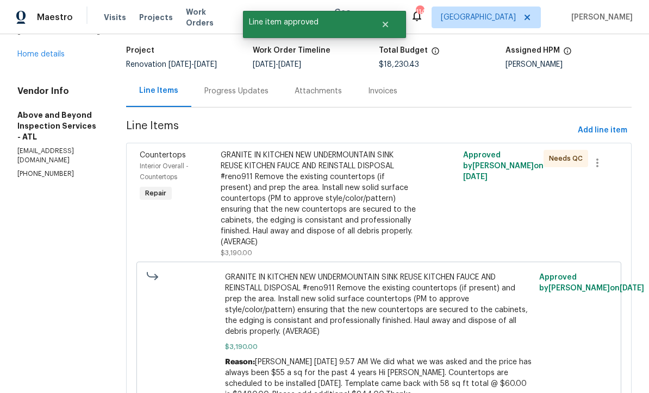
scroll to position [70, 0]
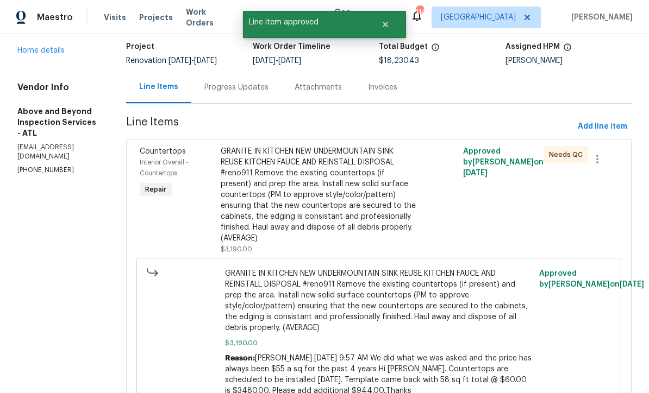
click at [319, 199] on div "GRANITE IN KITCHEN NEW UNDERMOUNTAIN SINK REUSE KITCHEN FAUCE AND REINSTALL DIS…" at bounding box center [319, 195] width 196 height 98
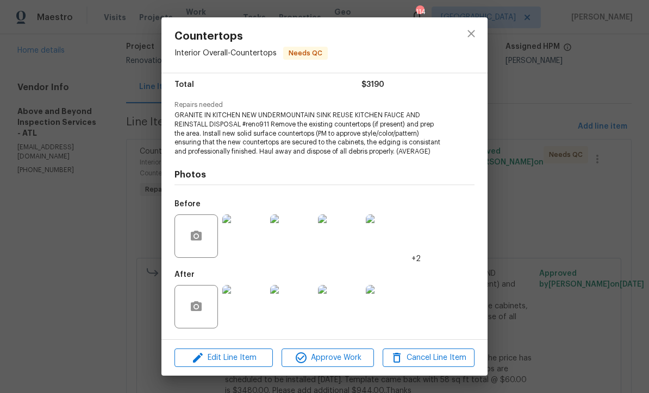
scroll to position [90, 0]
click at [326, 355] on span "Approve Work" at bounding box center [327, 358] width 85 height 14
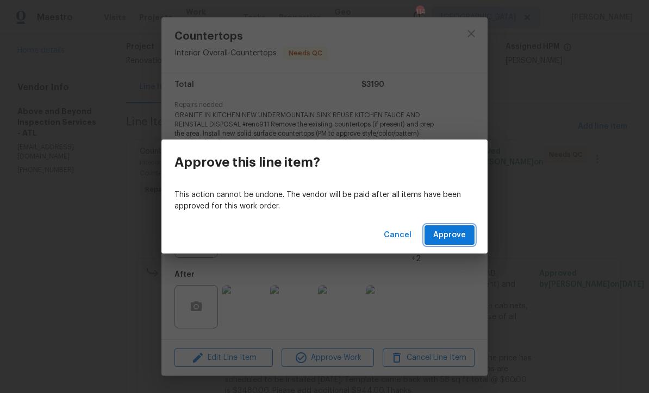
click at [449, 232] on span "Approve" at bounding box center [449, 236] width 33 height 14
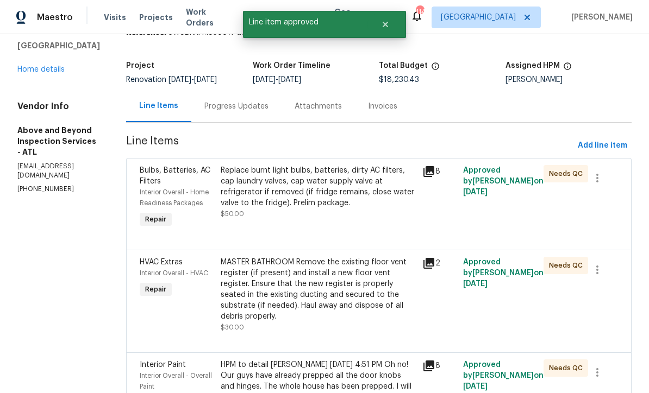
scroll to position [51, 0]
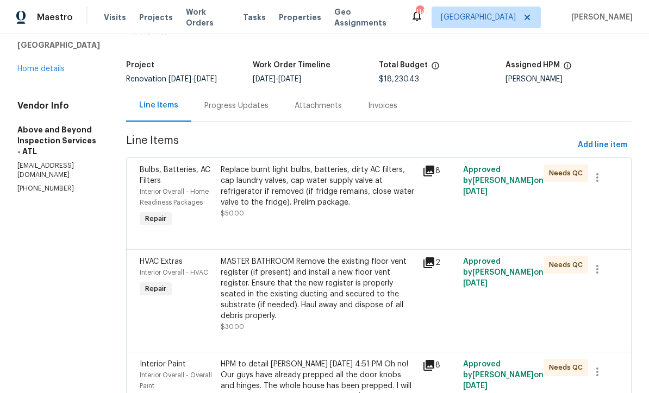
click at [341, 191] on div "Replace burnt light bulbs, batteries, dirty AC filters, cap laundry valves, cap…" at bounding box center [319, 186] width 196 height 43
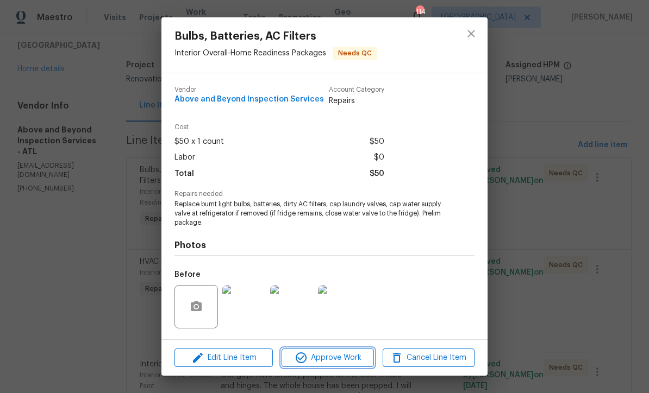
click at [324, 360] on span "Approve Work" at bounding box center [327, 358] width 85 height 14
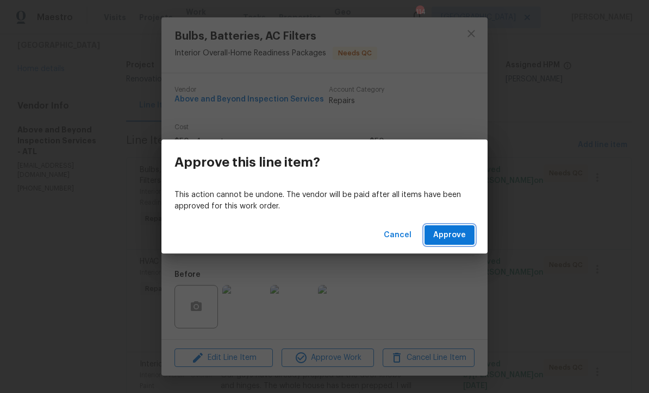
click at [449, 238] on span "Approve" at bounding box center [449, 236] width 33 height 14
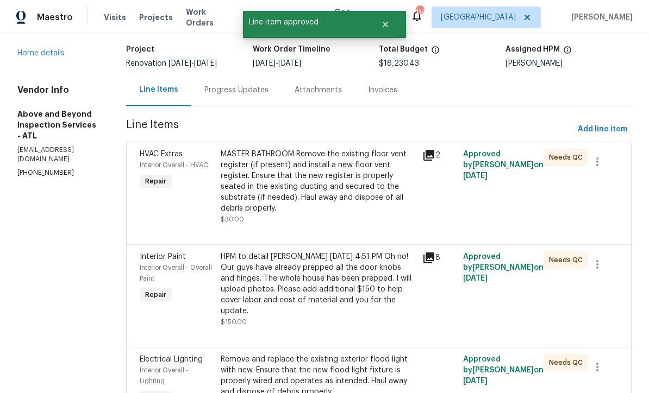
scroll to position [68, 0]
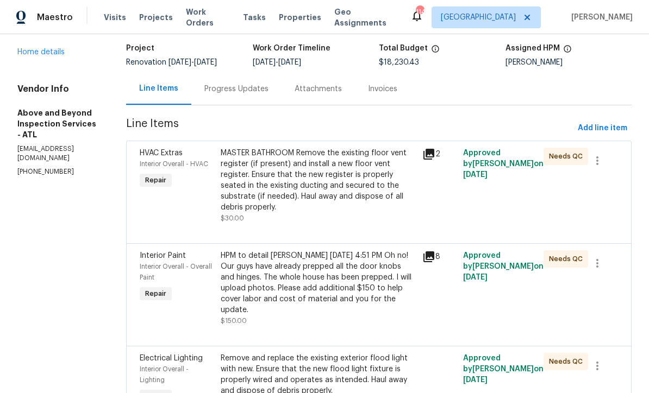
click at [340, 185] on div "MASTER BATHROOM Remove the existing floor vent register (if present) and instal…" at bounding box center [319, 180] width 196 height 65
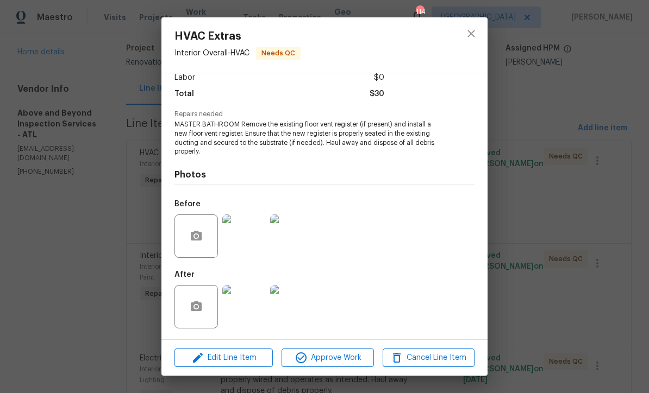
scroll to position [81, 0]
click at [245, 314] on img at bounding box center [243, 306] width 43 height 43
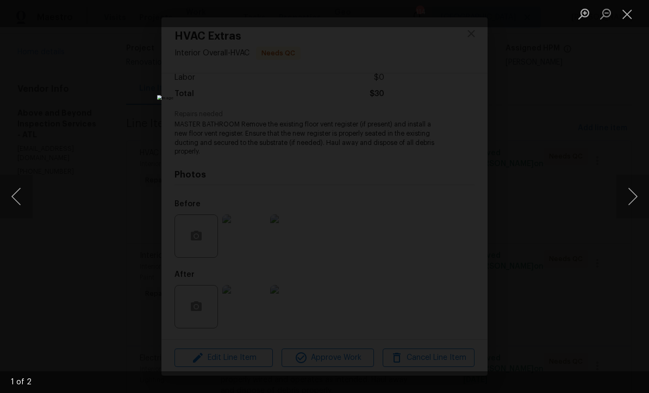
click at [634, 202] on button "Next image" at bounding box center [632, 196] width 33 height 43
click at [633, 199] on button "Next image" at bounding box center [632, 196] width 33 height 43
click at [634, 197] on button "Next image" at bounding box center [632, 196] width 33 height 43
click at [631, 199] on button "Next image" at bounding box center [632, 196] width 33 height 43
click at [625, 16] on button "Close lightbox" at bounding box center [627, 13] width 22 height 19
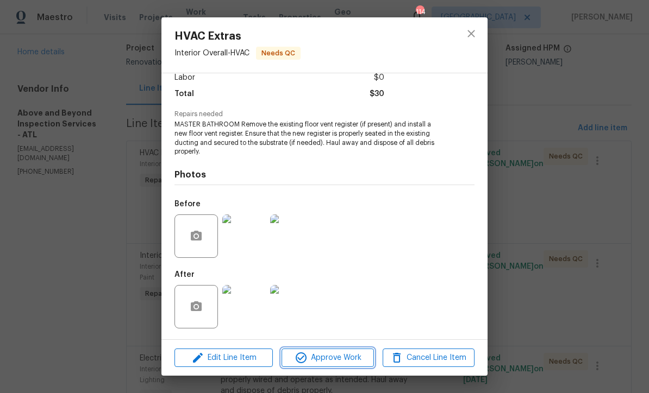
click at [317, 360] on span "Approve Work" at bounding box center [327, 358] width 85 height 14
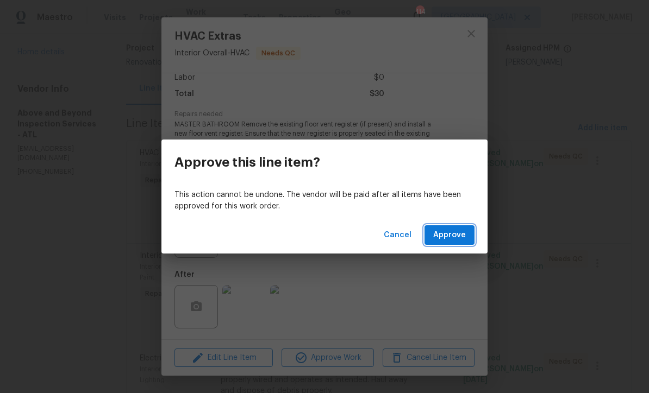
click at [446, 235] on span "Approve" at bounding box center [449, 236] width 33 height 14
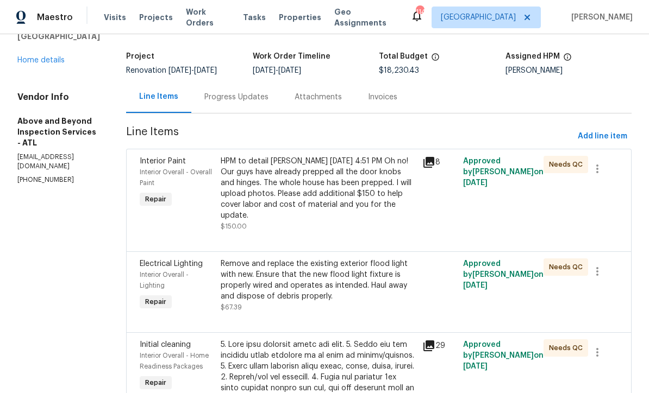
scroll to position [61, 0]
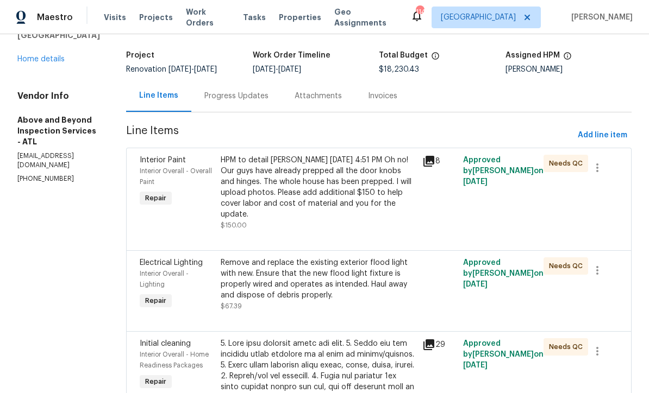
click at [326, 194] on div "HPM to detail Jason Leonard 08/28/2025 4:51 PM Oh no! Our guys have already pre…" at bounding box center [319, 187] width 196 height 65
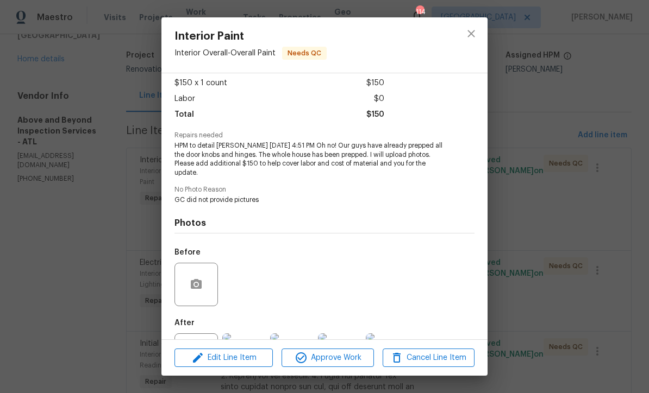
scroll to position [60, 0]
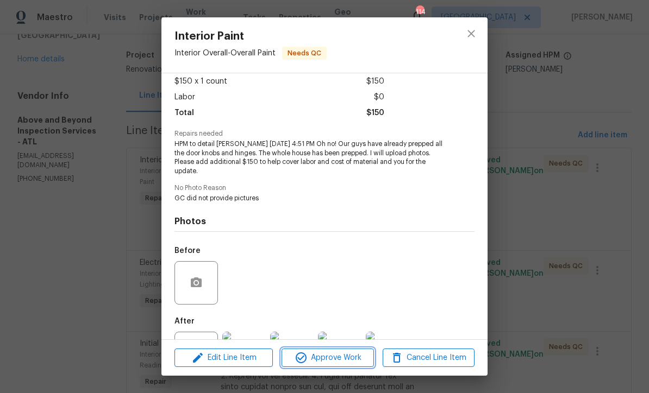
click at [315, 355] on span "Approve Work" at bounding box center [327, 358] width 85 height 14
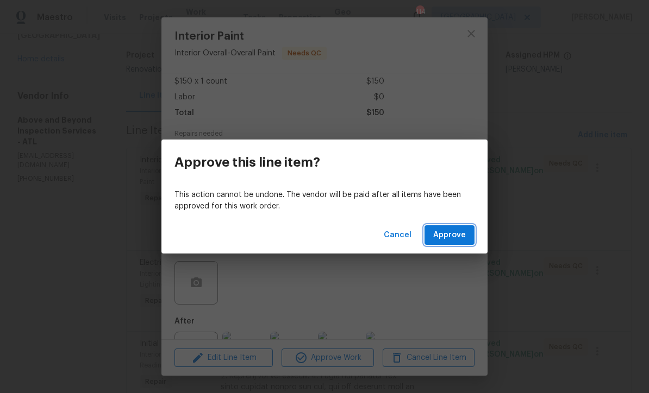
click at [447, 232] on span "Approve" at bounding box center [449, 236] width 33 height 14
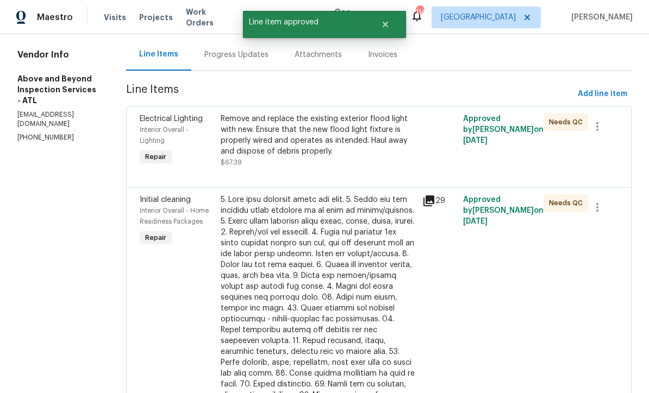
scroll to position [103, 0]
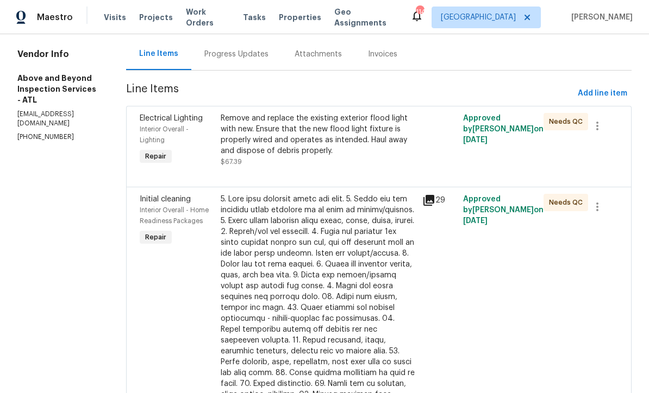
click at [327, 151] on div "Remove and replace the existing exterior flood light with new. Ensure that the …" at bounding box center [319, 134] width 196 height 43
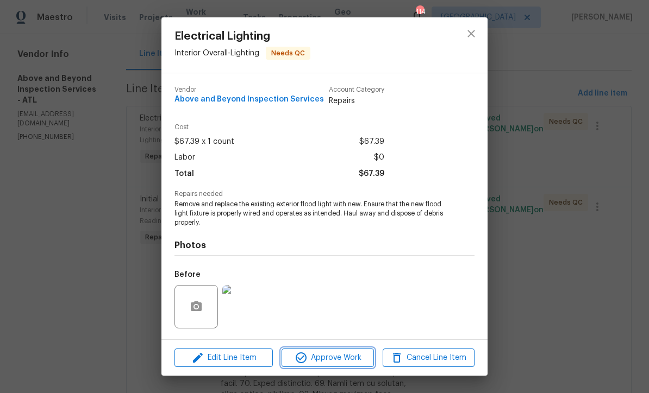
click at [323, 361] on span "Approve Work" at bounding box center [327, 358] width 85 height 14
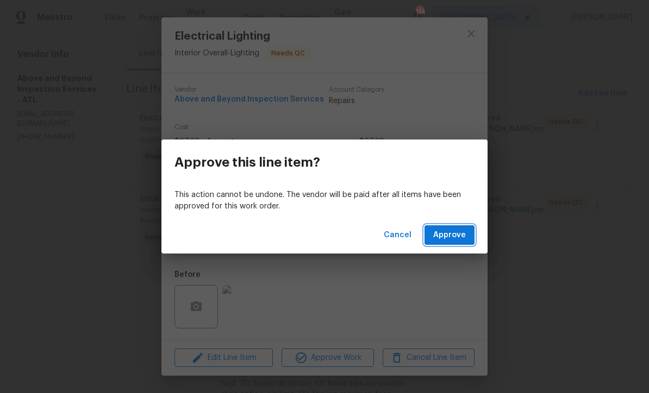
click at [447, 235] on span "Approve" at bounding box center [449, 236] width 33 height 14
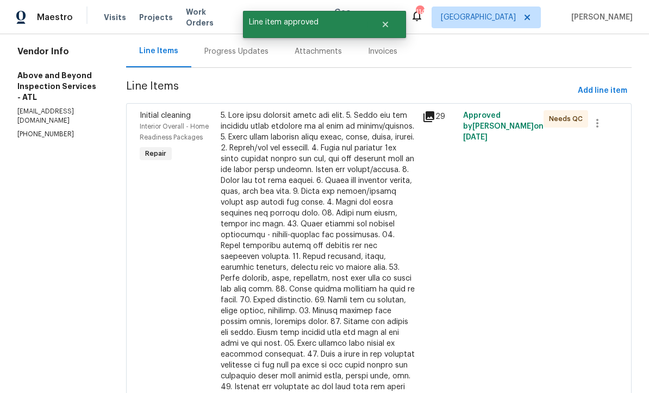
scroll to position [156, 0]
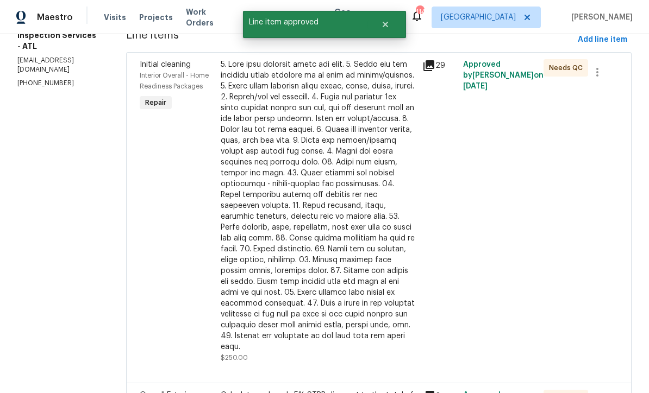
click at [306, 222] on div at bounding box center [319, 205] width 196 height 293
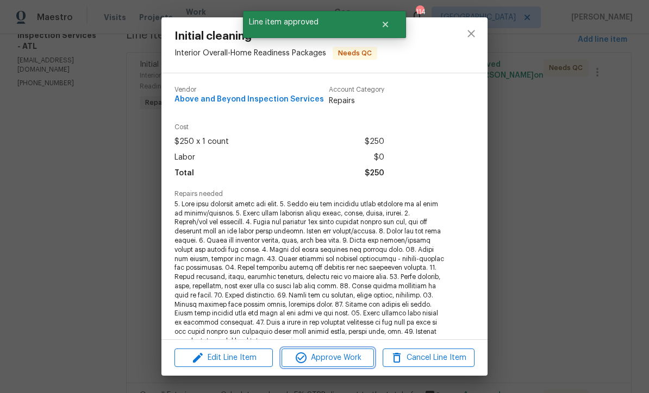
click at [326, 360] on span "Approve Work" at bounding box center [327, 358] width 85 height 14
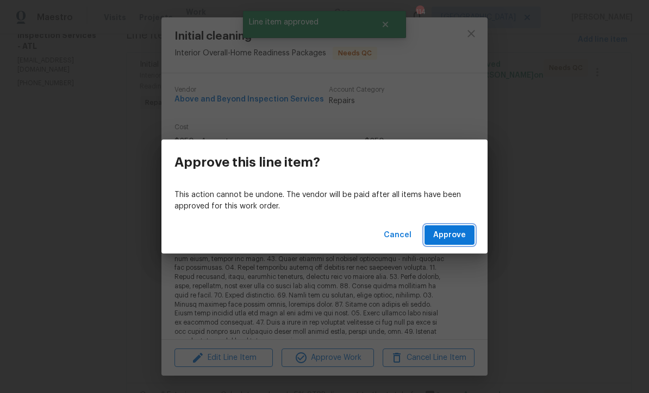
click at [451, 235] on span "Approve" at bounding box center [449, 236] width 33 height 14
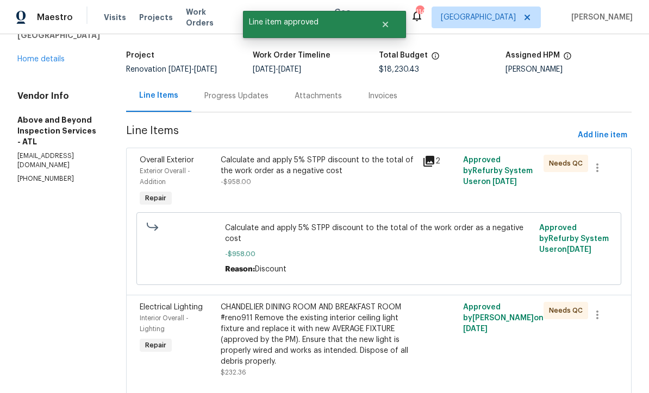
scroll to position [61, 0]
click at [313, 176] on div "Calculate and apply 5% STPP discount to the total of the work order as a negati…" at bounding box center [319, 165] width 196 height 22
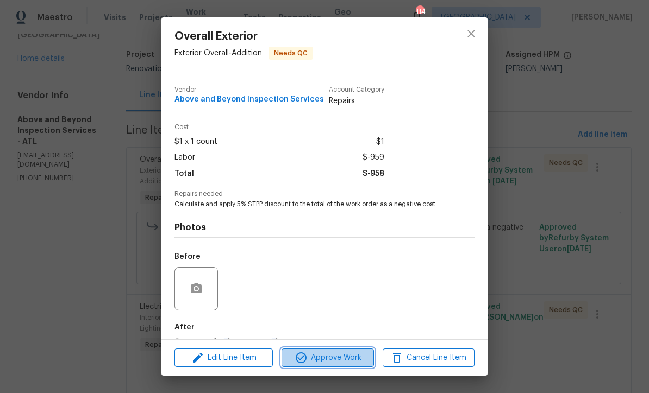
click at [321, 363] on span "Approve Work" at bounding box center [327, 358] width 85 height 14
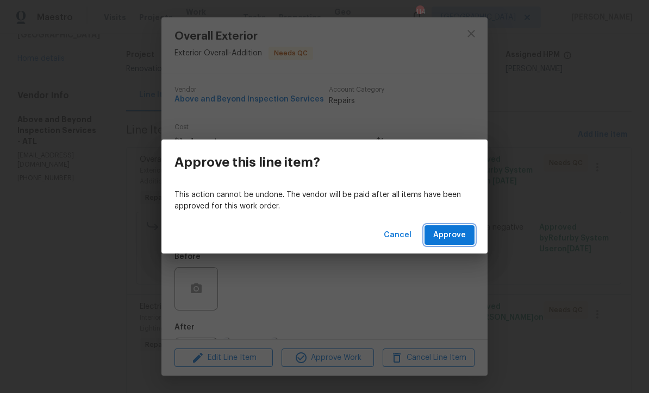
click at [453, 232] on span "Approve" at bounding box center [449, 236] width 33 height 14
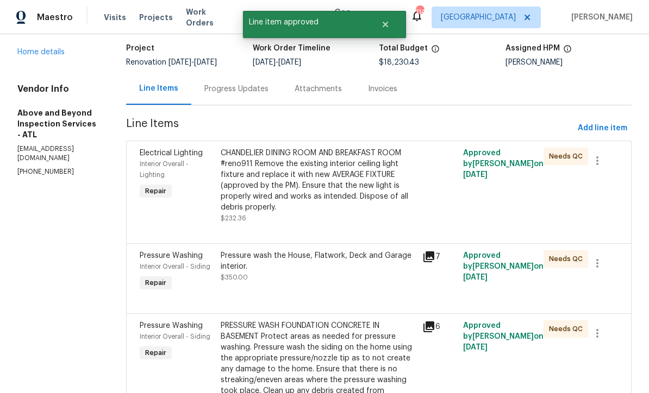
scroll to position [68, 0]
click at [325, 184] on div "CHANDELIER DINING ROOM AND BREAKFAST ROOM #reno911 Remove the existing interior…" at bounding box center [319, 179] width 196 height 65
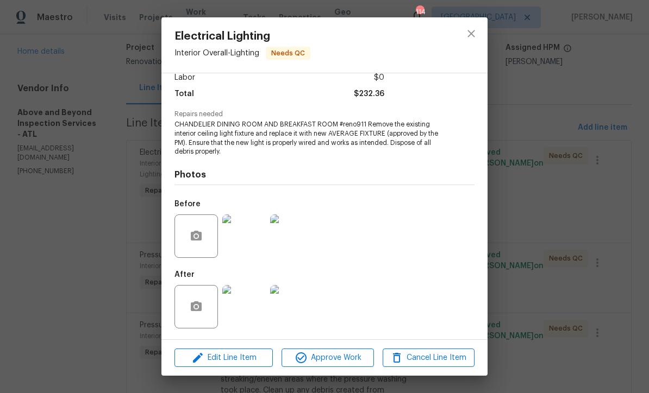
scroll to position [81, 0]
click at [243, 312] on img at bounding box center [243, 306] width 43 height 43
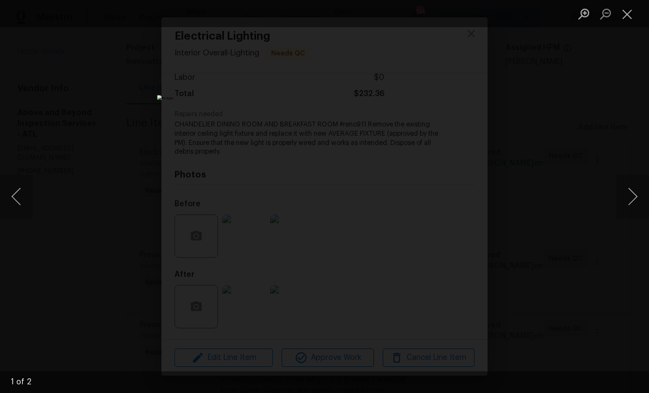
click at [631, 202] on button "Next image" at bounding box center [632, 196] width 33 height 43
click at [625, 16] on button "Close lightbox" at bounding box center [627, 13] width 22 height 19
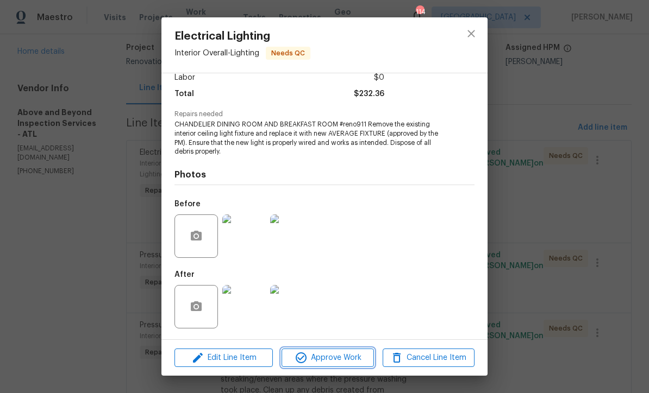
click at [323, 357] on span "Approve Work" at bounding box center [327, 358] width 85 height 14
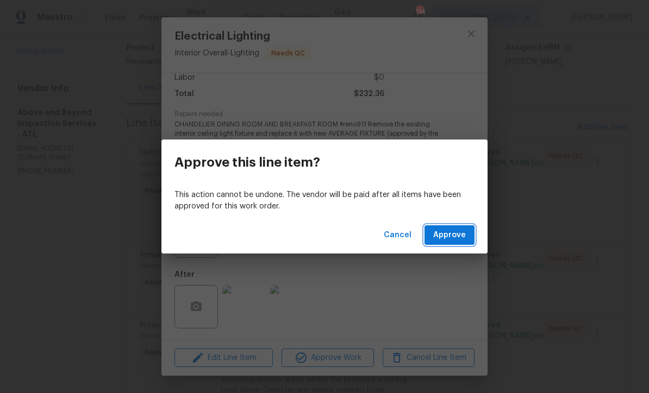
click at [447, 230] on span "Approve" at bounding box center [449, 236] width 33 height 14
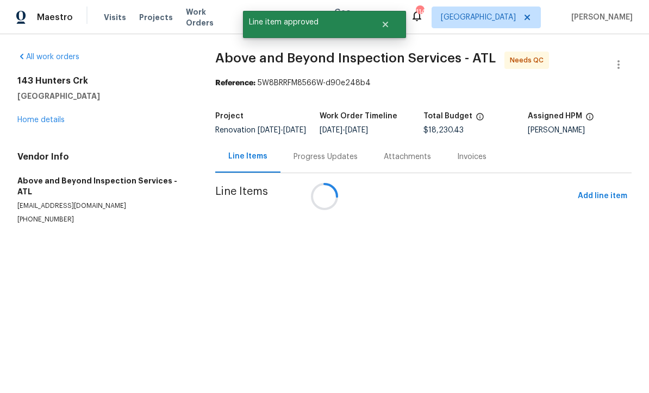
scroll to position [0, 0]
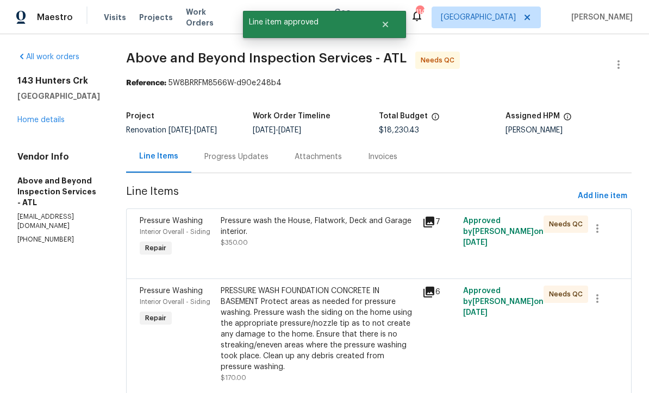
click at [307, 237] on div "Pressure wash the House, Flatwork, Deck and Garage interior." at bounding box center [319, 227] width 196 height 22
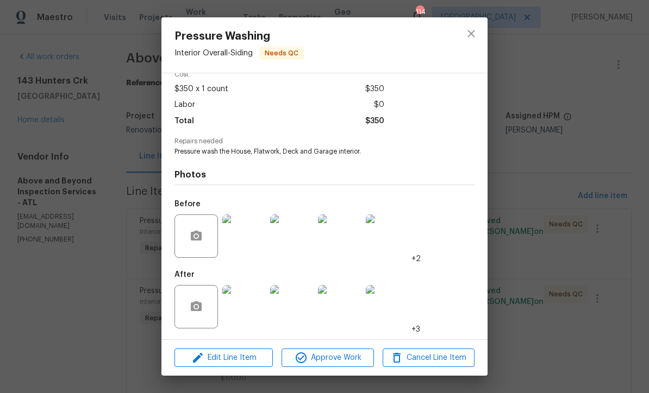
scroll to position [55, 0]
click at [247, 316] on img at bounding box center [243, 306] width 43 height 43
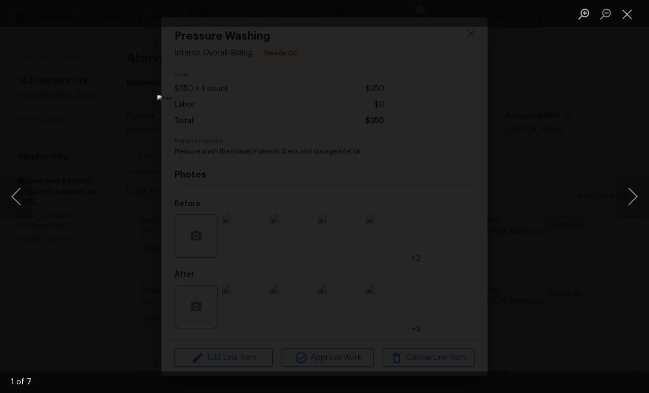
click at [635, 203] on button "Next image" at bounding box center [632, 196] width 33 height 43
click at [634, 202] on button "Next image" at bounding box center [632, 196] width 33 height 43
click at [634, 200] on button "Next image" at bounding box center [632, 196] width 33 height 43
click at [633, 200] on button "Next image" at bounding box center [632, 196] width 33 height 43
click at [633, 199] on button "Next image" at bounding box center [632, 196] width 33 height 43
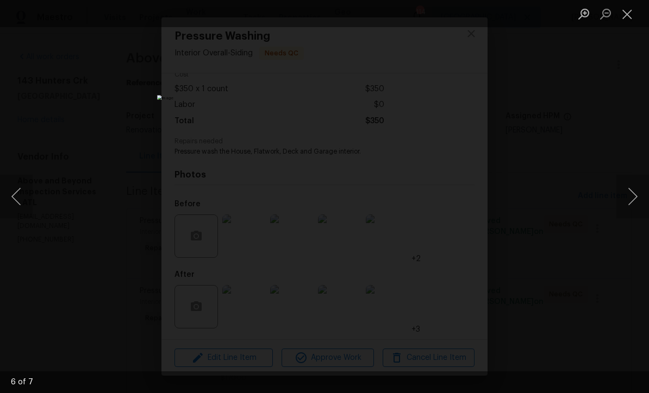
click at [632, 199] on button "Next image" at bounding box center [632, 196] width 33 height 43
click at [623, 14] on button "Close lightbox" at bounding box center [627, 13] width 22 height 19
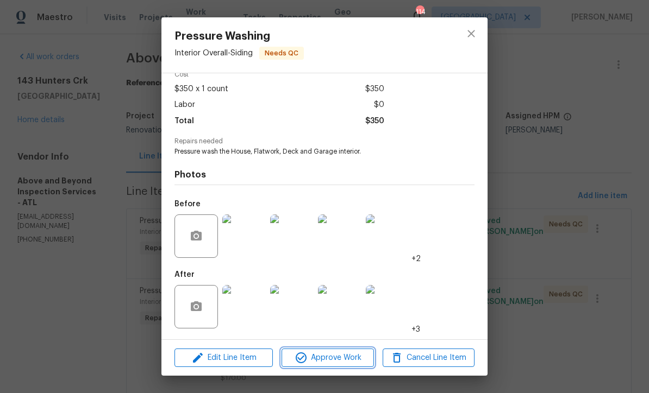
click at [322, 360] on span "Approve Work" at bounding box center [327, 358] width 85 height 14
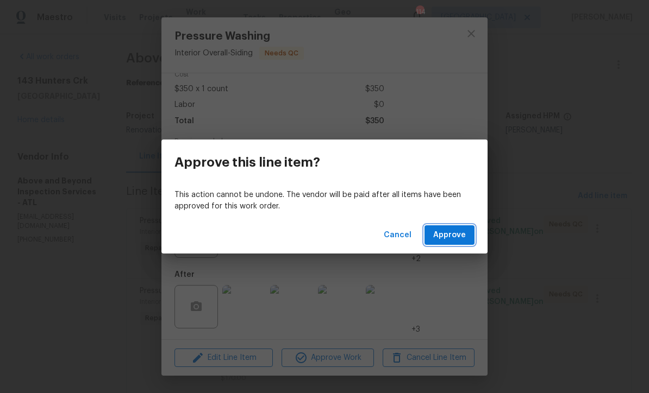
click at [450, 235] on span "Approve" at bounding box center [449, 236] width 33 height 14
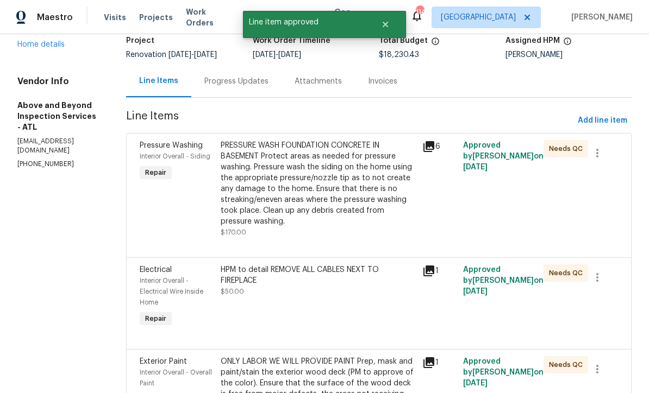
scroll to position [76, 0]
click at [323, 186] on div "PRESSURE WASH FOUNDATION CONCRETE IN BASEMENT Protect areas as needed for press…" at bounding box center [319, 183] width 196 height 87
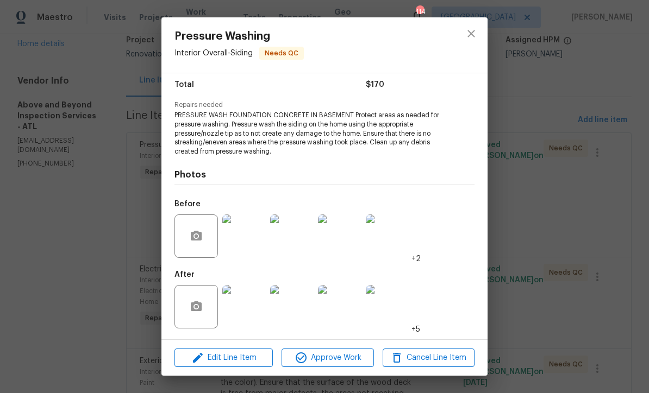
scroll to position [90, 0]
click at [328, 358] on span "Approve Work" at bounding box center [327, 358] width 85 height 14
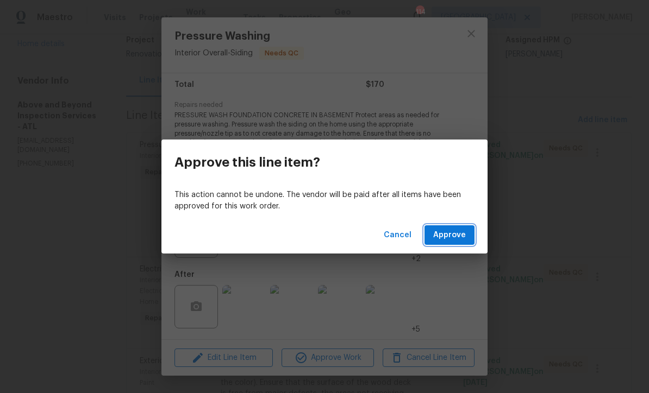
click at [450, 238] on span "Approve" at bounding box center [449, 236] width 33 height 14
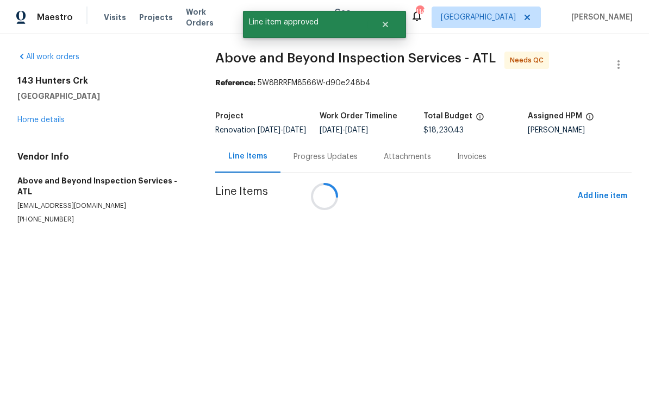
scroll to position [0, 0]
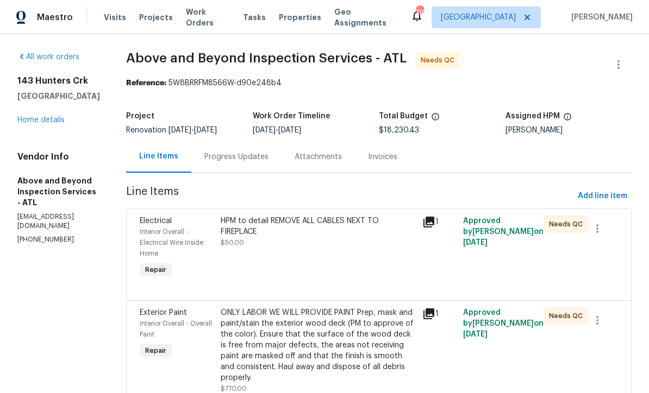
click at [321, 245] on div "HPM to detail REMOVE ALL CABLES NEXT TO FIREPLACE $50.00" at bounding box center [319, 232] width 196 height 33
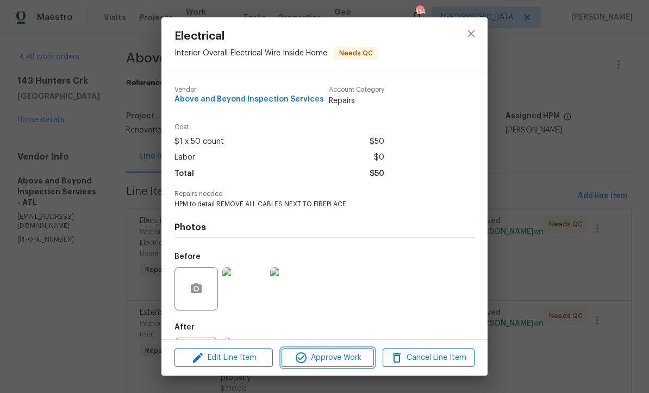
click at [321, 359] on span "Approve Work" at bounding box center [327, 358] width 85 height 14
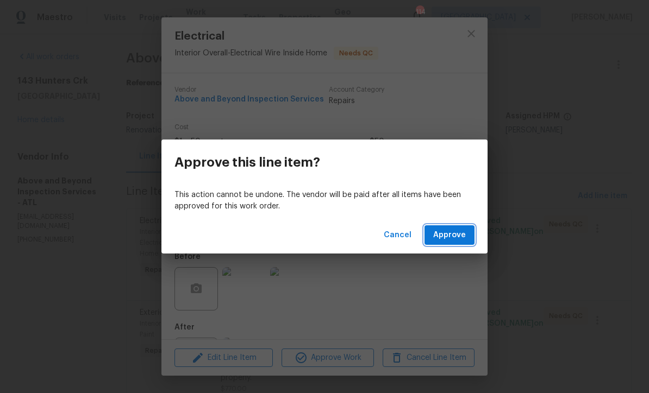
click at [449, 232] on span "Approve" at bounding box center [449, 236] width 33 height 14
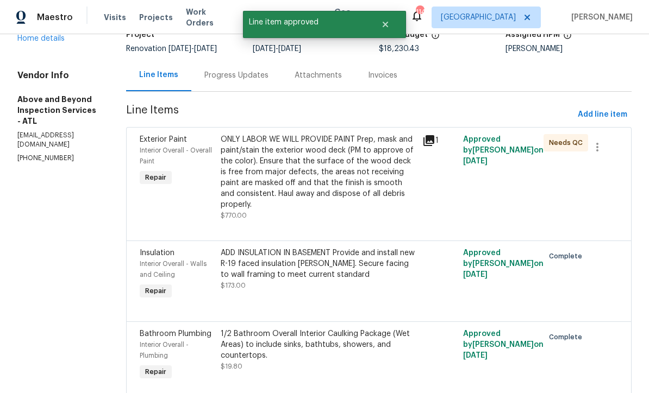
scroll to position [87, 0]
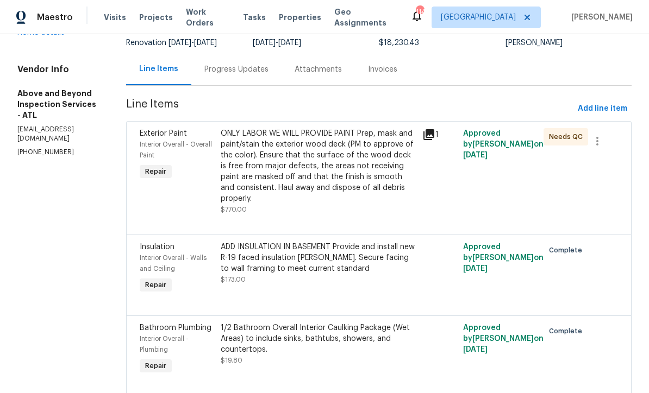
click at [318, 171] on div "ONLY LABOR WE WILL PROVIDE PAINT Prep, mask and paint/stain the exterior wood d…" at bounding box center [319, 166] width 196 height 76
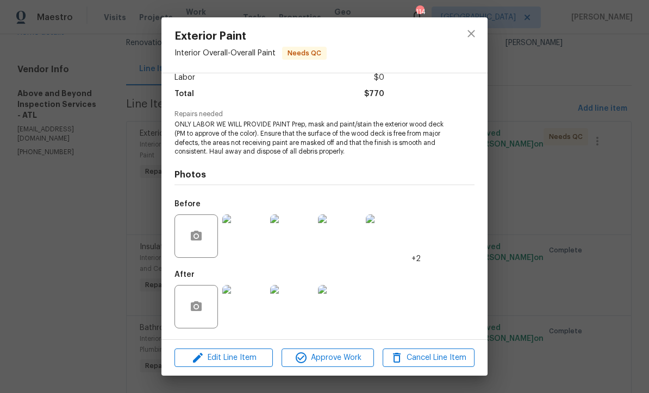
scroll to position [81, 0]
click at [331, 363] on span "Approve Work" at bounding box center [327, 358] width 85 height 14
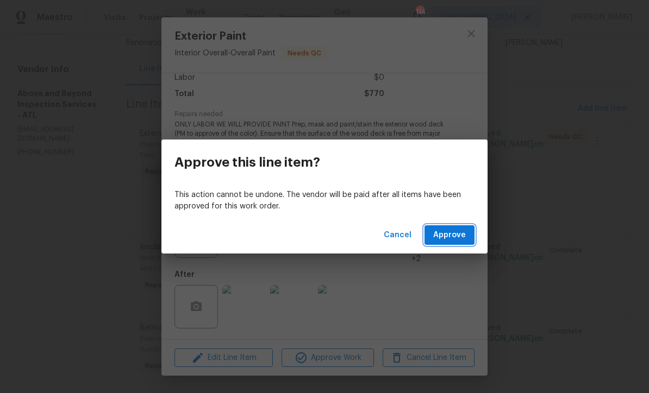
click at [445, 237] on span "Approve" at bounding box center [449, 236] width 33 height 14
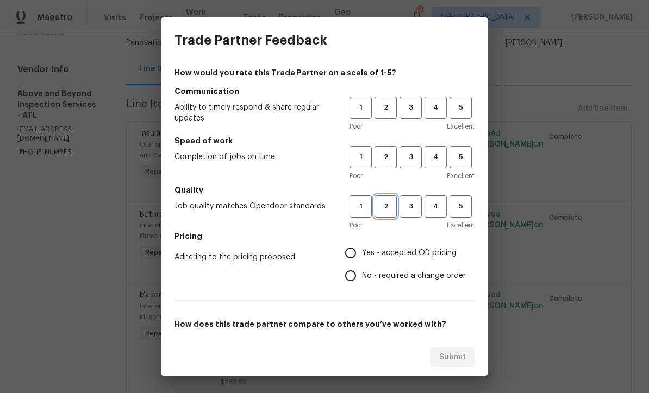
click at [384, 207] on span "2" at bounding box center [385, 206] width 20 height 12
click at [411, 103] on span "3" at bounding box center [410, 108] width 20 height 12
click at [407, 154] on span "3" at bounding box center [410, 157] width 20 height 12
click at [354, 254] on input "Yes - accepted OD pricing" at bounding box center [350, 253] width 23 height 23
radio input "true"
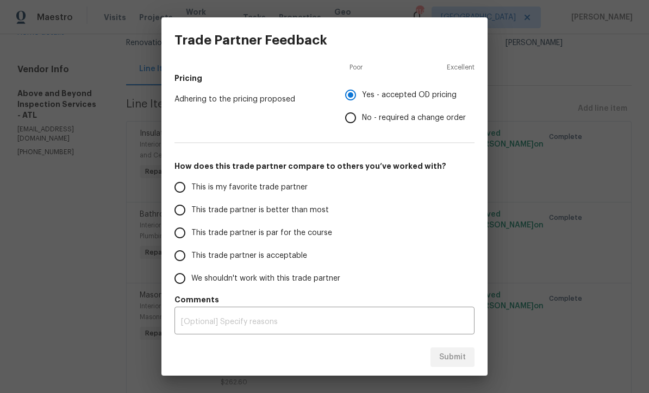
scroll to position [158, 0]
click at [180, 231] on input "This trade partner is par for the course" at bounding box center [179, 233] width 23 height 23
click at [448, 357] on span "Submit" at bounding box center [452, 358] width 27 height 14
radio input "true"
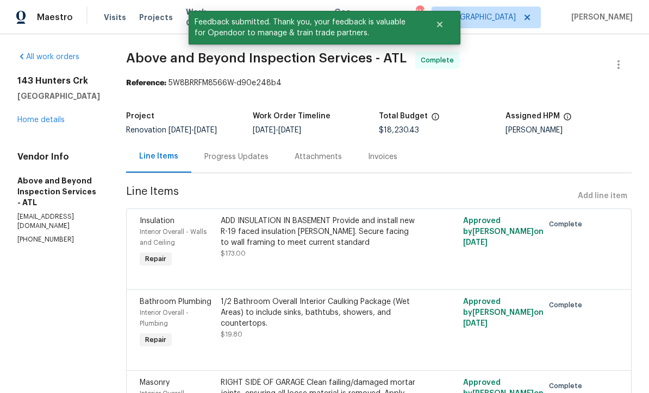
scroll to position [0, 0]
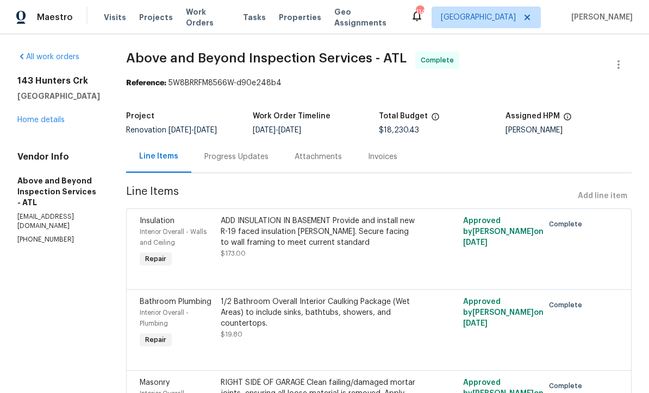
click at [35, 119] on link "Home details" at bounding box center [40, 120] width 47 height 8
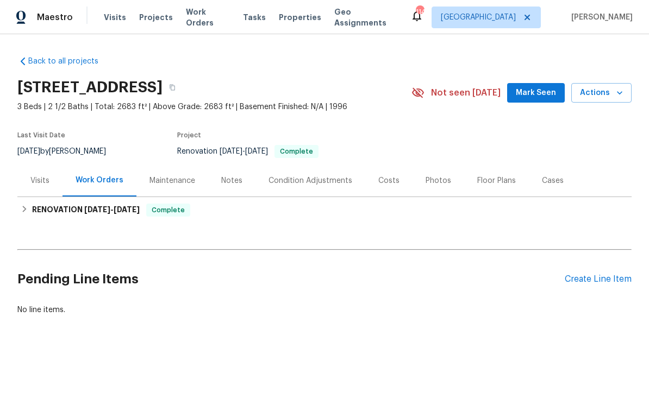
click at [534, 87] on span "Mark Seen" at bounding box center [535, 93] width 40 height 14
click at [426, 171] on div "Photos" at bounding box center [438, 181] width 52 height 32
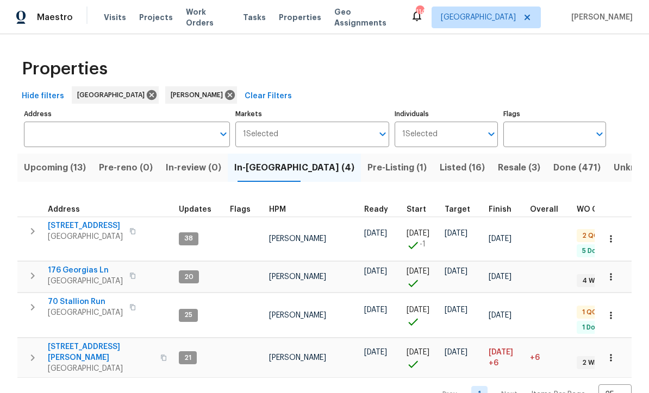
scroll to position [2, 0]
click at [367, 166] on span "Pre-Listing (1)" at bounding box center [396, 167] width 59 height 15
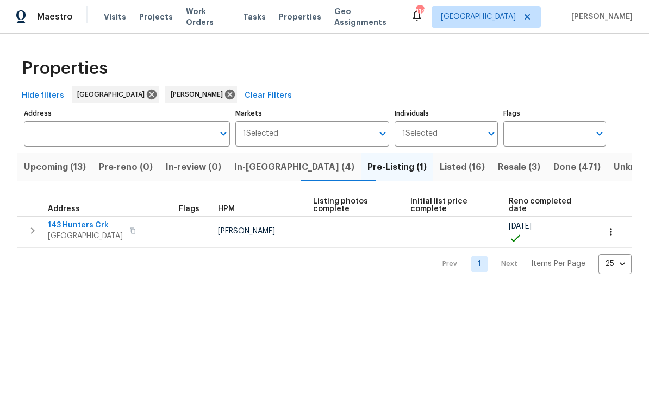
click at [74, 223] on span "143 Hunters Crk" at bounding box center [85, 226] width 75 height 11
click at [617, 235] on button "button" at bounding box center [611, 233] width 24 height 24
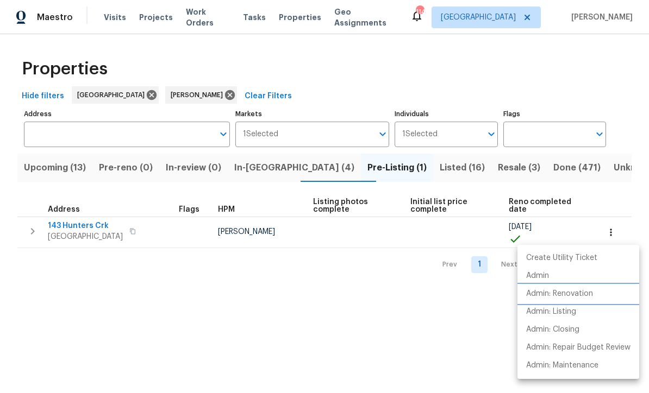
click at [584, 298] on p "Admin: Renovation" at bounding box center [559, 293] width 67 height 11
click at [90, 296] on div at bounding box center [324, 196] width 649 height 393
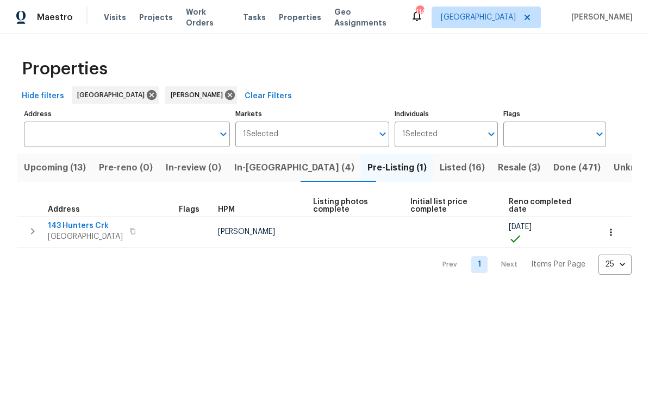
click at [254, 167] on span "In-reno (4)" at bounding box center [294, 167] width 120 height 15
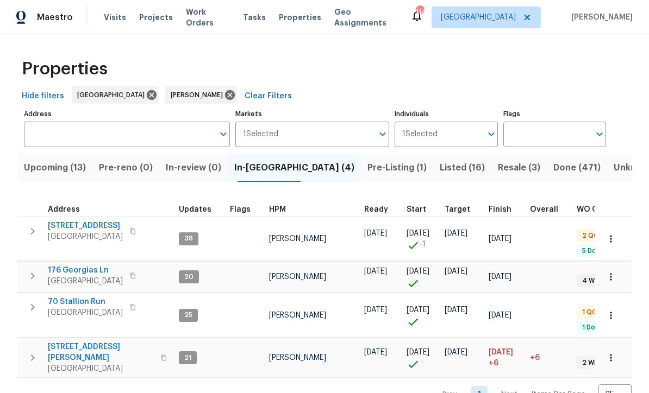
scroll to position [2, 0]
click at [44, 162] on span "Upcoming (13)" at bounding box center [55, 167] width 62 height 15
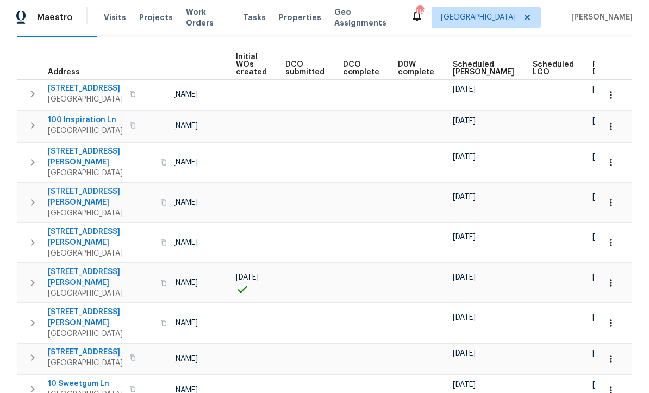
scroll to position [0, 77]
click at [593, 65] on span "Ready Date" at bounding box center [605, 68] width 24 height 15
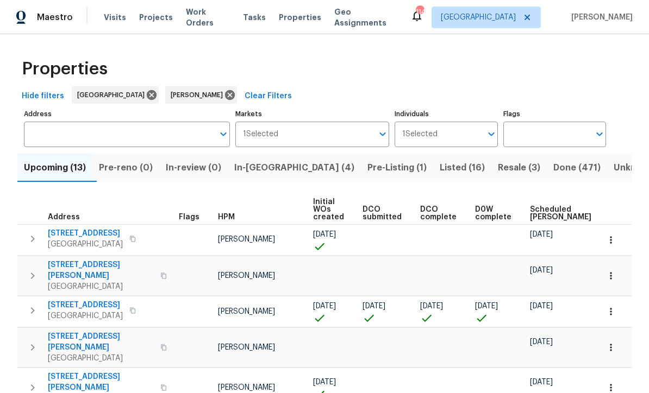
click at [498, 167] on span "Resale (3)" at bounding box center [519, 167] width 42 height 15
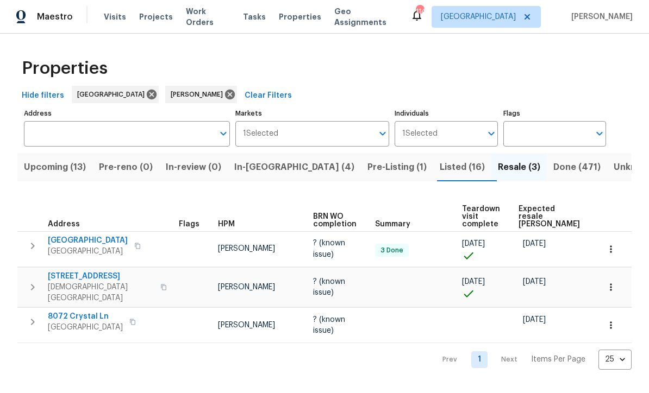
click at [262, 167] on span "In-reno (4)" at bounding box center [294, 167] width 120 height 15
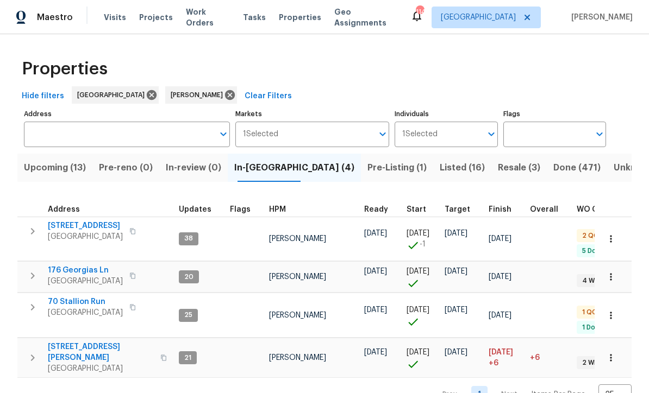
click at [367, 166] on span "Pre-Listing (1)" at bounding box center [396, 167] width 59 height 15
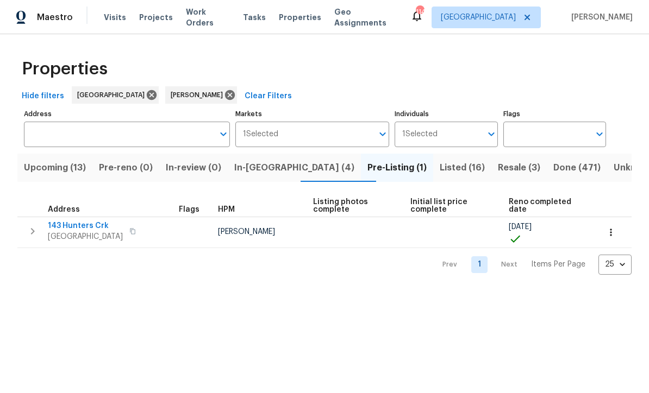
click at [614, 234] on icon "button" at bounding box center [610, 232] width 11 height 11
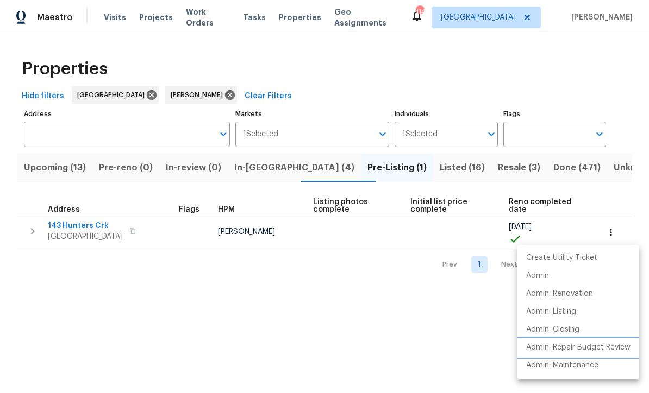
click at [603, 350] on p "Admin: Repair Budget Review" at bounding box center [578, 347] width 104 height 11
click at [590, 349] on p "Admin: Repair Budget Review" at bounding box center [578, 347] width 104 height 11
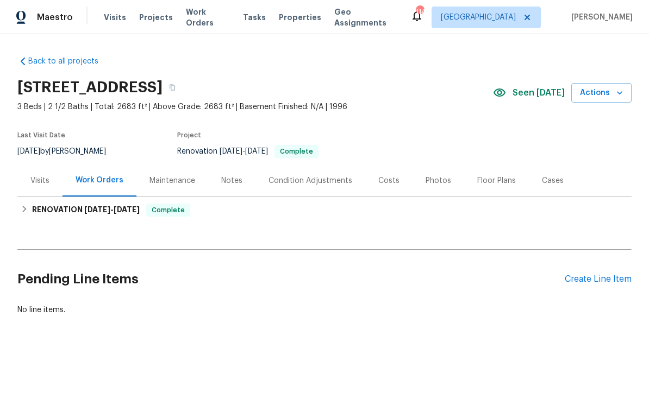
click at [379, 178] on div "Costs" at bounding box center [388, 180] width 21 height 11
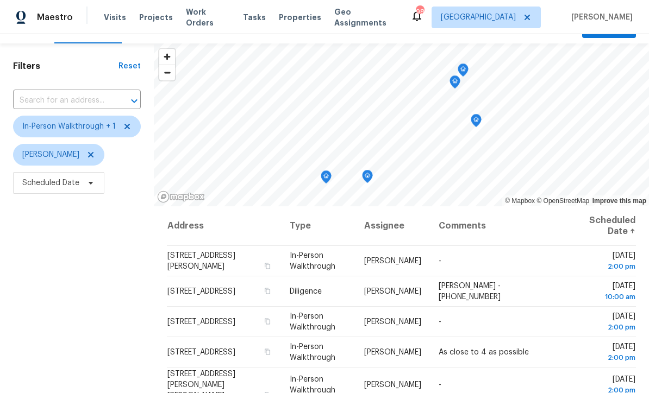
scroll to position [22, 0]
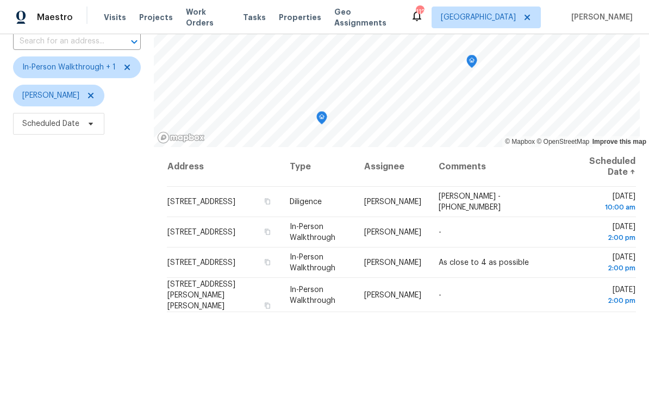
scroll to position [81, 0]
